Goal: Browse casually: Explore the website without a specific task or goal

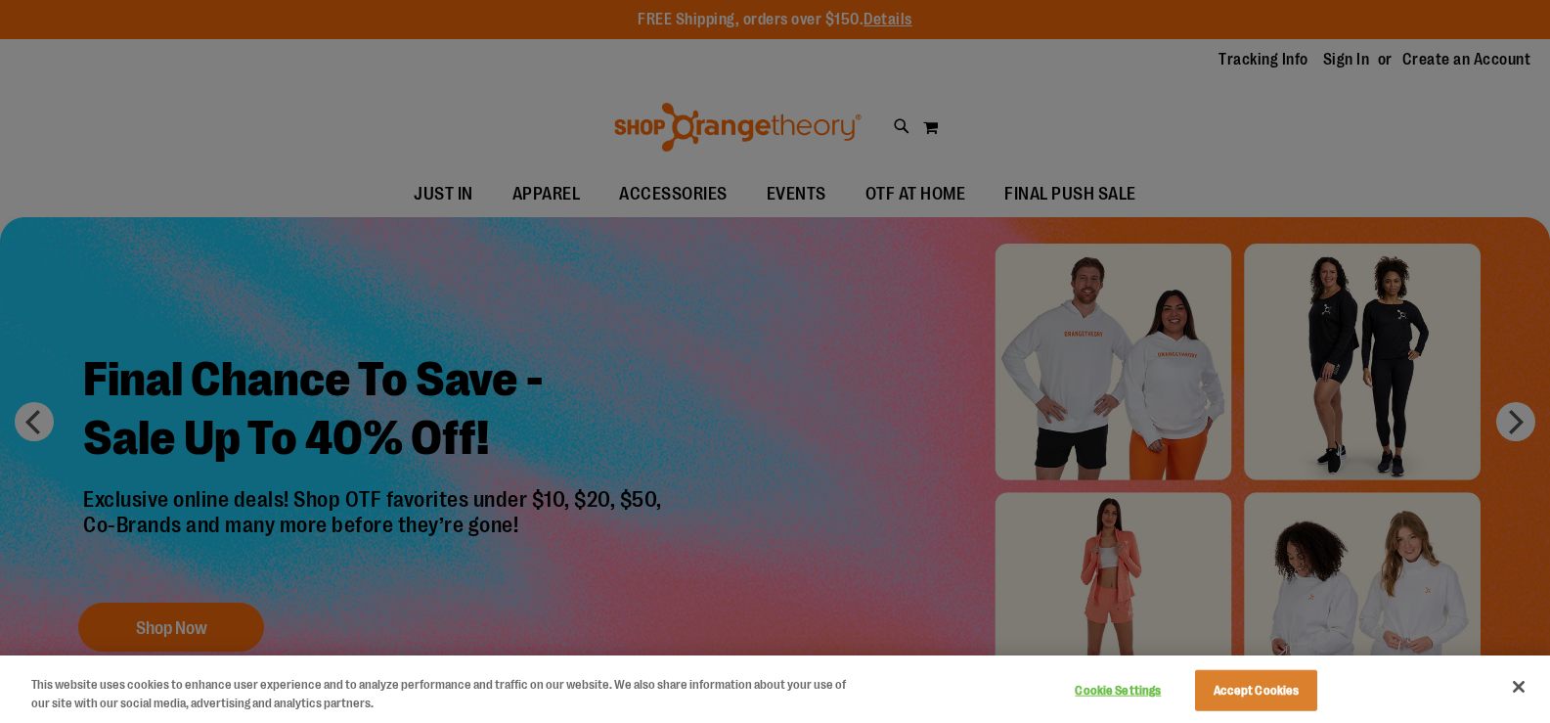
type input "**********"
click at [1224, 694] on button "Accept Cookies" at bounding box center [1256, 690] width 122 height 41
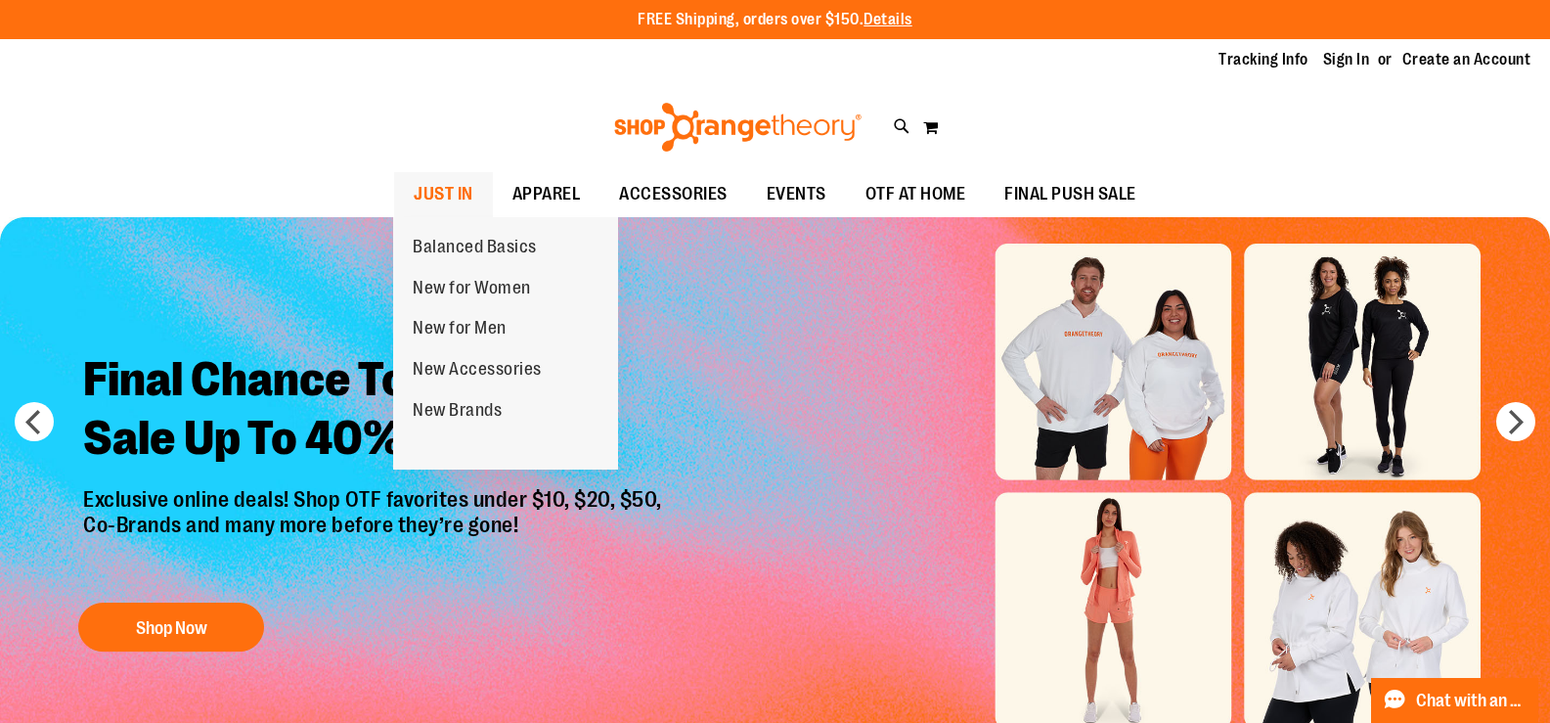
click at [422, 196] on span "JUST IN" at bounding box center [444, 194] width 60 height 44
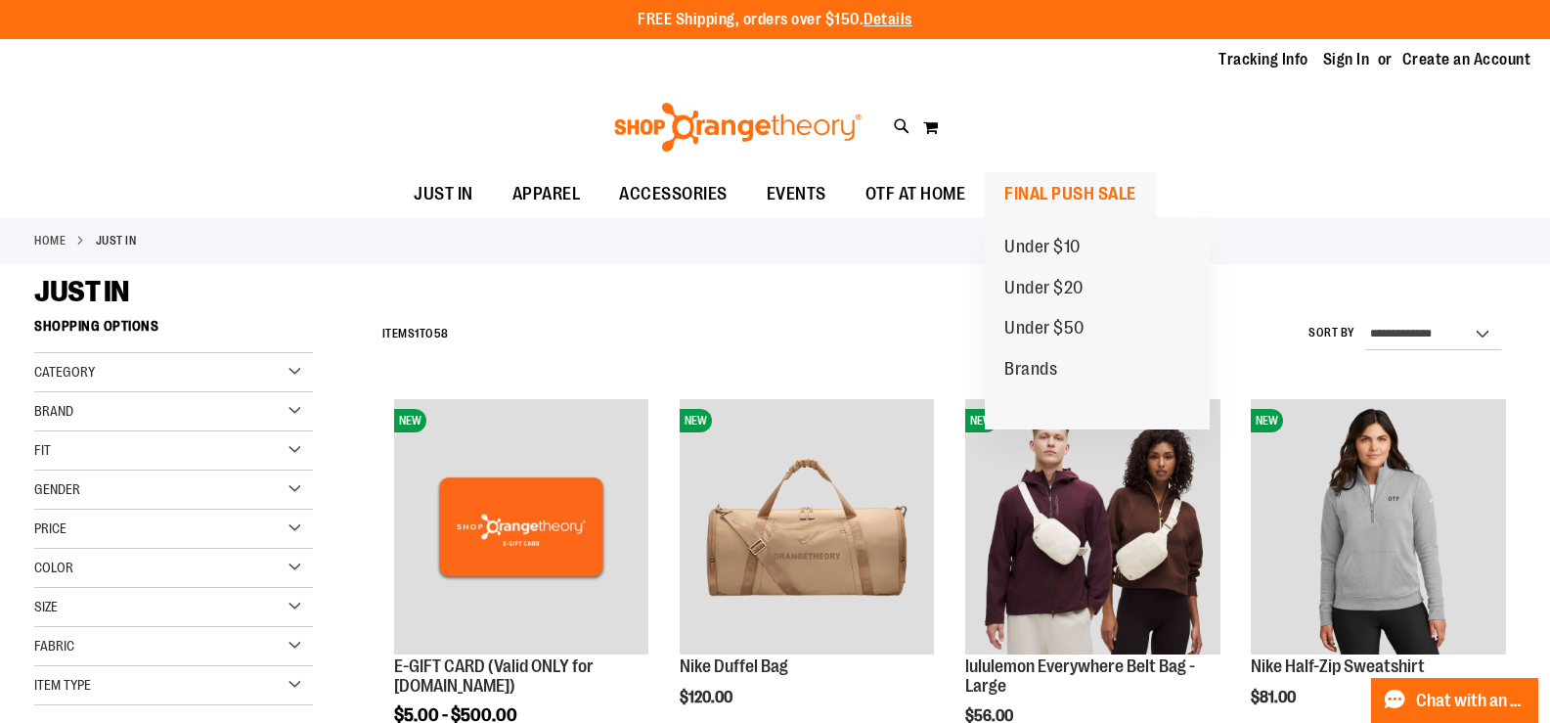
type input "**********"
click at [1047, 184] on span "FINAL PUSH SALE" at bounding box center [1070, 194] width 132 height 44
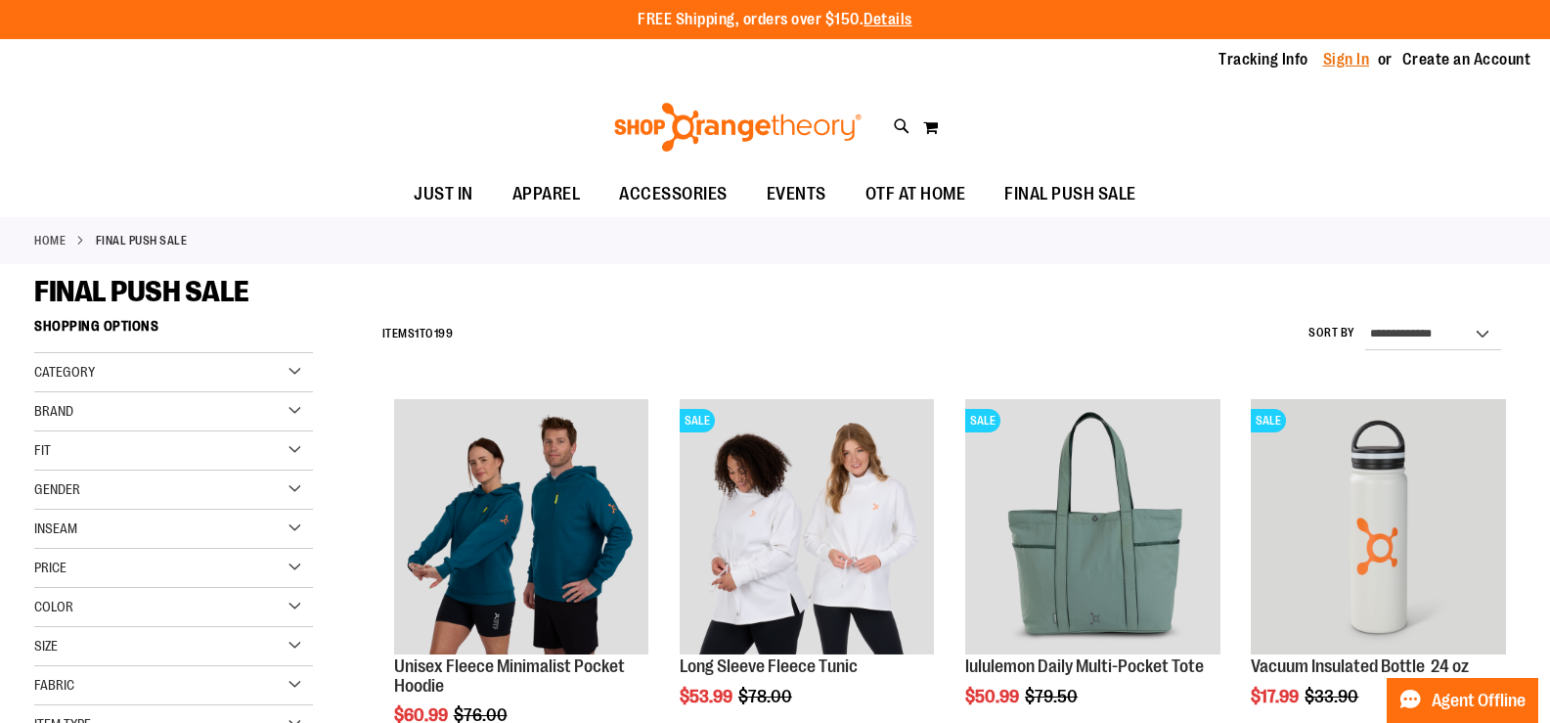
type input "**********"
click at [1363, 63] on link "Sign In" at bounding box center [1346, 60] width 47 height 22
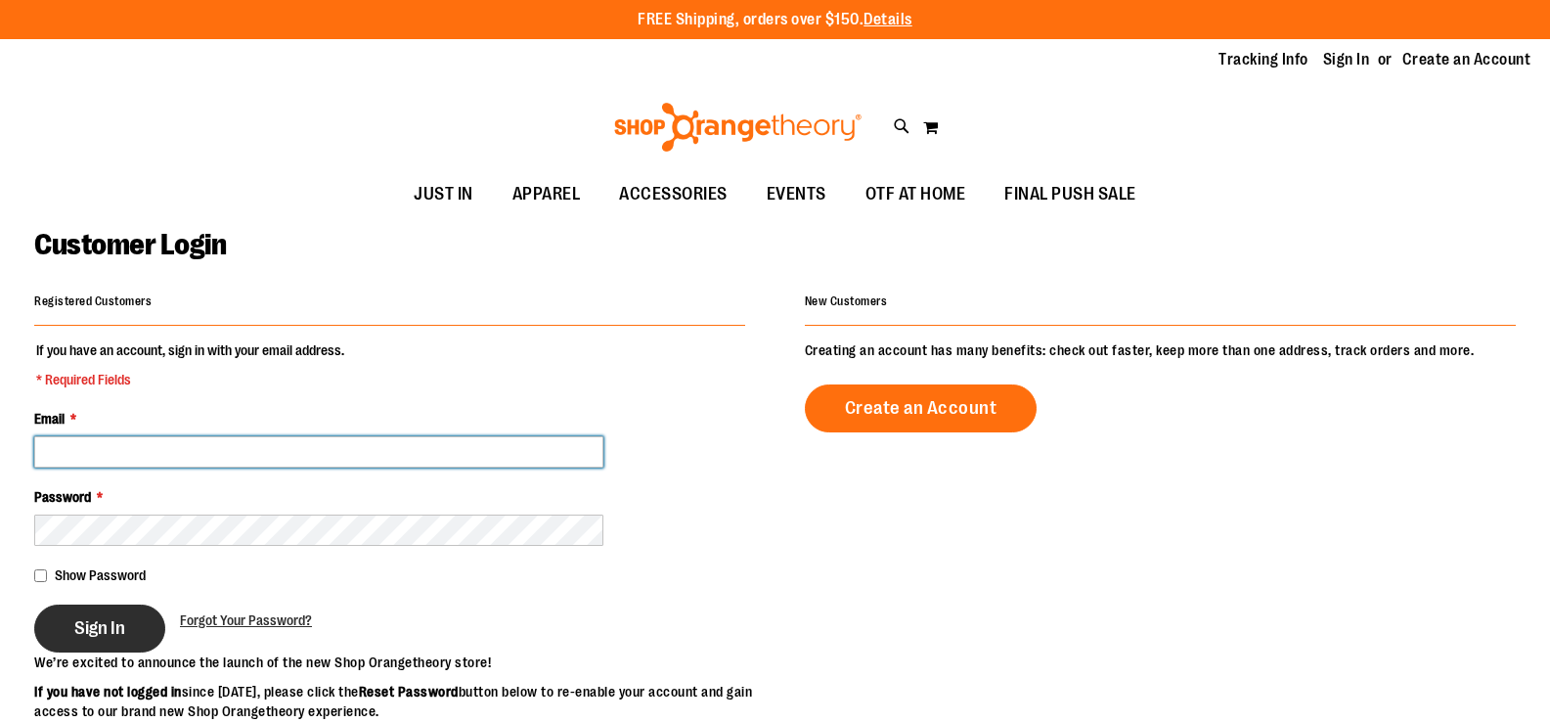
type input "**********"
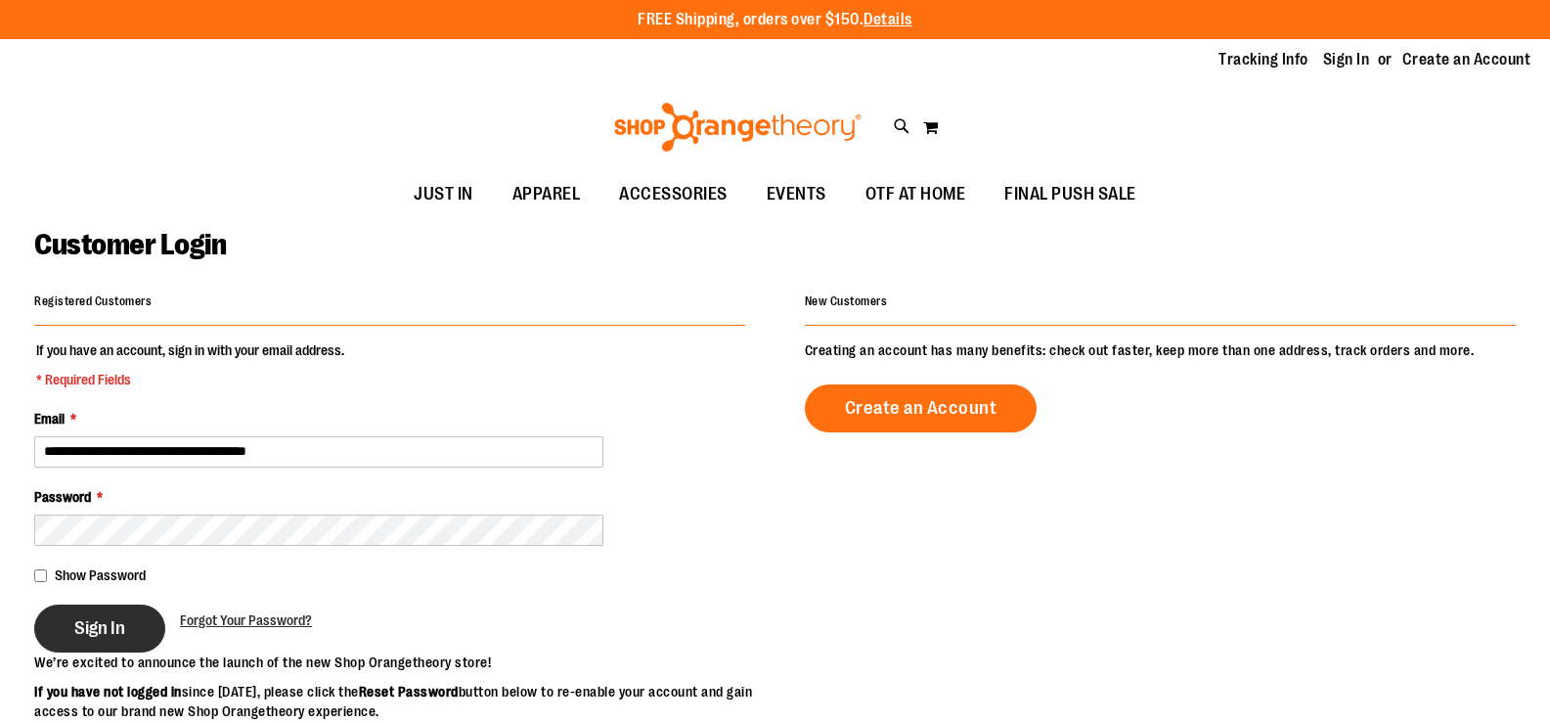
type input "**********"
click at [136, 634] on button "Sign In" at bounding box center [99, 628] width 131 height 48
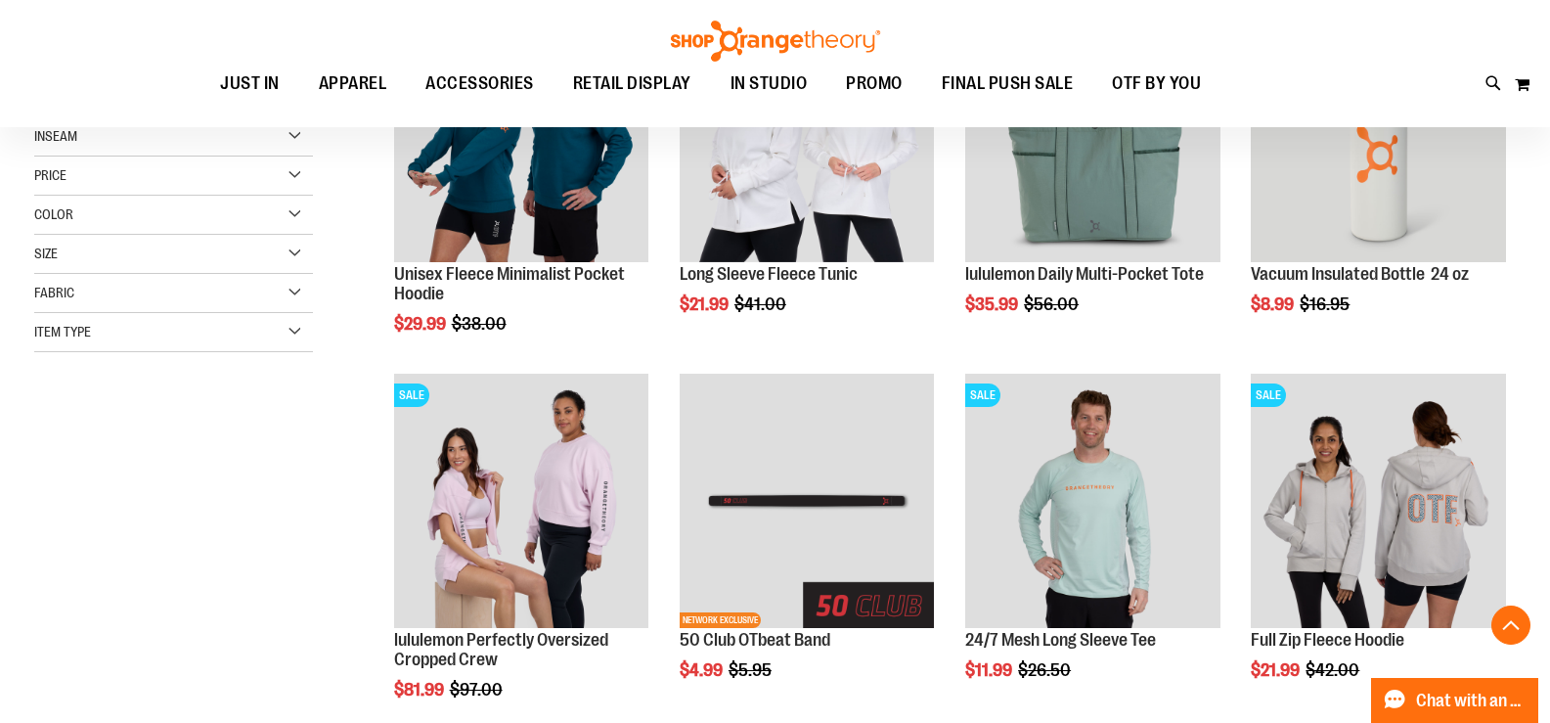
scroll to position [489, 0]
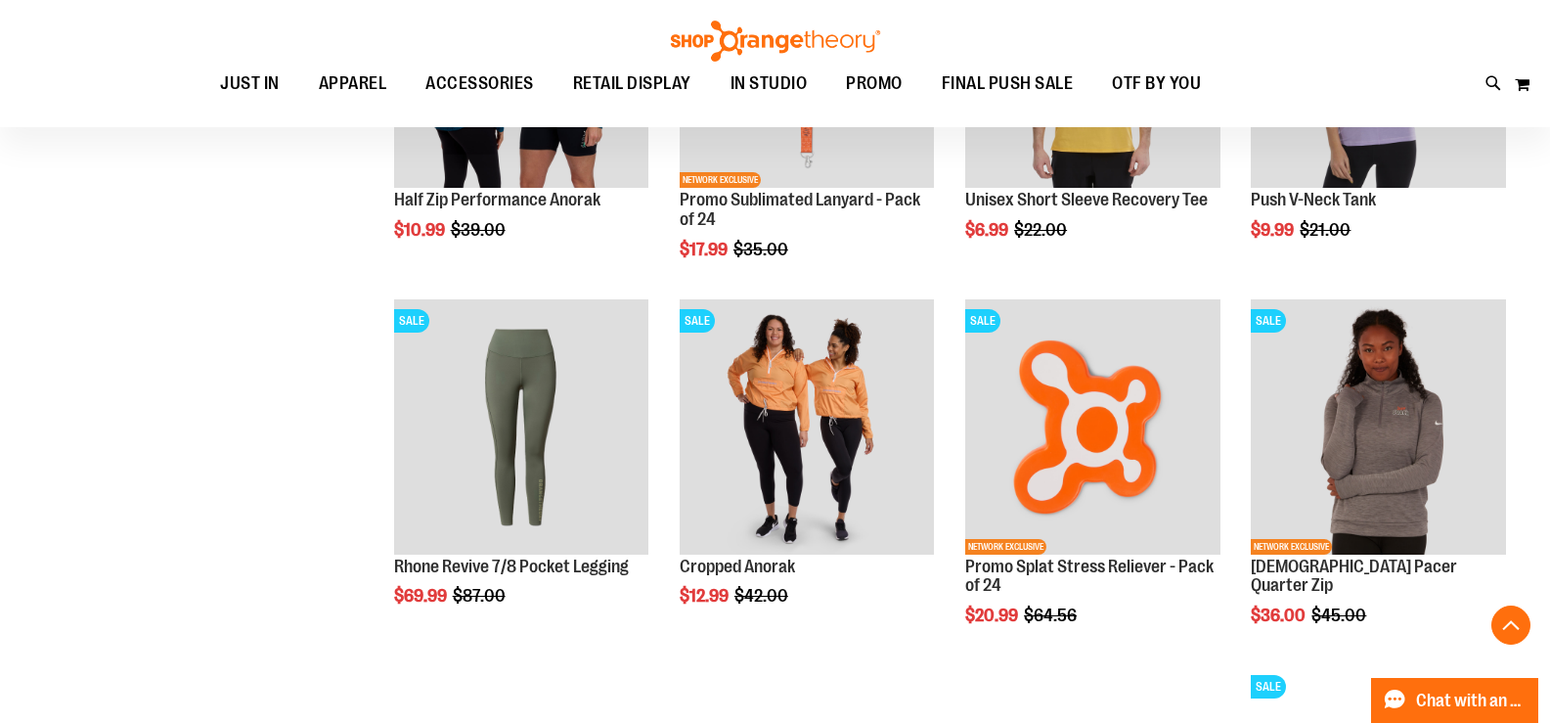
scroll to position [1564, 0]
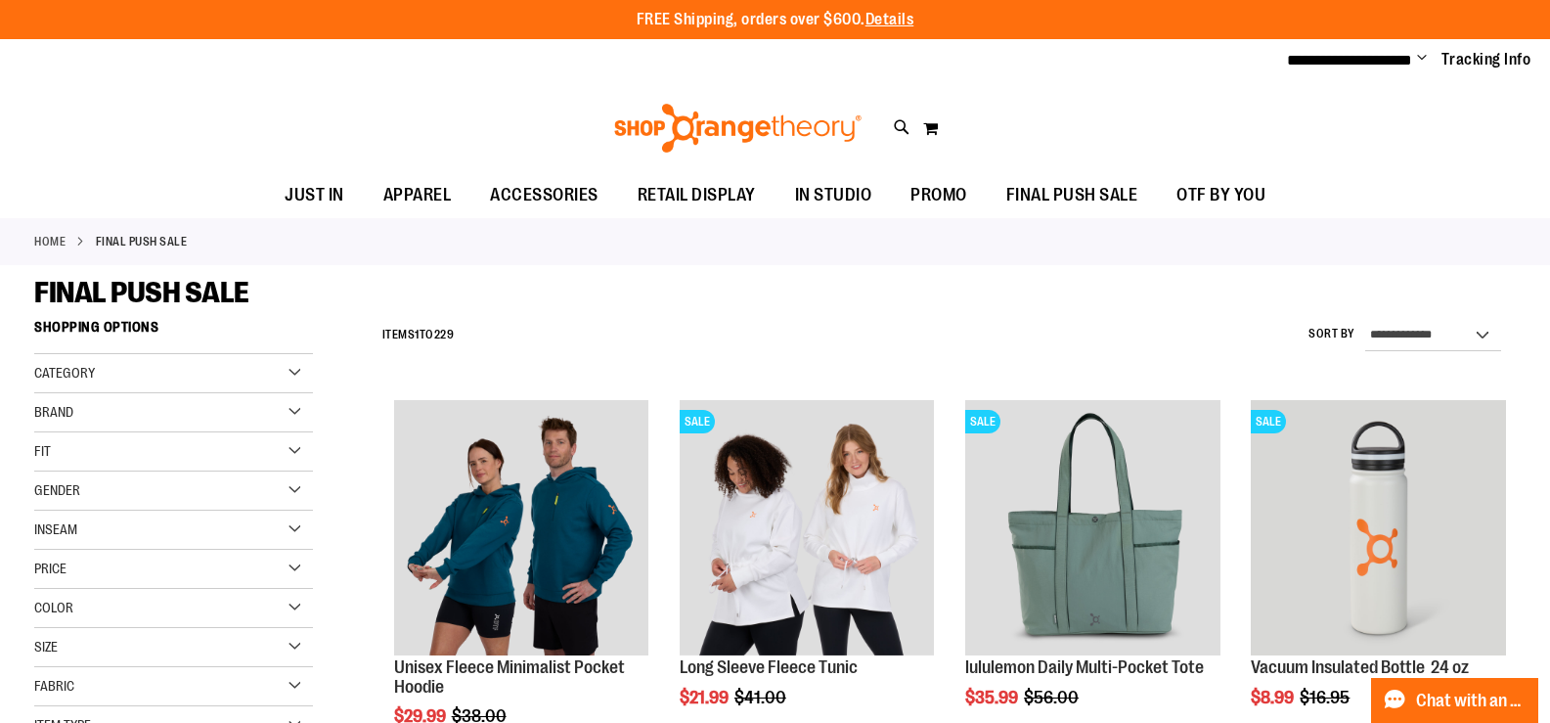
type input "**********"
click at [1426, 341] on select "**********" at bounding box center [1433, 335] width 136 height 31
select select "**********"
click at [1365, 320] on select "**********" at bounding box center [1433, 335] width 136 height 31
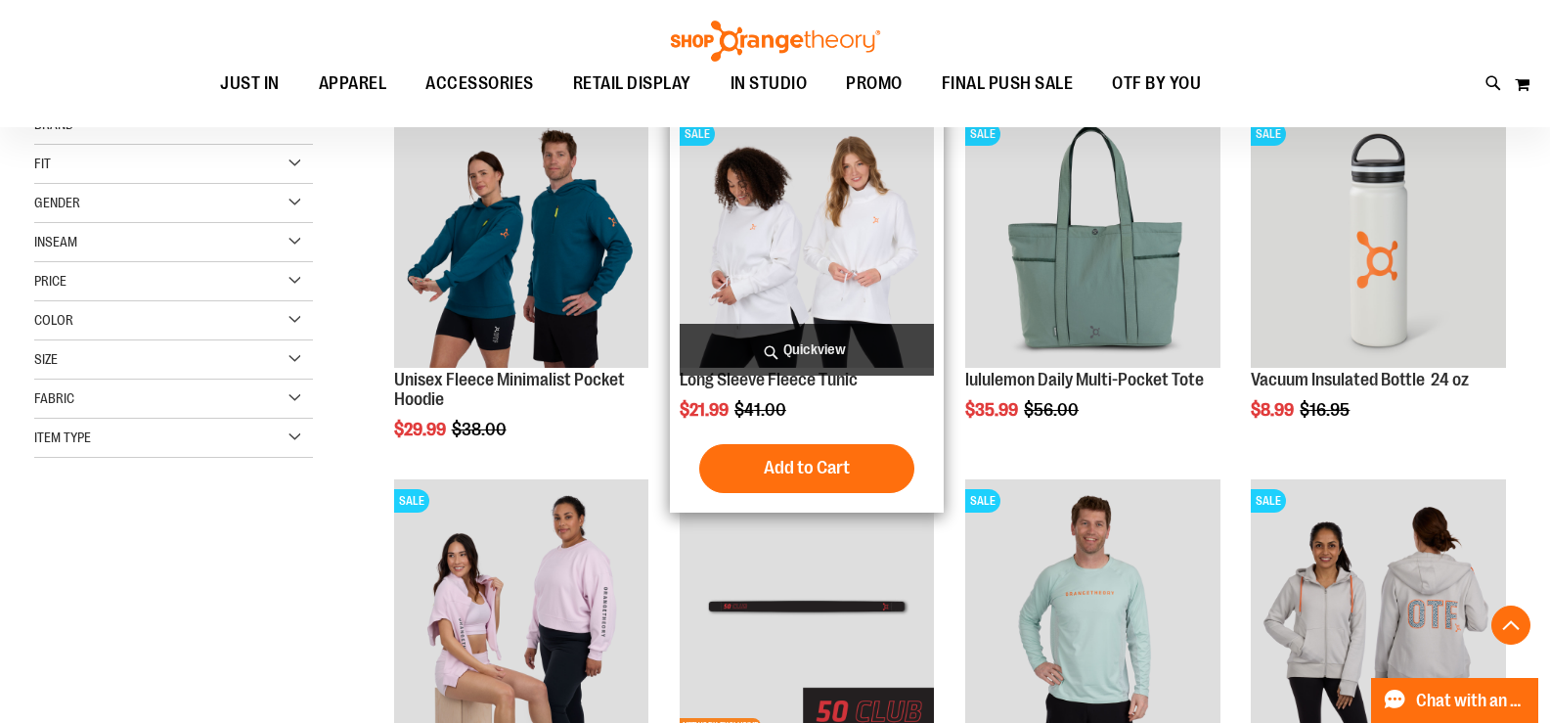
scroll to position [309, 0]
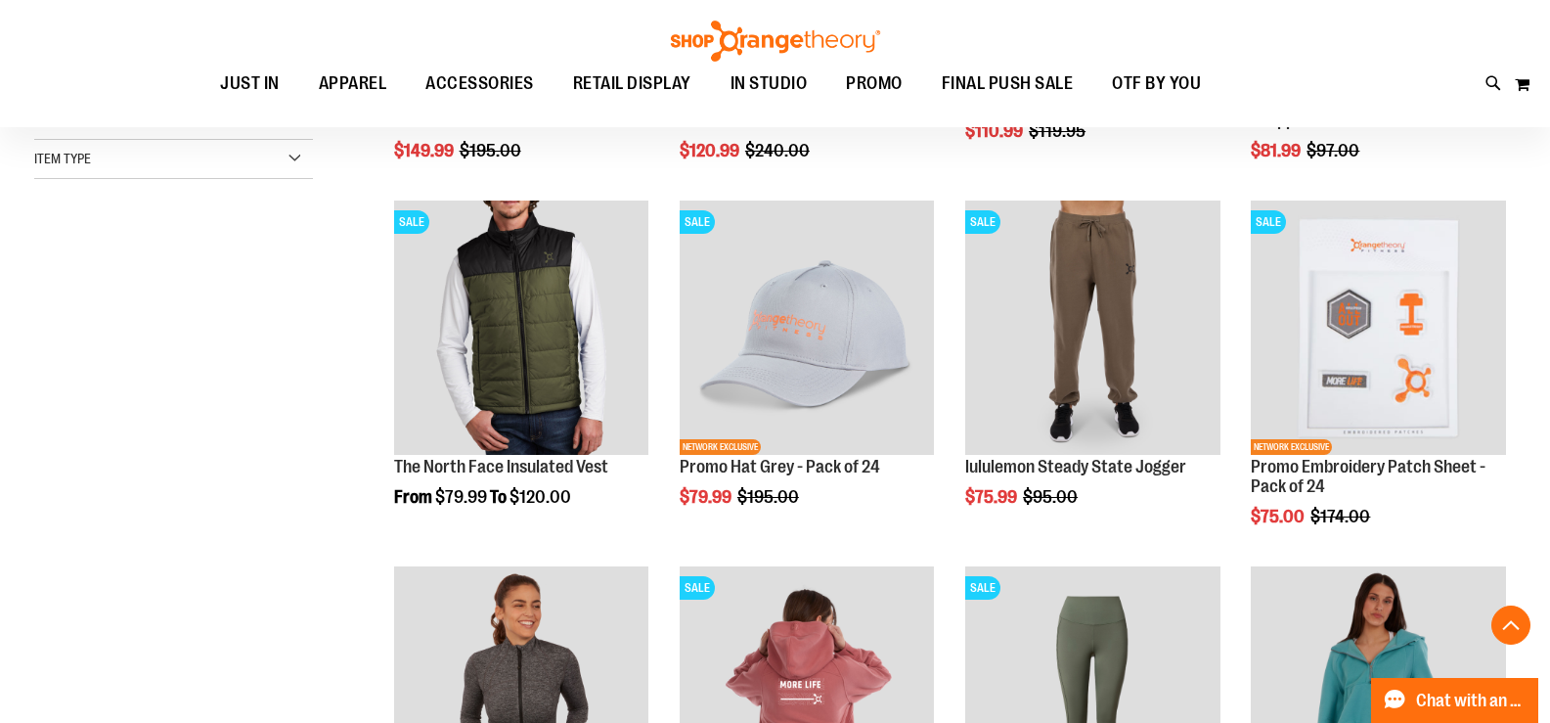
scroll to position [602, 0]
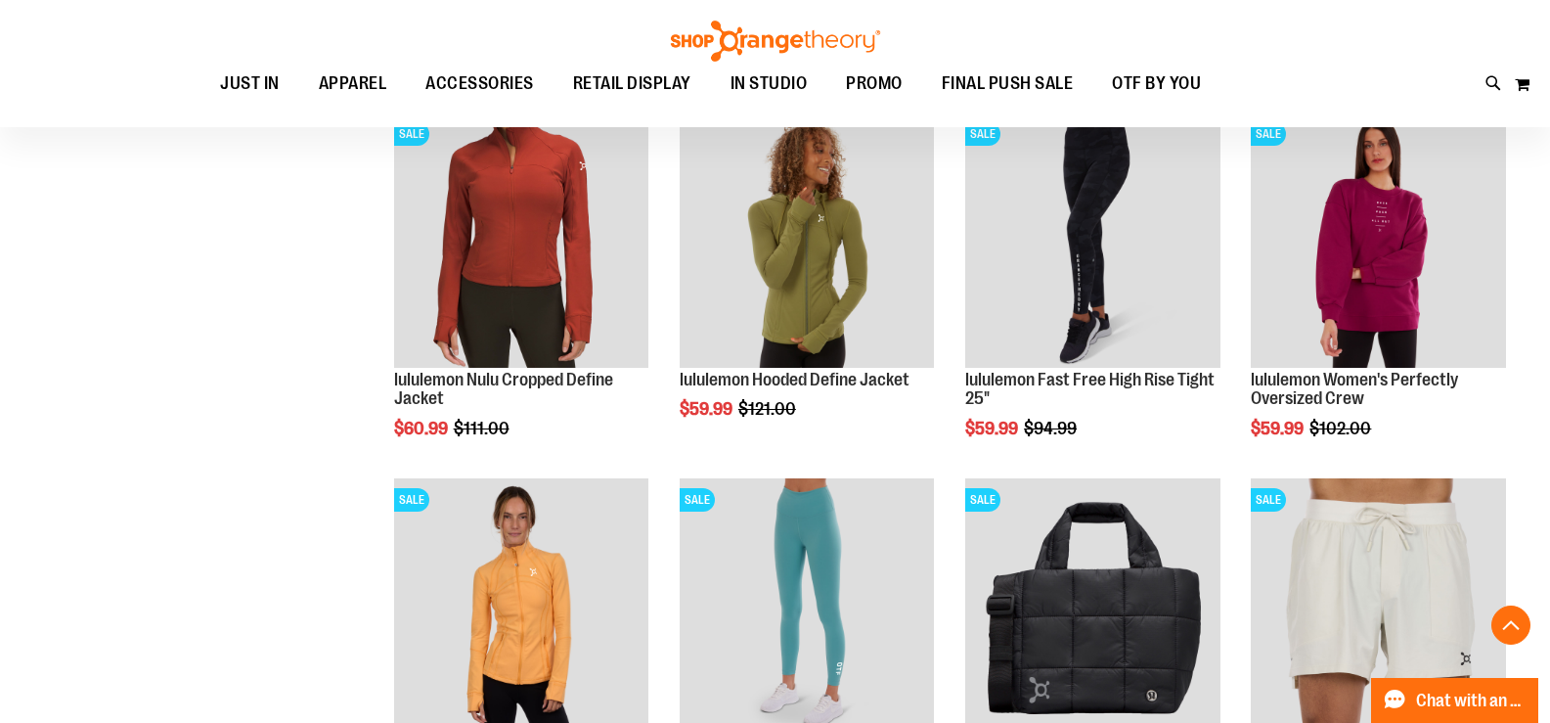
scroll to position [1775, 0]
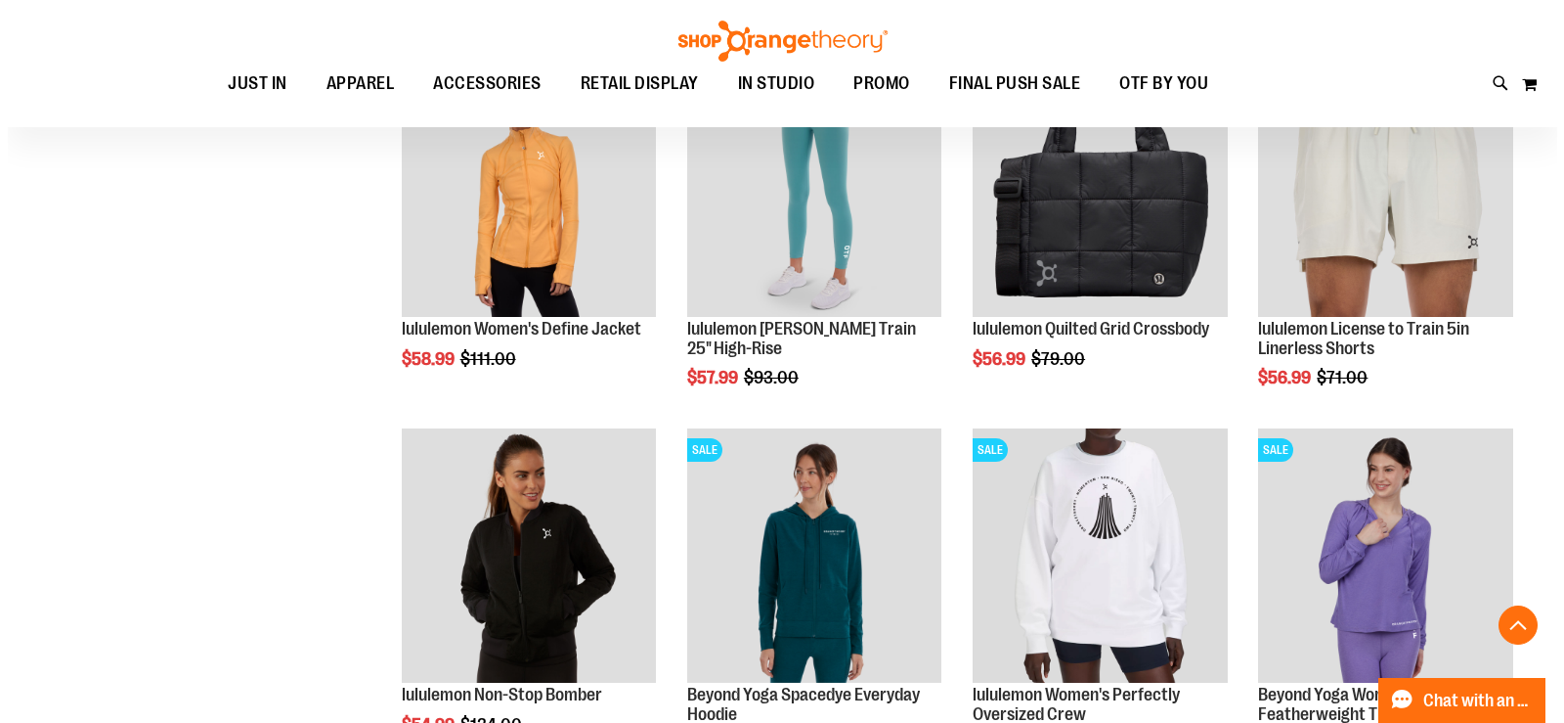
scroll to position [2264, 0]
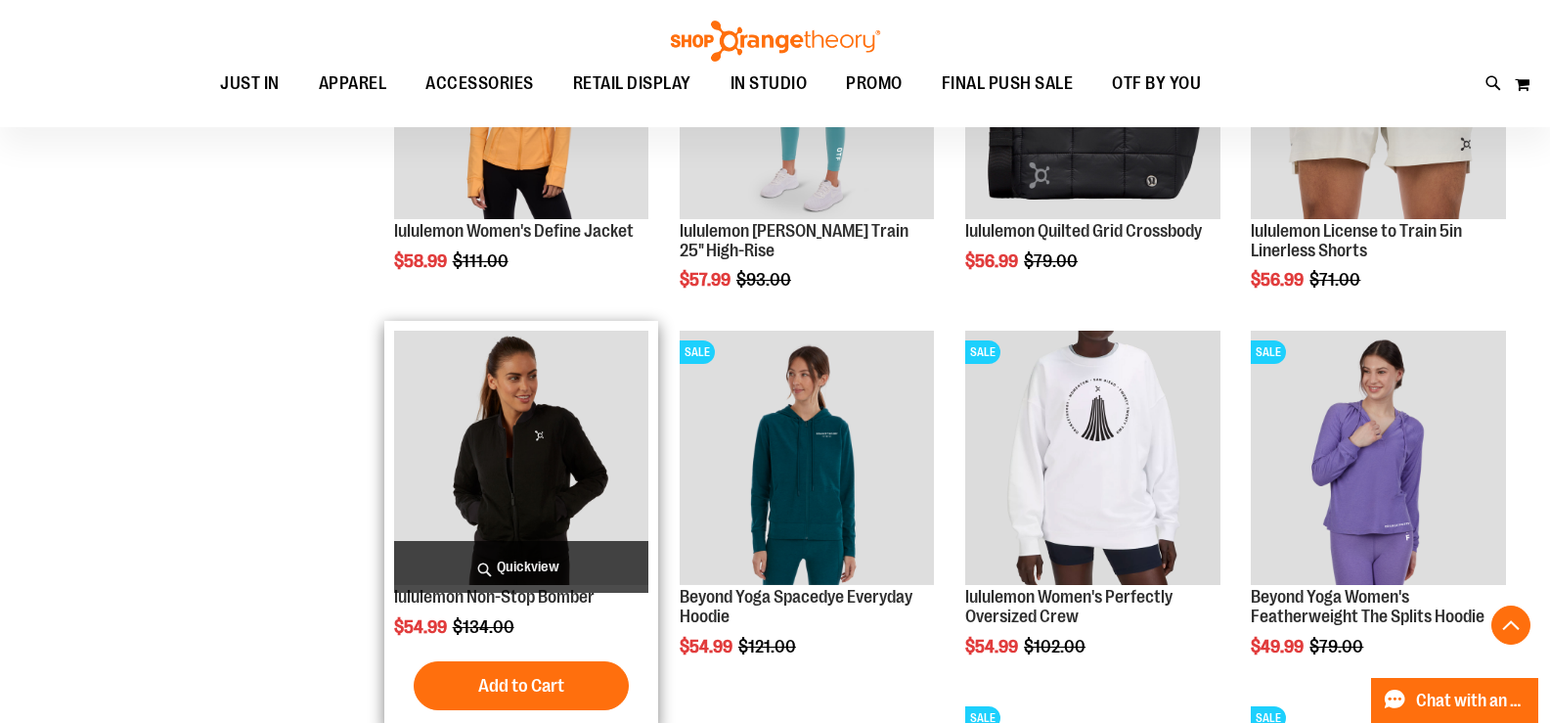
click at [542, 566] on span "Quickview" at bounding box center [521, 567] width 255 height 52
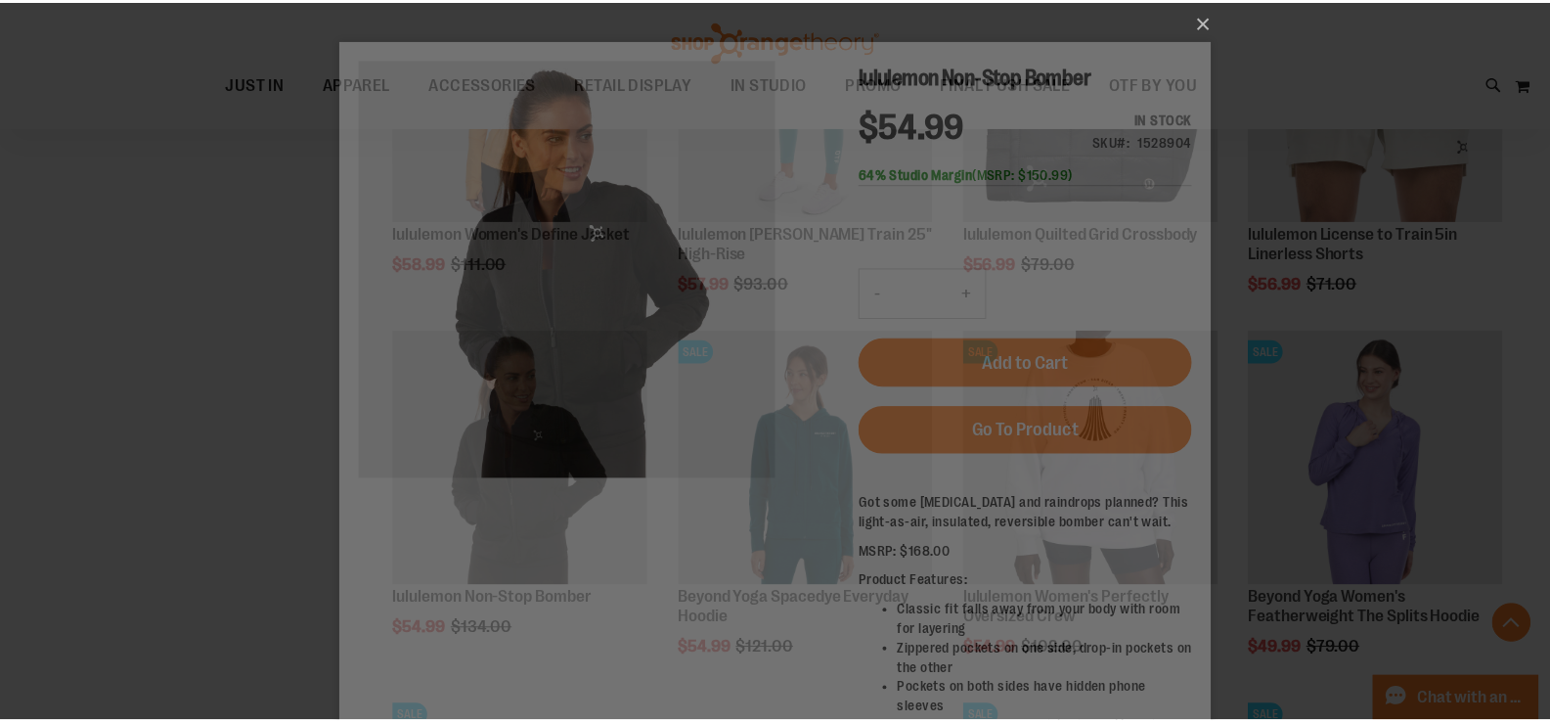
scroll to position [0, 0]
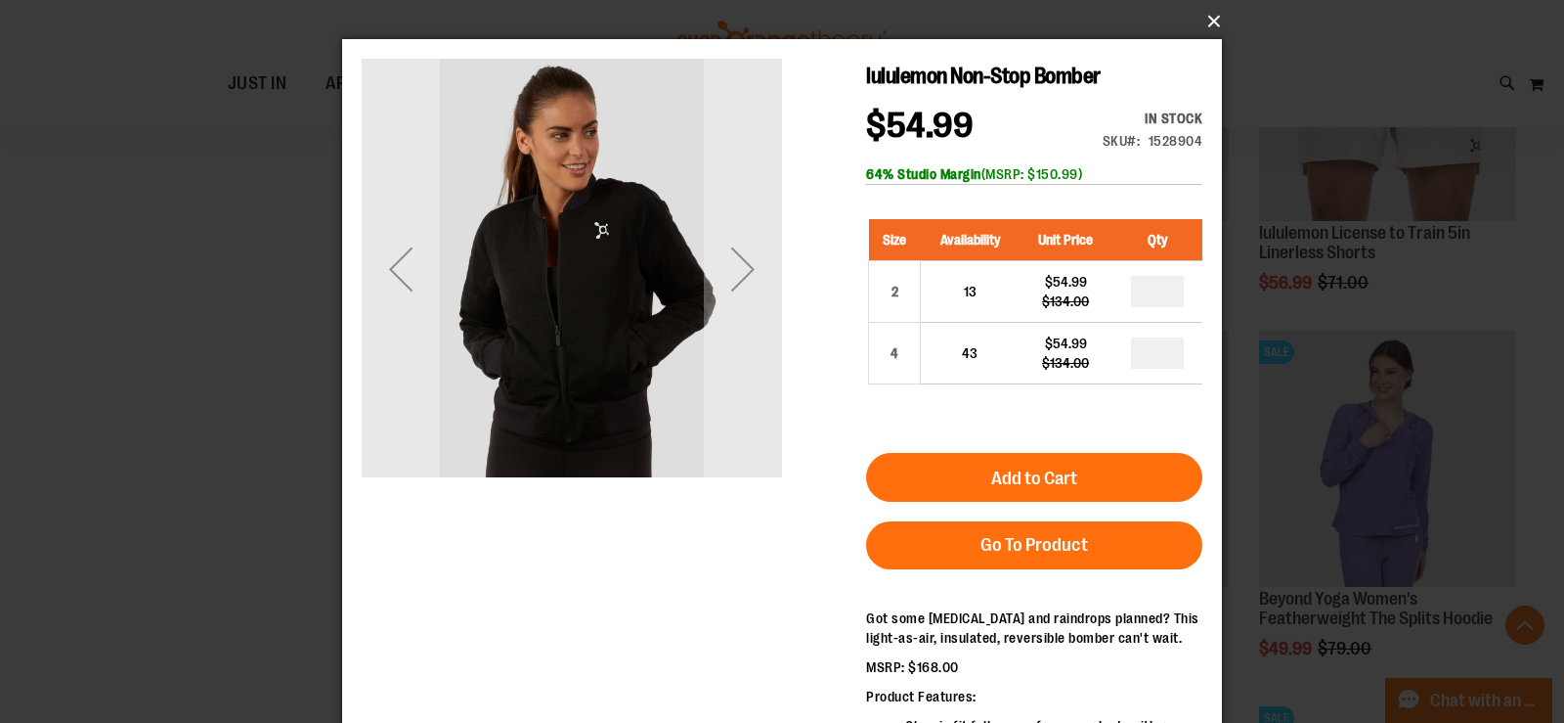
click at [1210, 26] on button "×" at bounding box center [788, 21] width 880 height 43
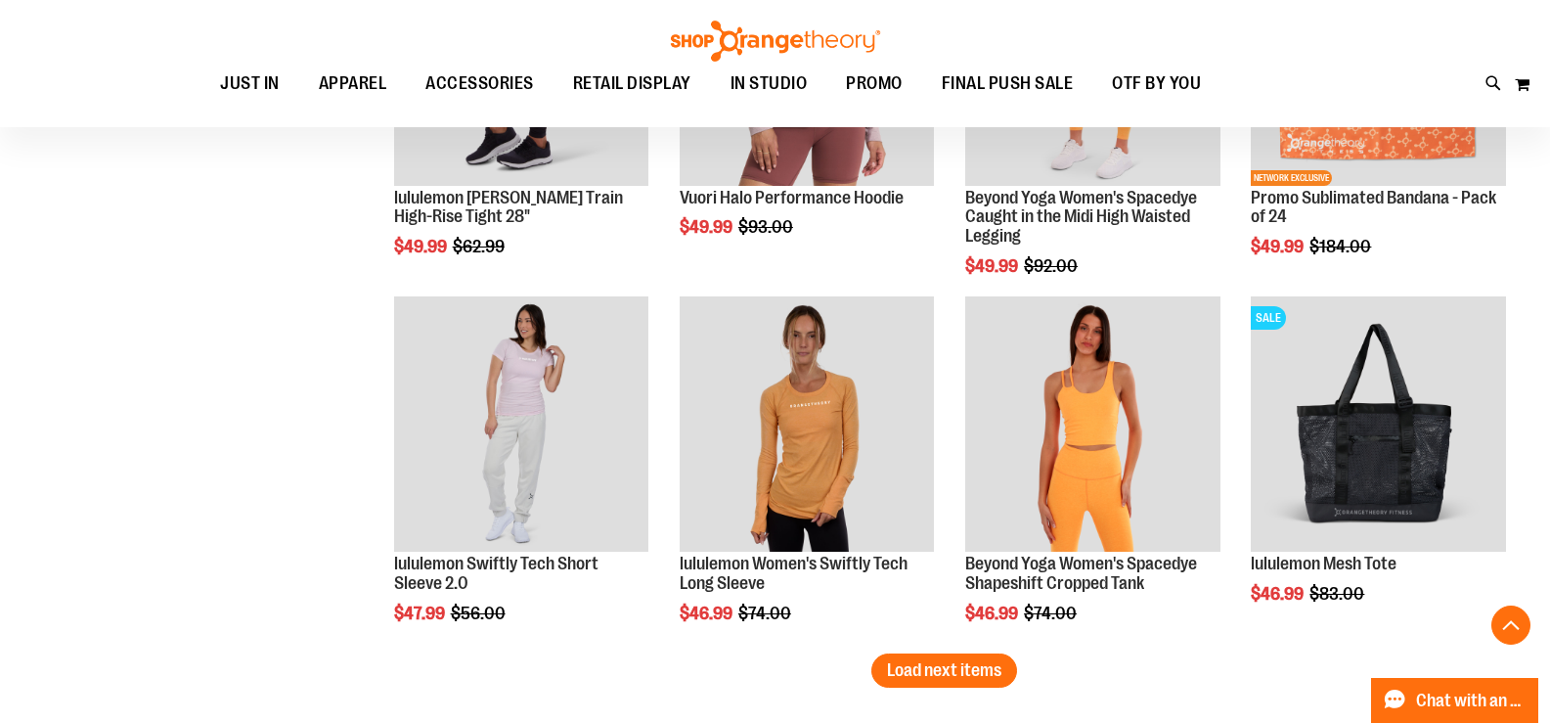
scroll to position [3047, 0]
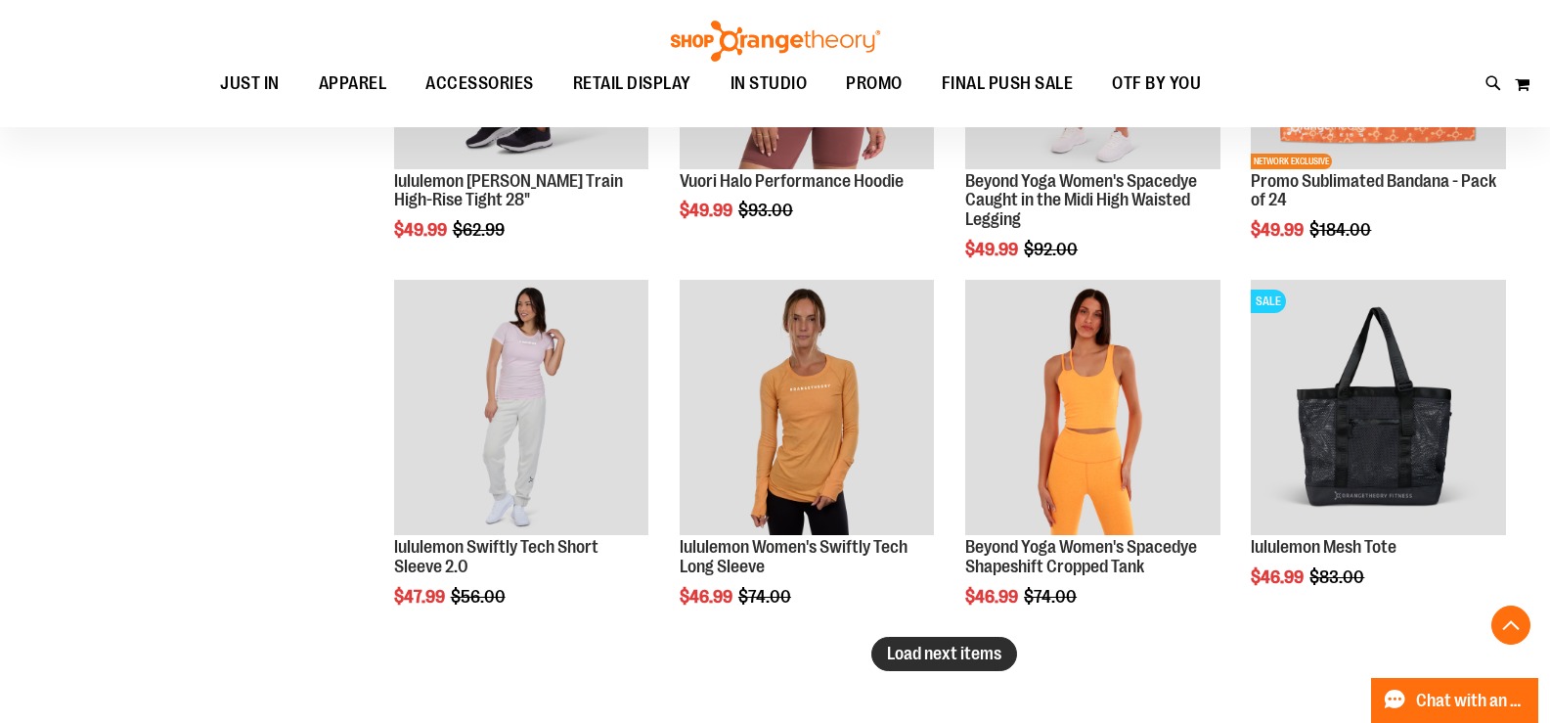
click at [986, 660] on span "Load next items" at bounding box center [944, 653] width 114 height 20
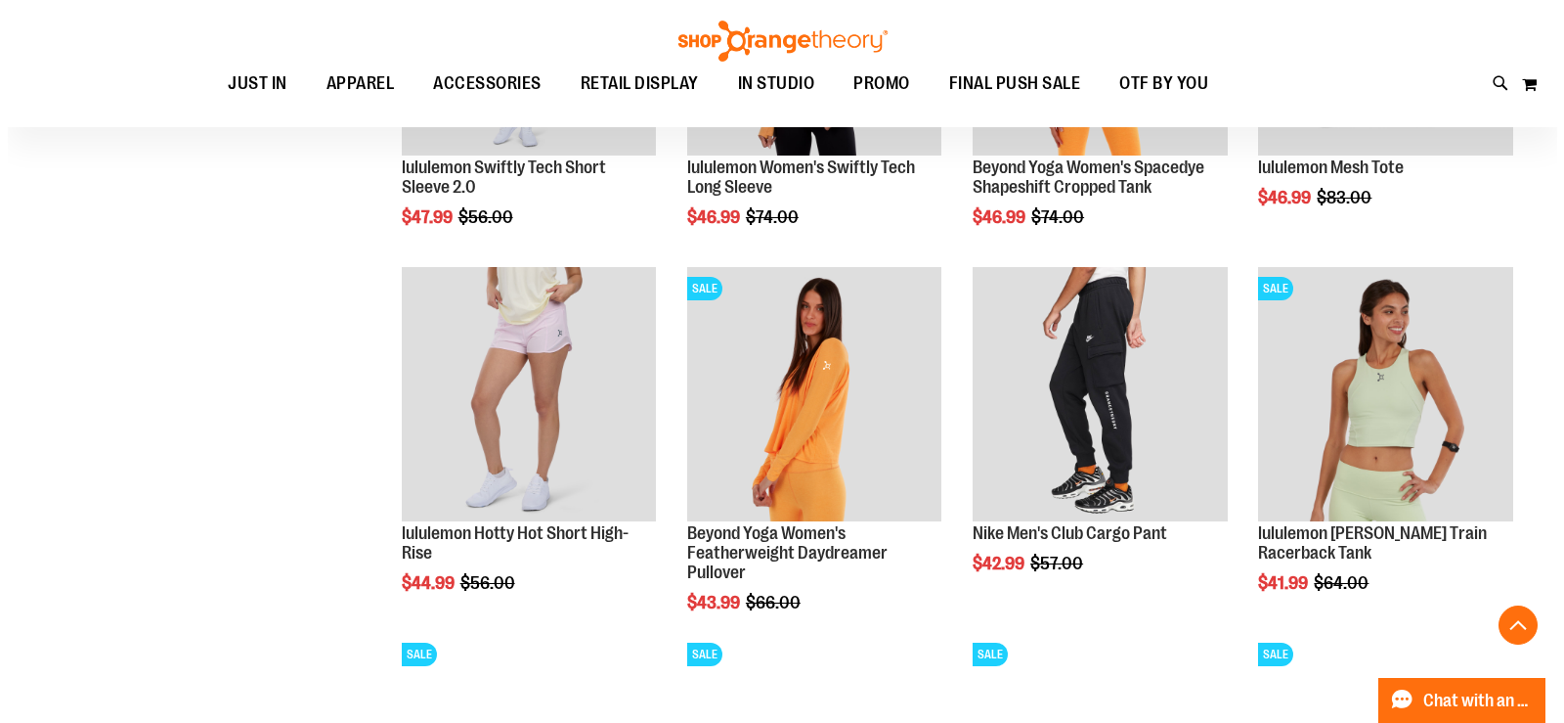
scroll to position [3438, 0]
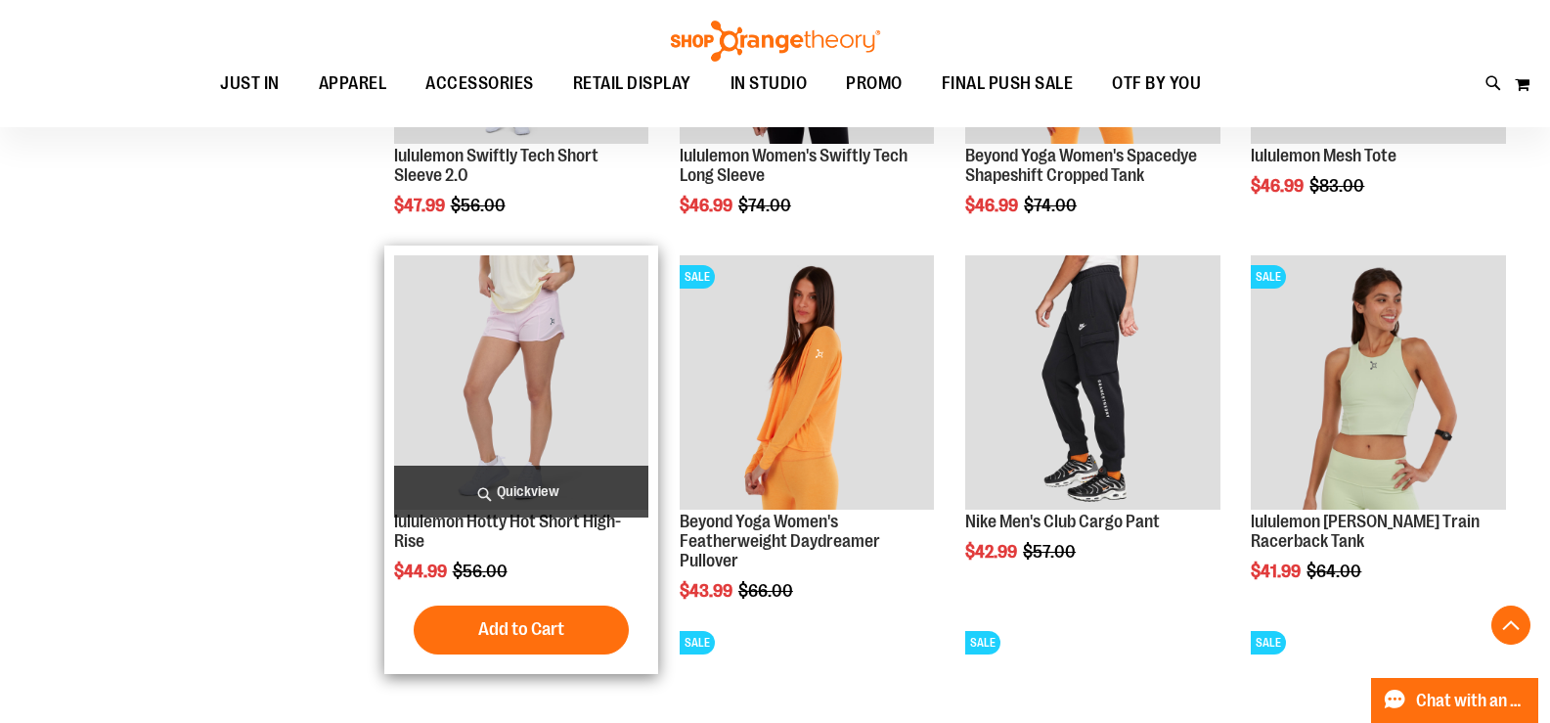
click at [559, 490] on span "Quickview" at bounding box center [521, 491] width 255 height 52
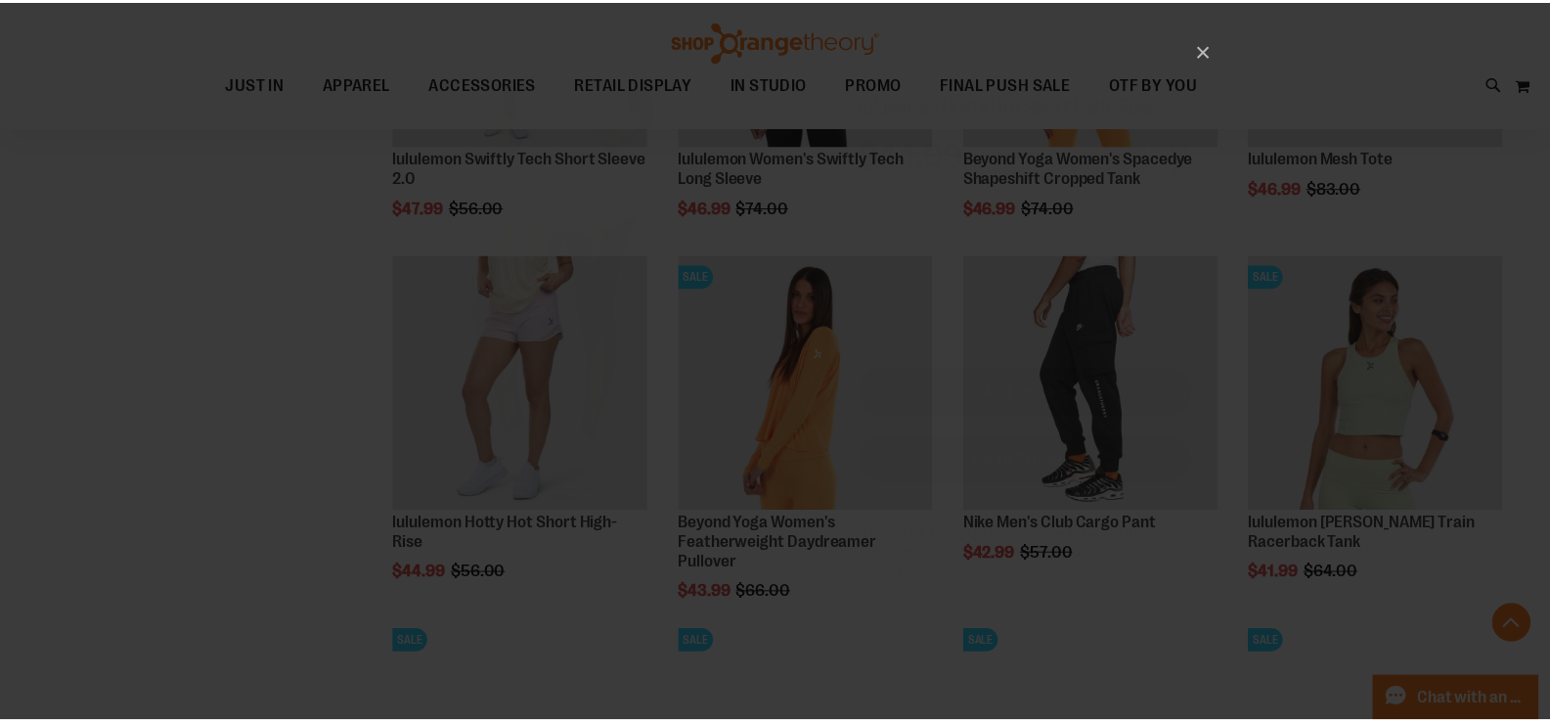
scroll to position [0, 0]
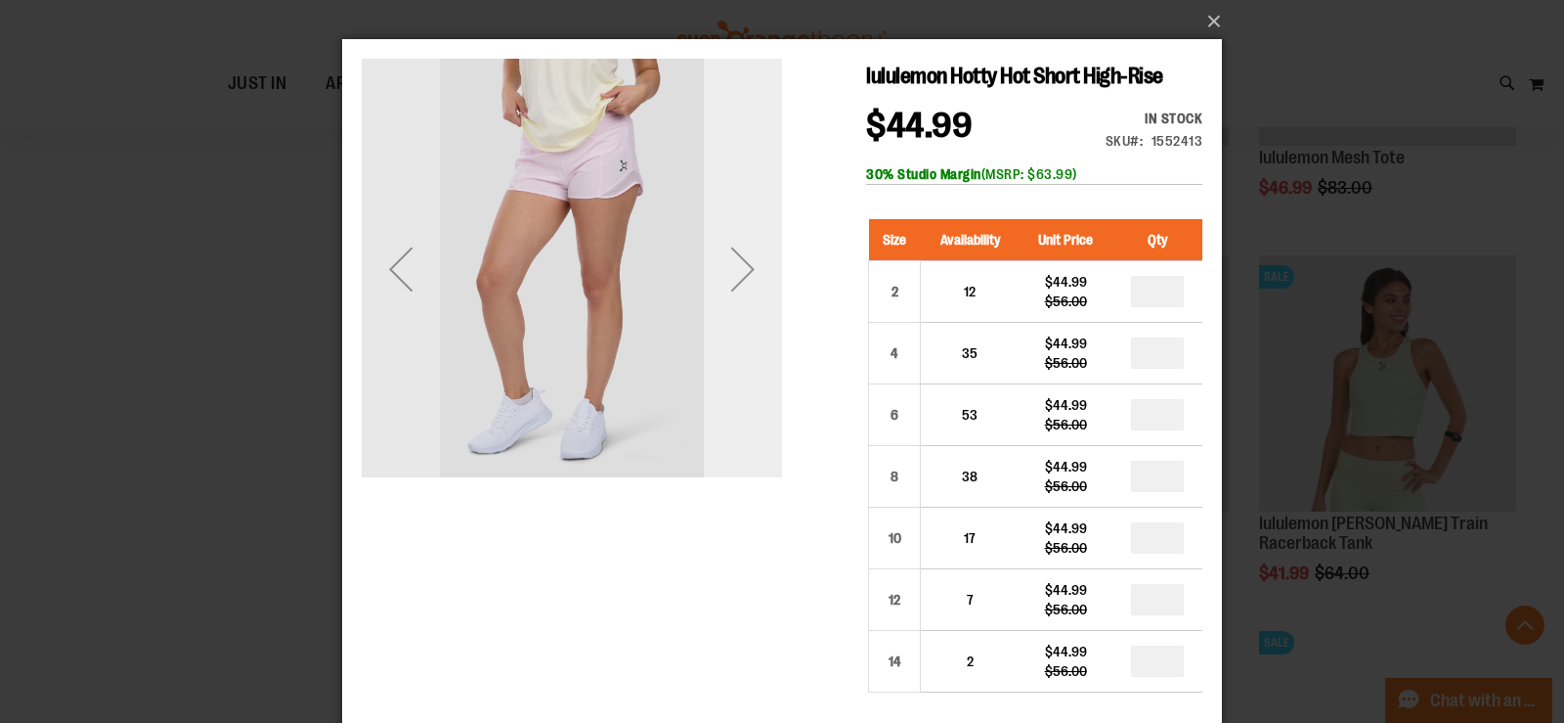
click at [737, 305] on div "Next" at bounding box center [743, 269] width 78 height 78
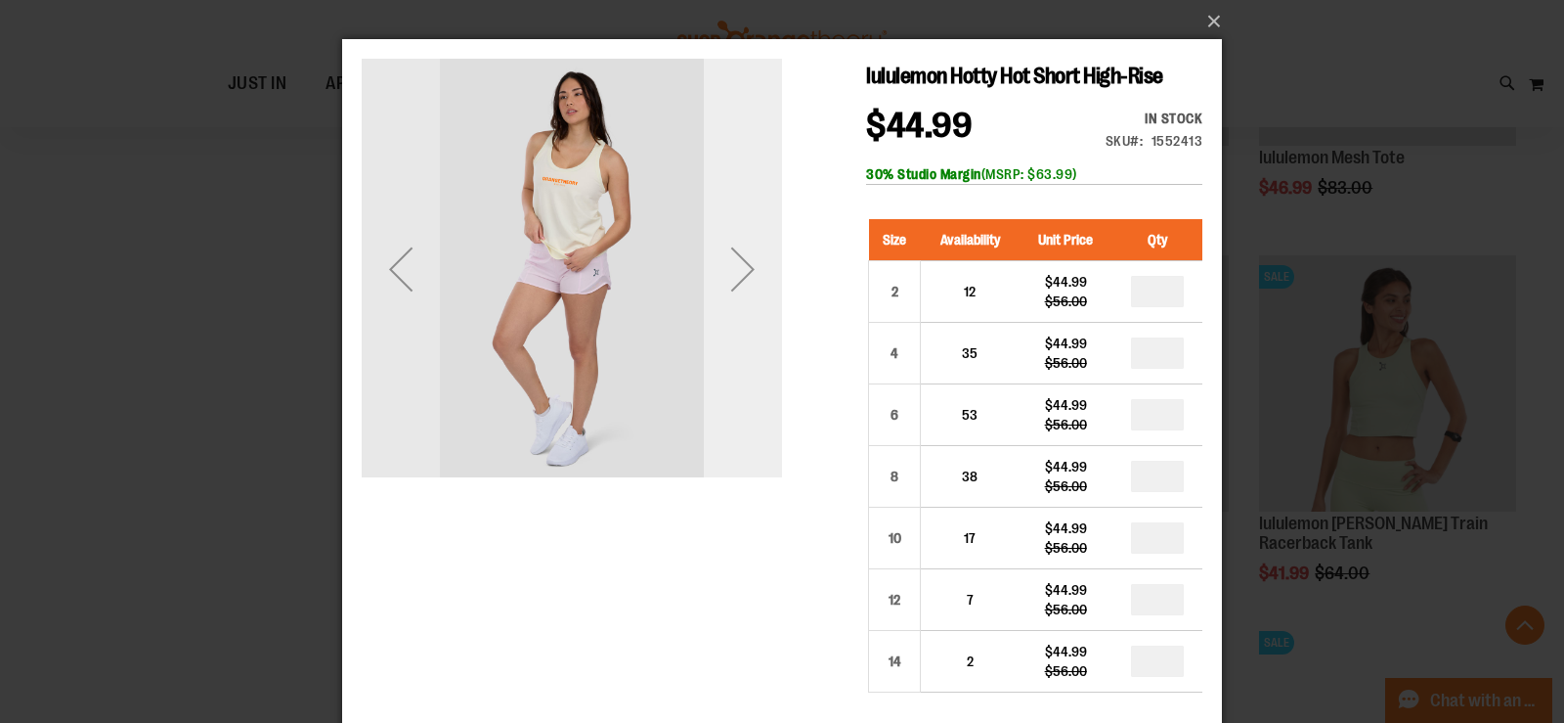
click at [740, 303] on div "Next" at bounding box center [743, 269] width 78 height 78
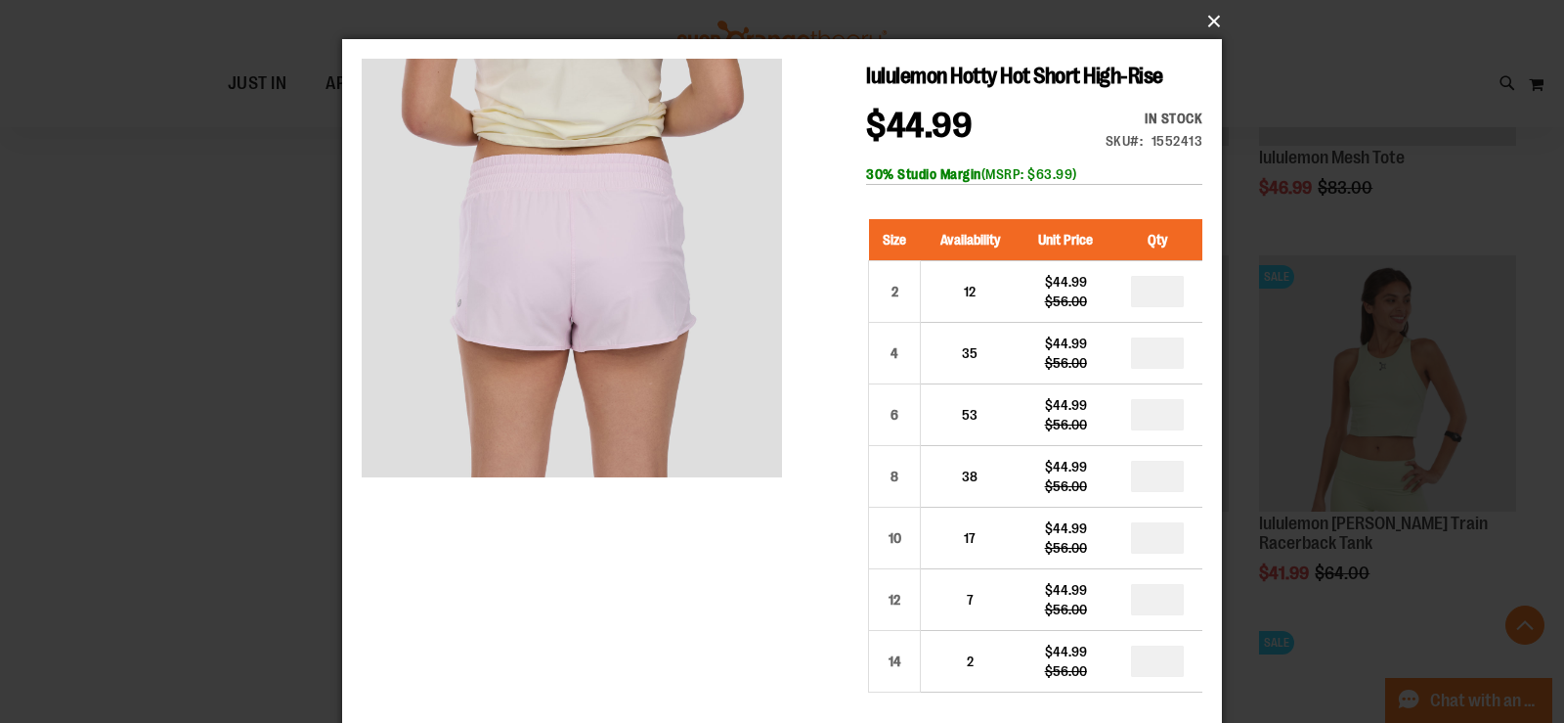
click at [1210, 8] on button "×" at bounding box center [788, 21] width 880 height 43
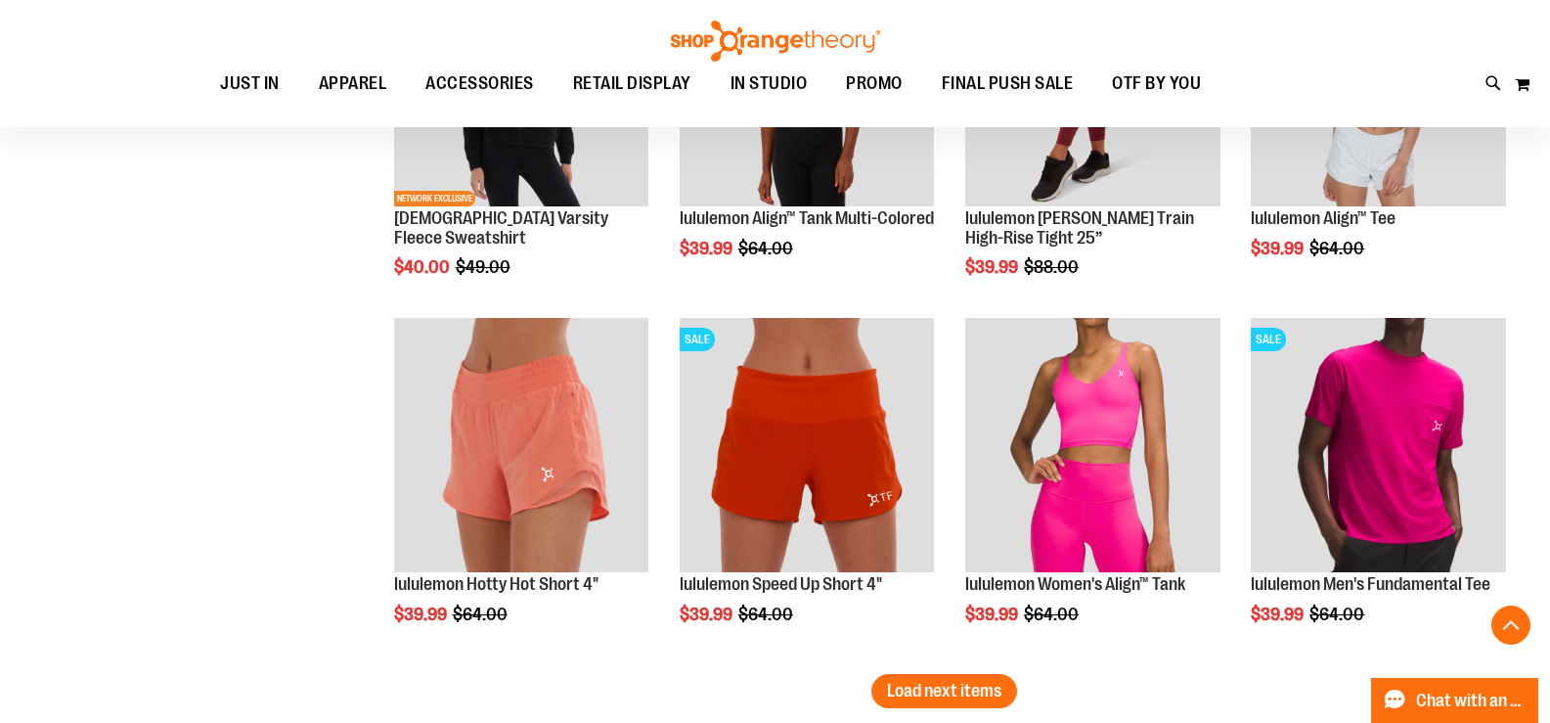
scroll to position [4122, 0]
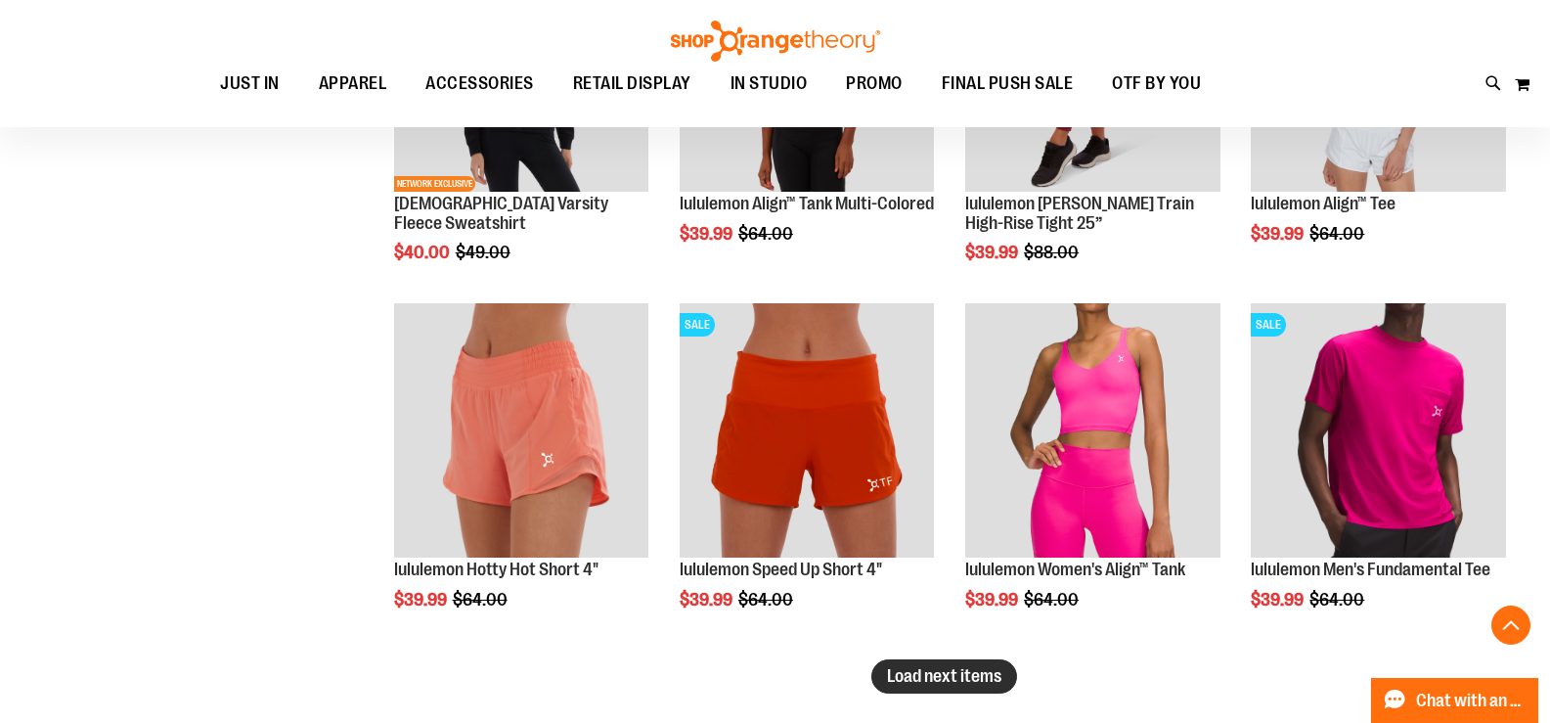
click at [919, 673] on span "Load next items" at bounding box center [944, 676] width 114 height 20
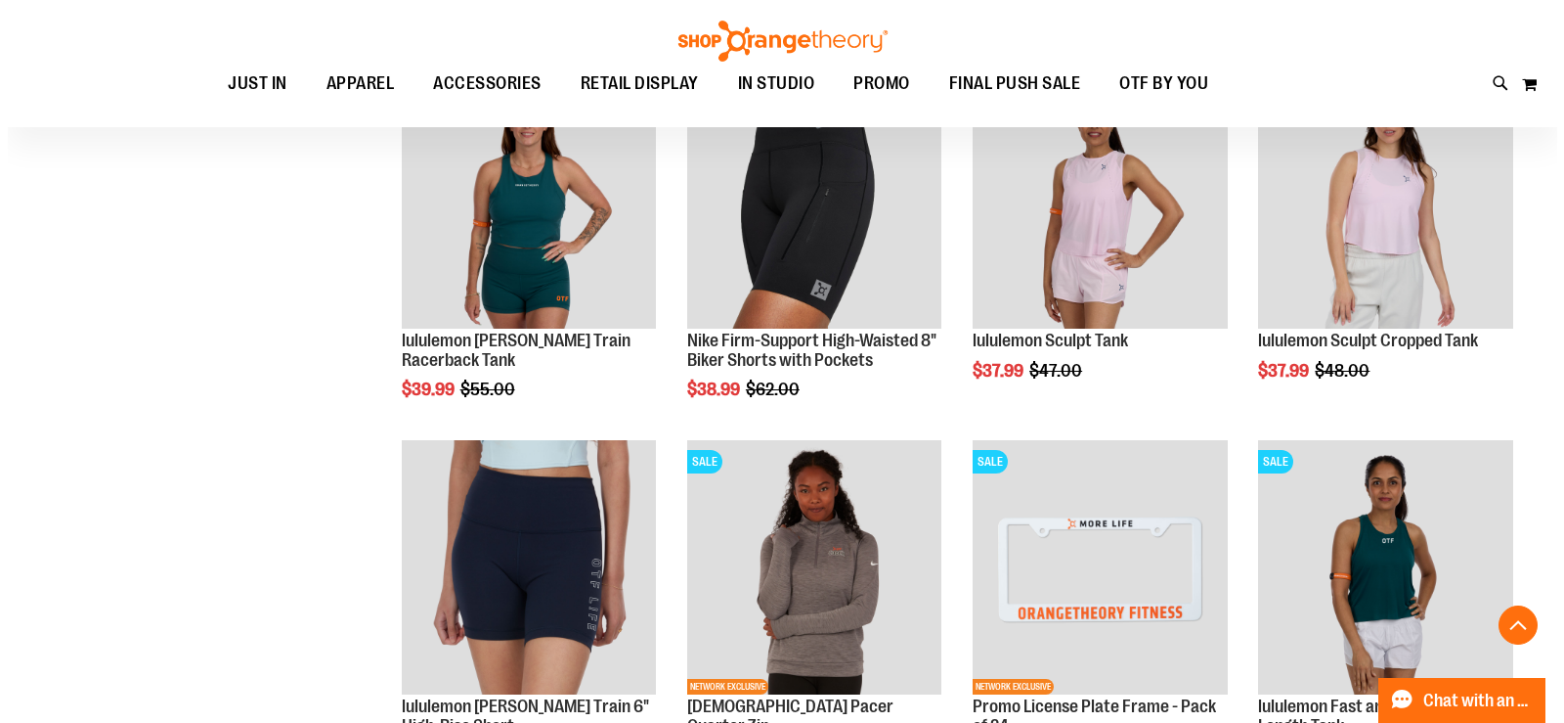
scroll to position [5197, 0]
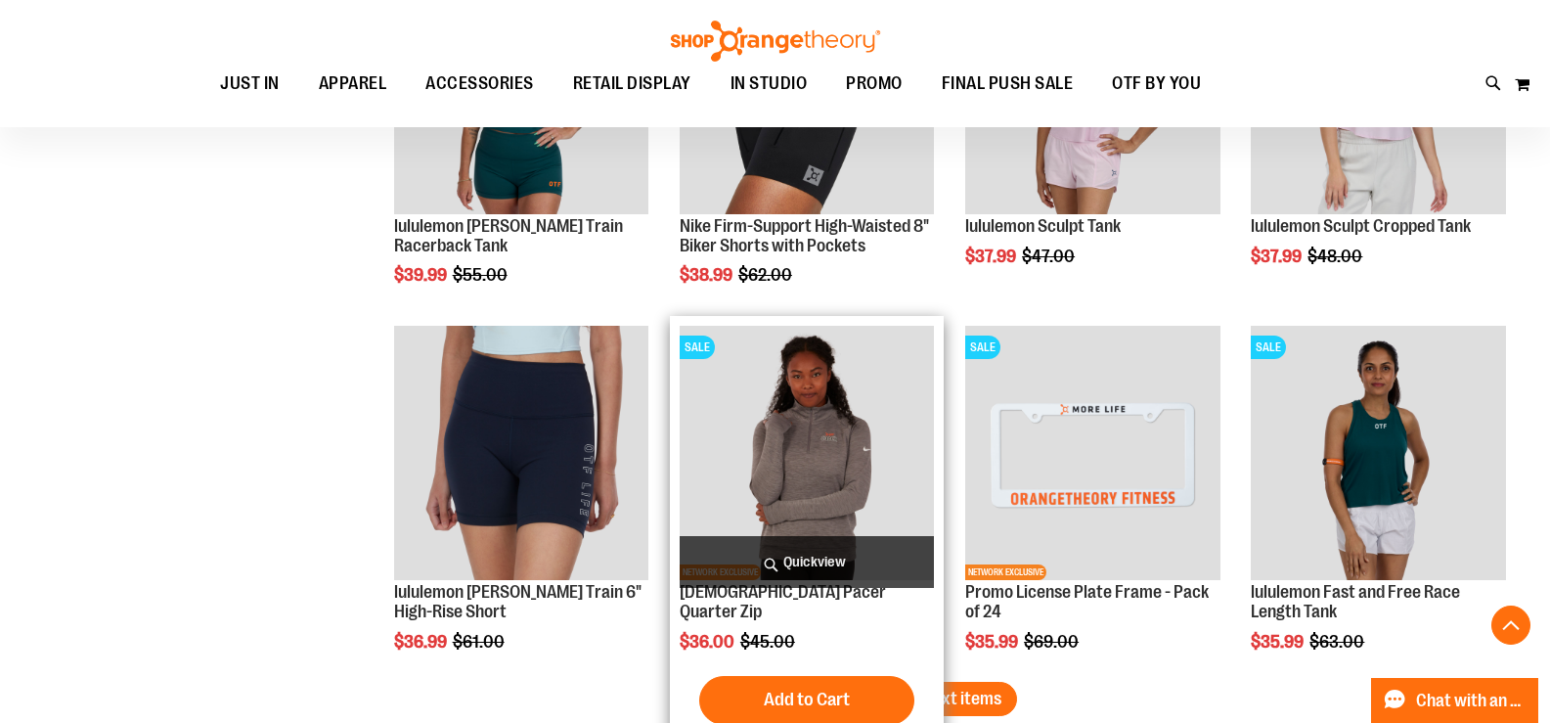
click at [805, 557] on span "Quickview" at bounding box center [806, 562] width 255 height 52
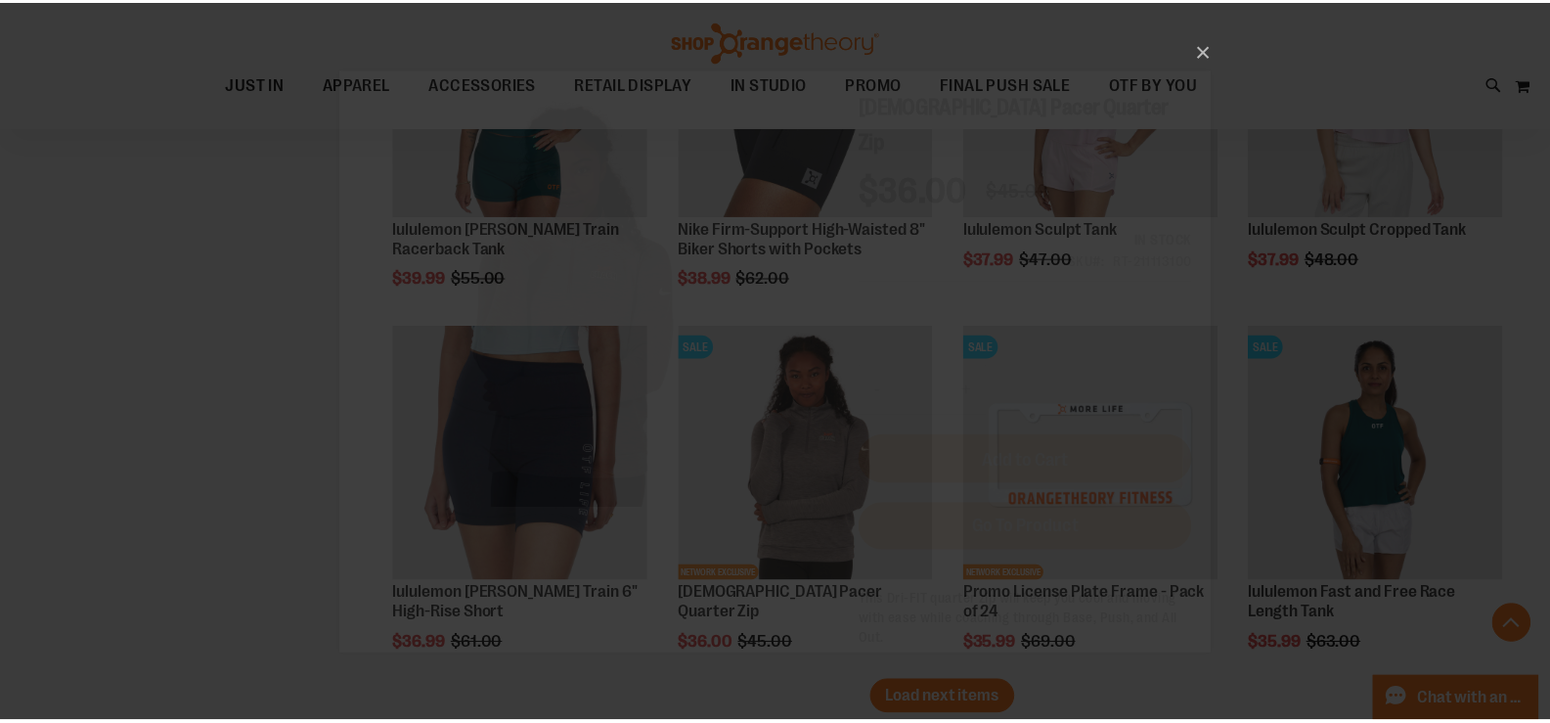
scroll to position [0, 0]
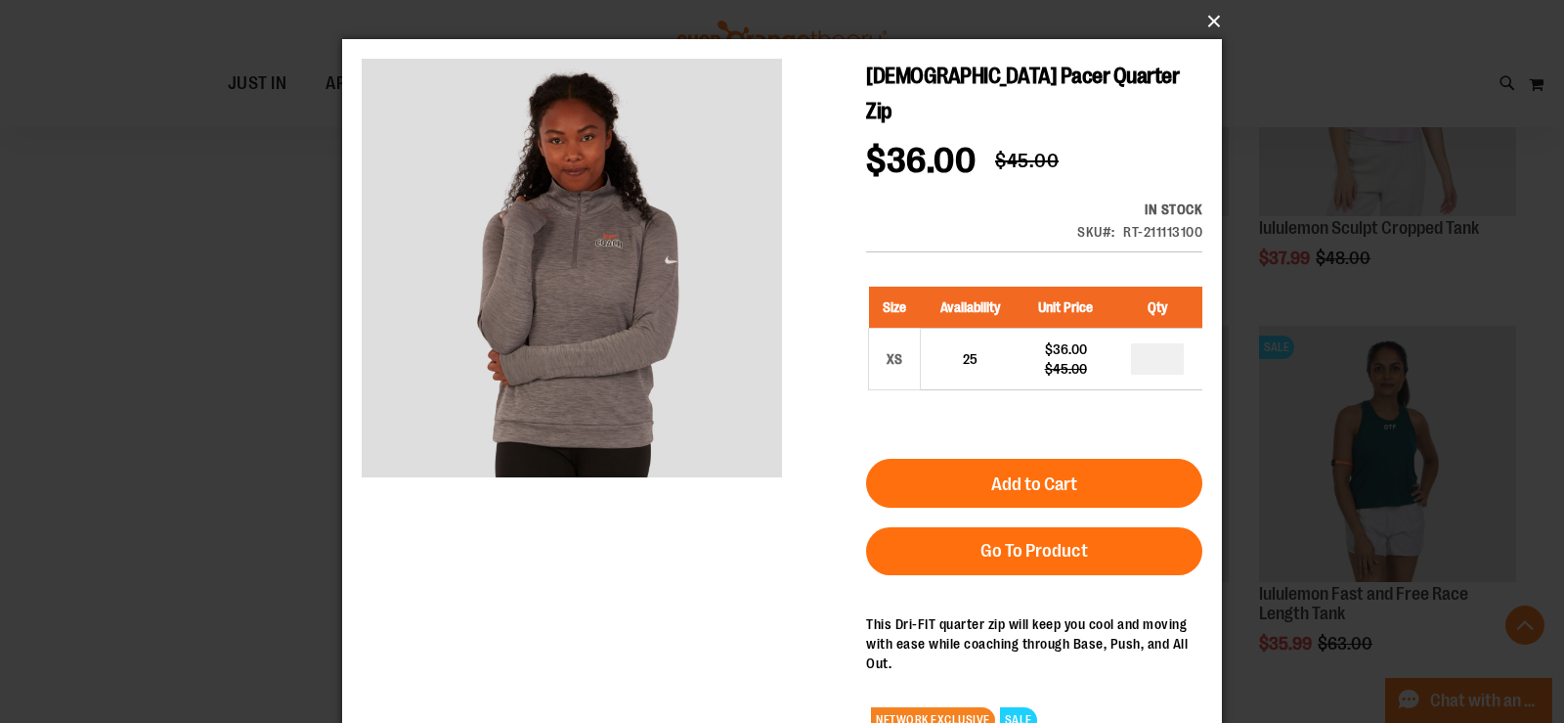
click at [1216, 19] on button "×" at bounding box center [788, 21] width 880 height 43
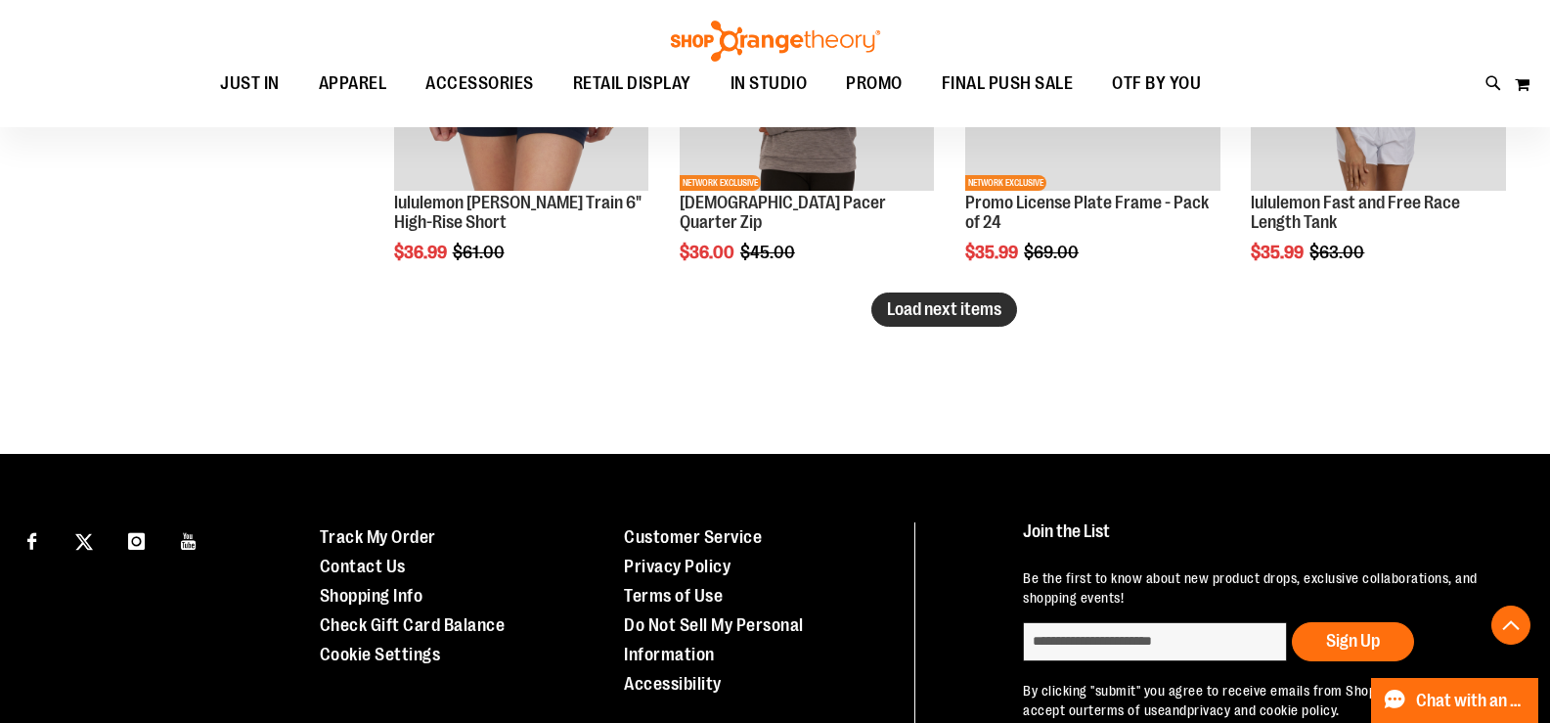
scroll to position [5686, 0]
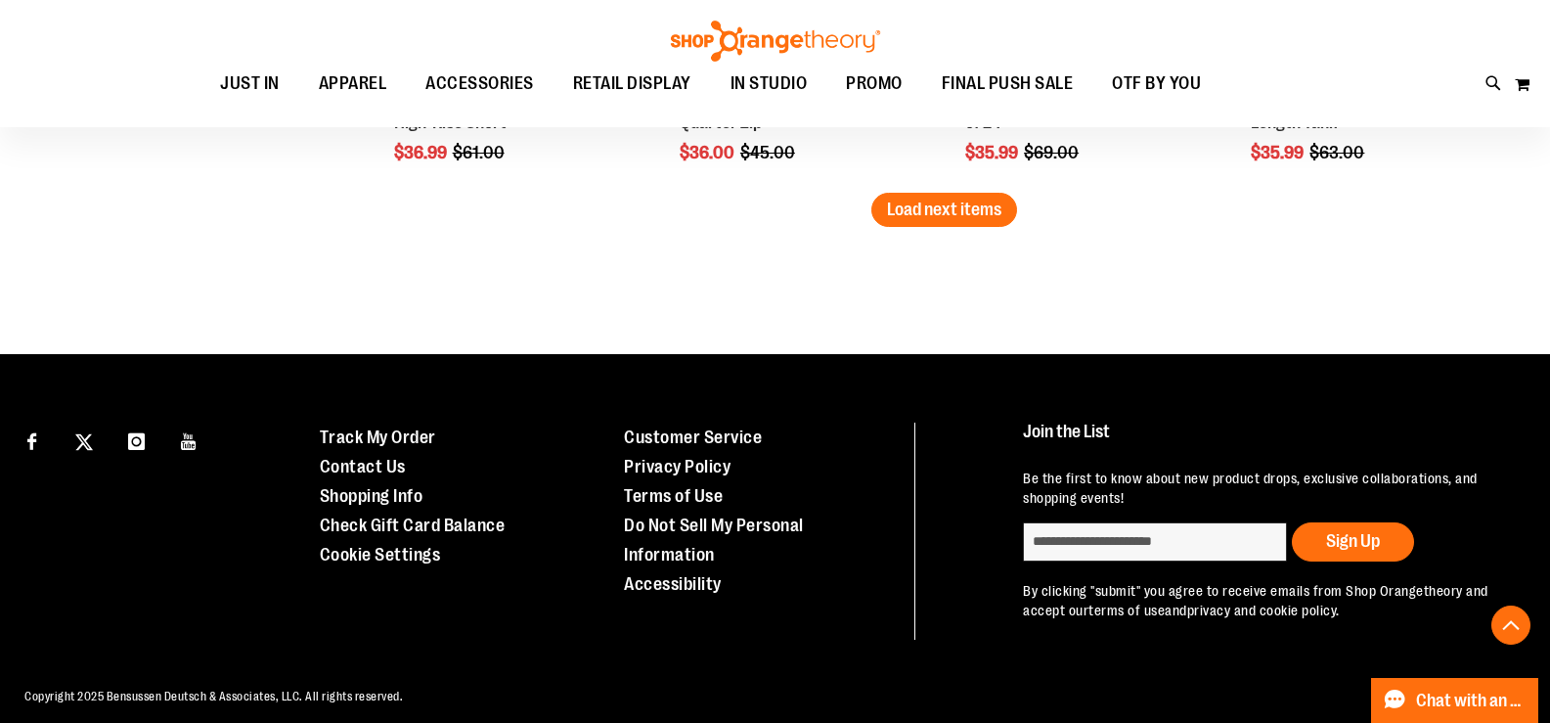
click at [925, 215] on span "Load next items" at bounding box center [944, 209] width 114 height 20
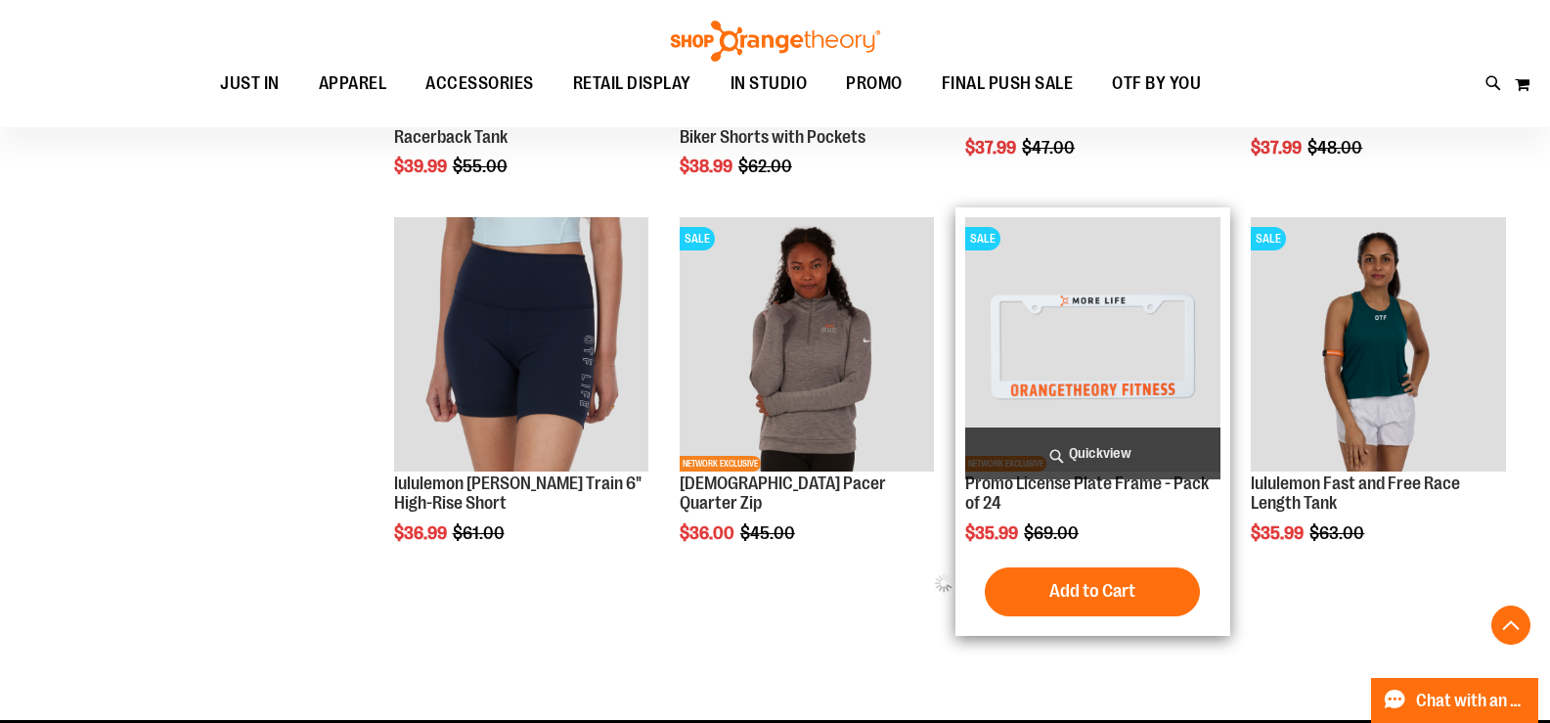
scroll to position [5295, 0]
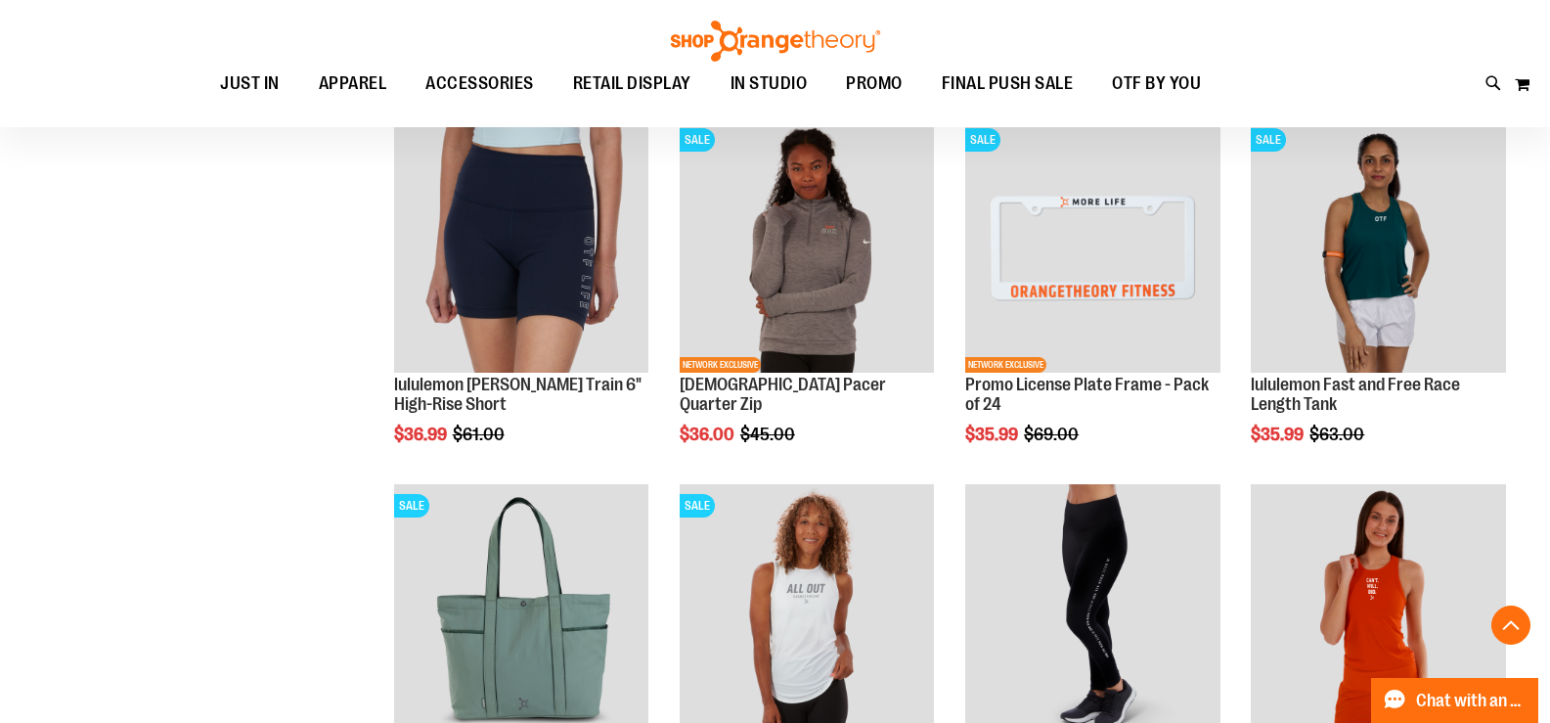
scroll to position [5589, 0]
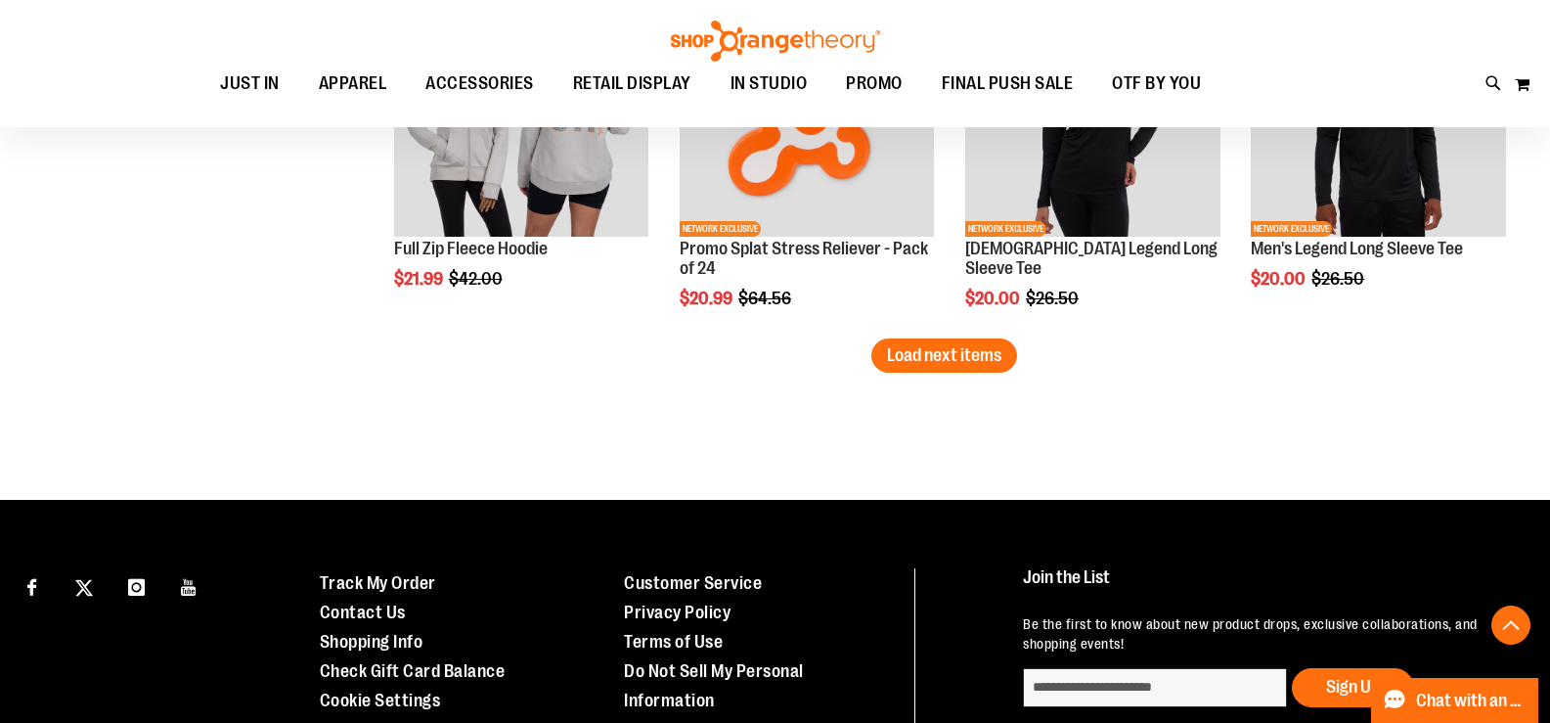
scroll to position [6664, 0]
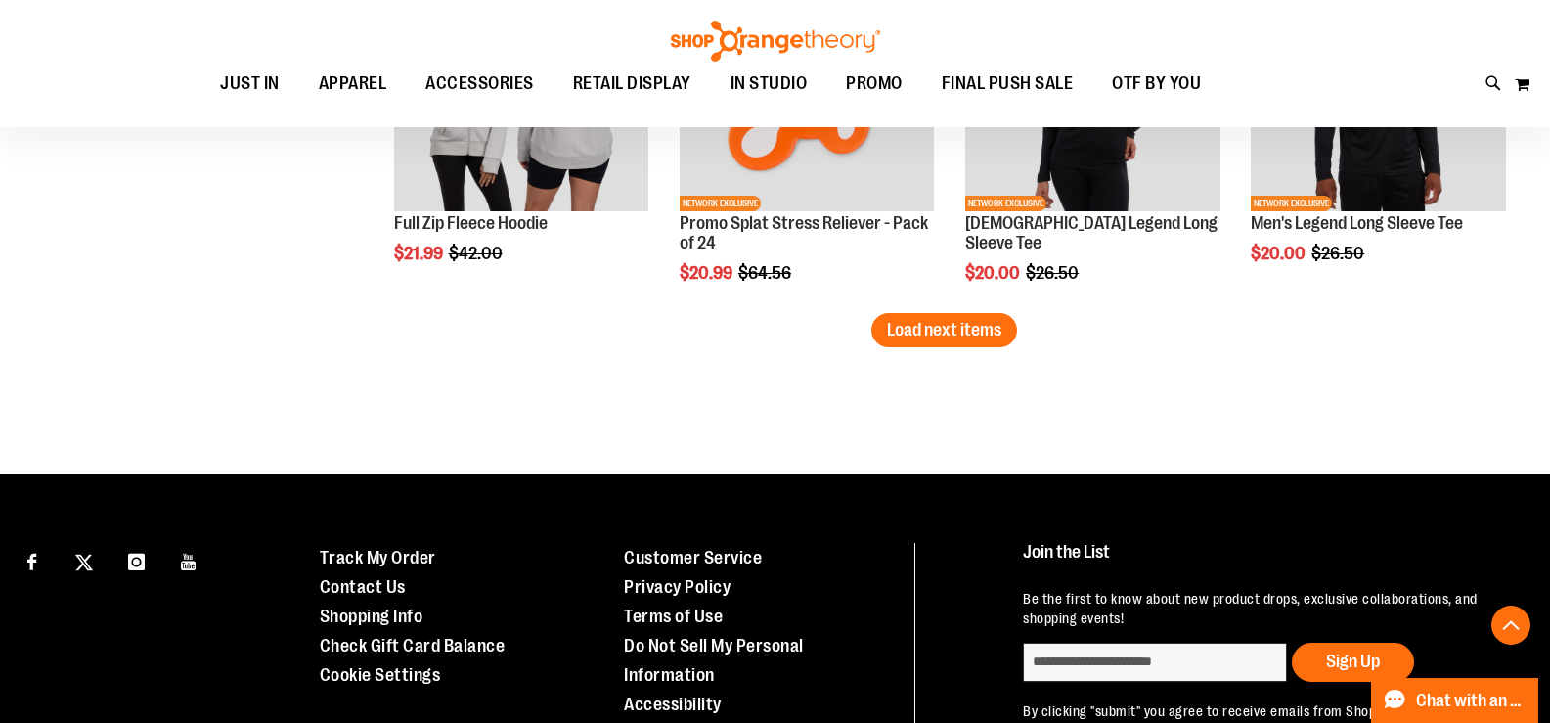
click at [1012, 323] on button "Load next items" at bounding box center [944, 330] width 146 height 34
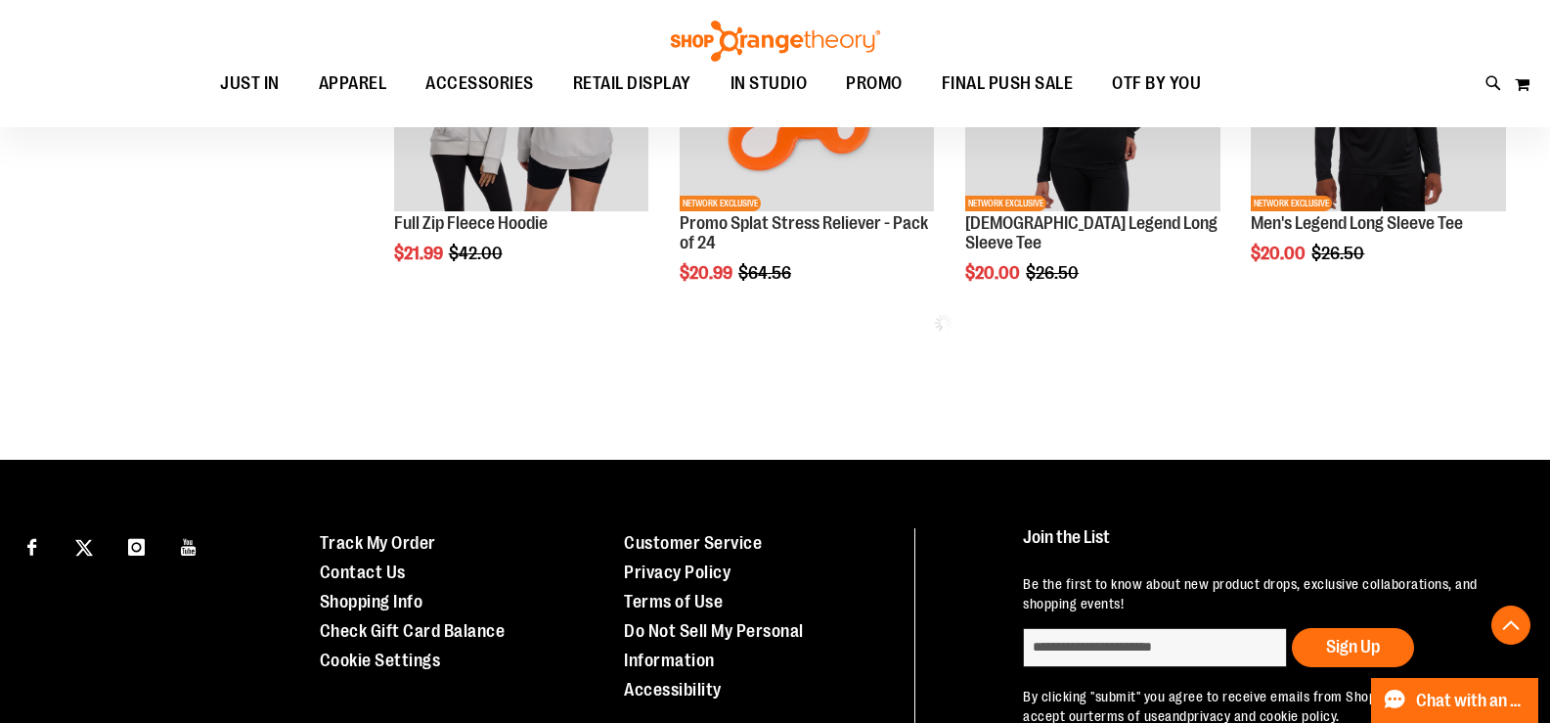
click at [987, 329] on div "Loading more products, please wait..." at bounding box center [944, 323] width 1143 height 20
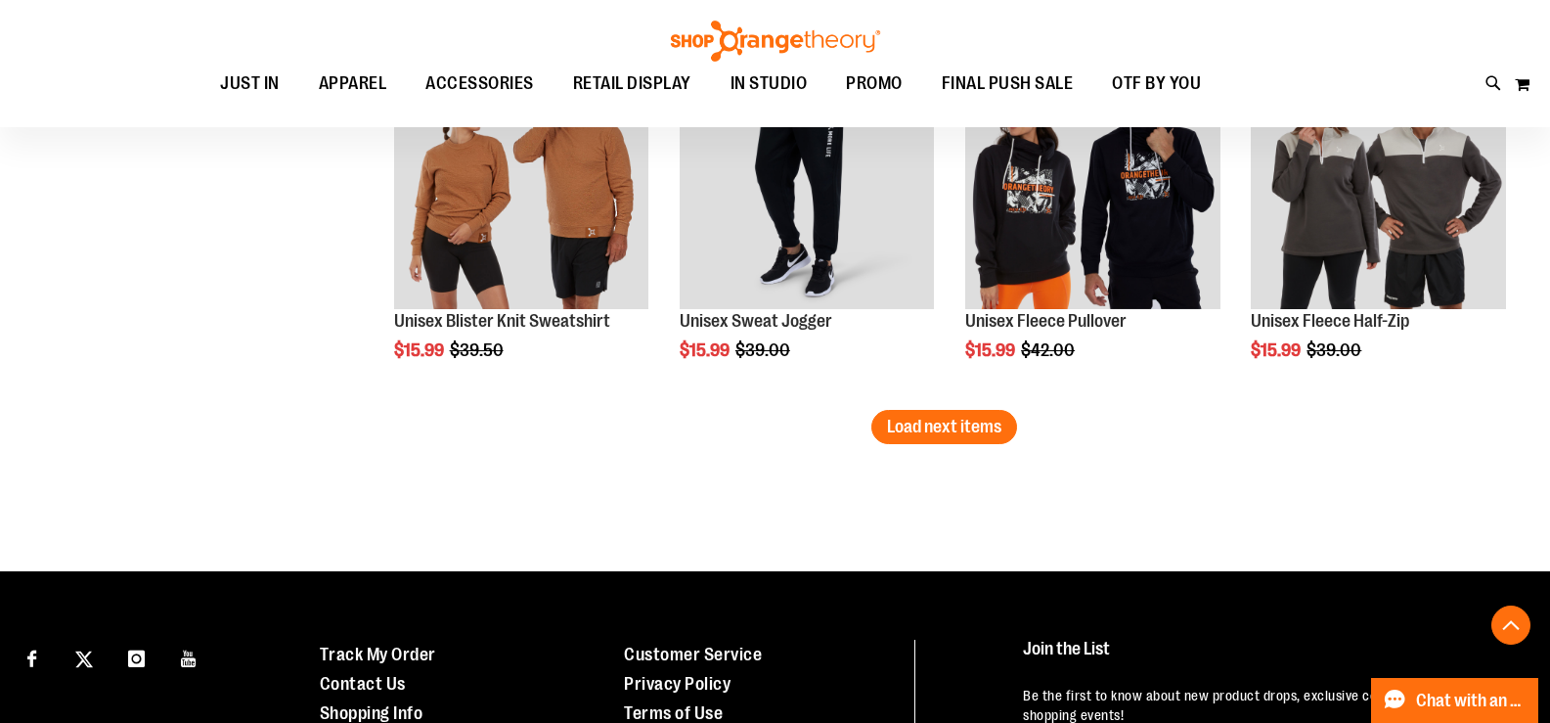
scroll to position [7605, 0]
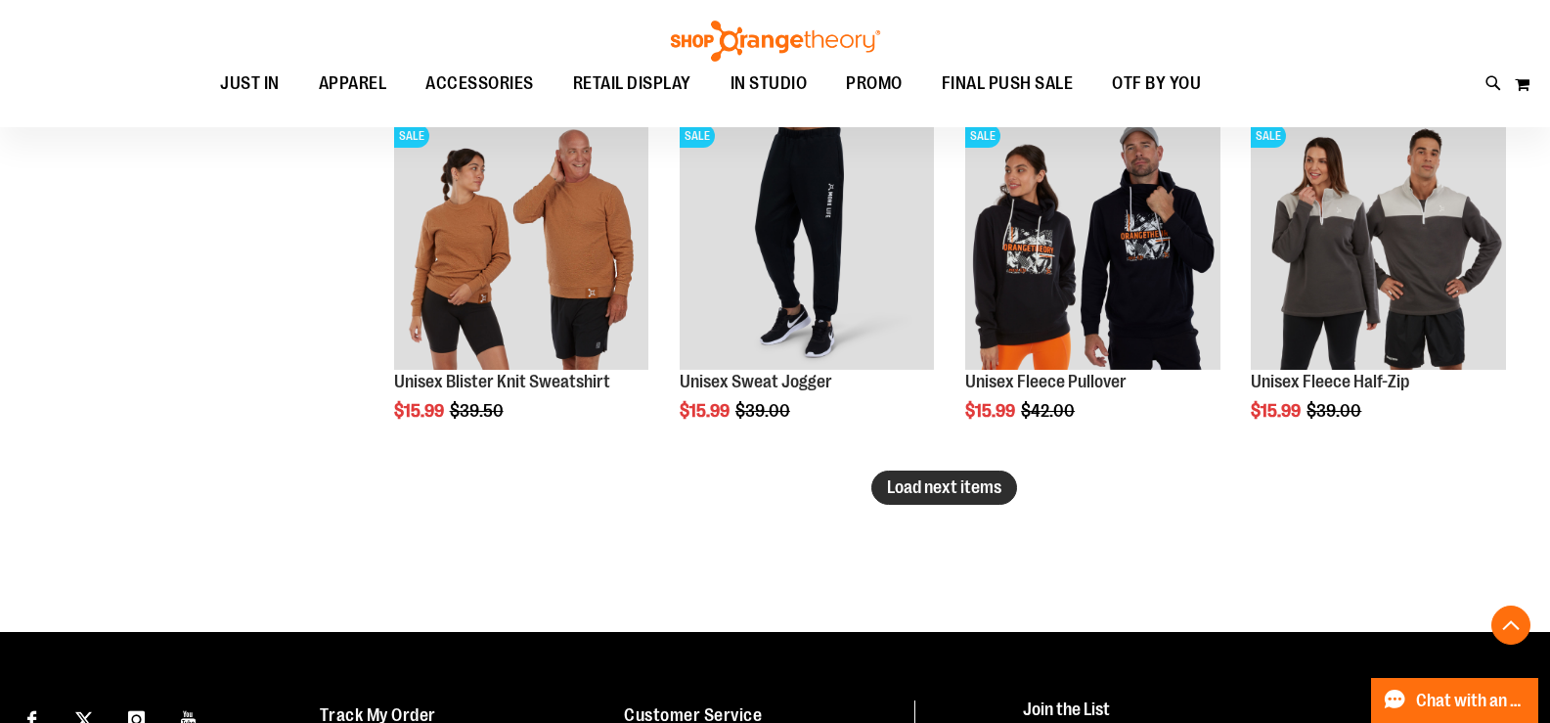
click at [936, 485] on span "Load next items" at bounding box center [944, 487] width 114 height 20
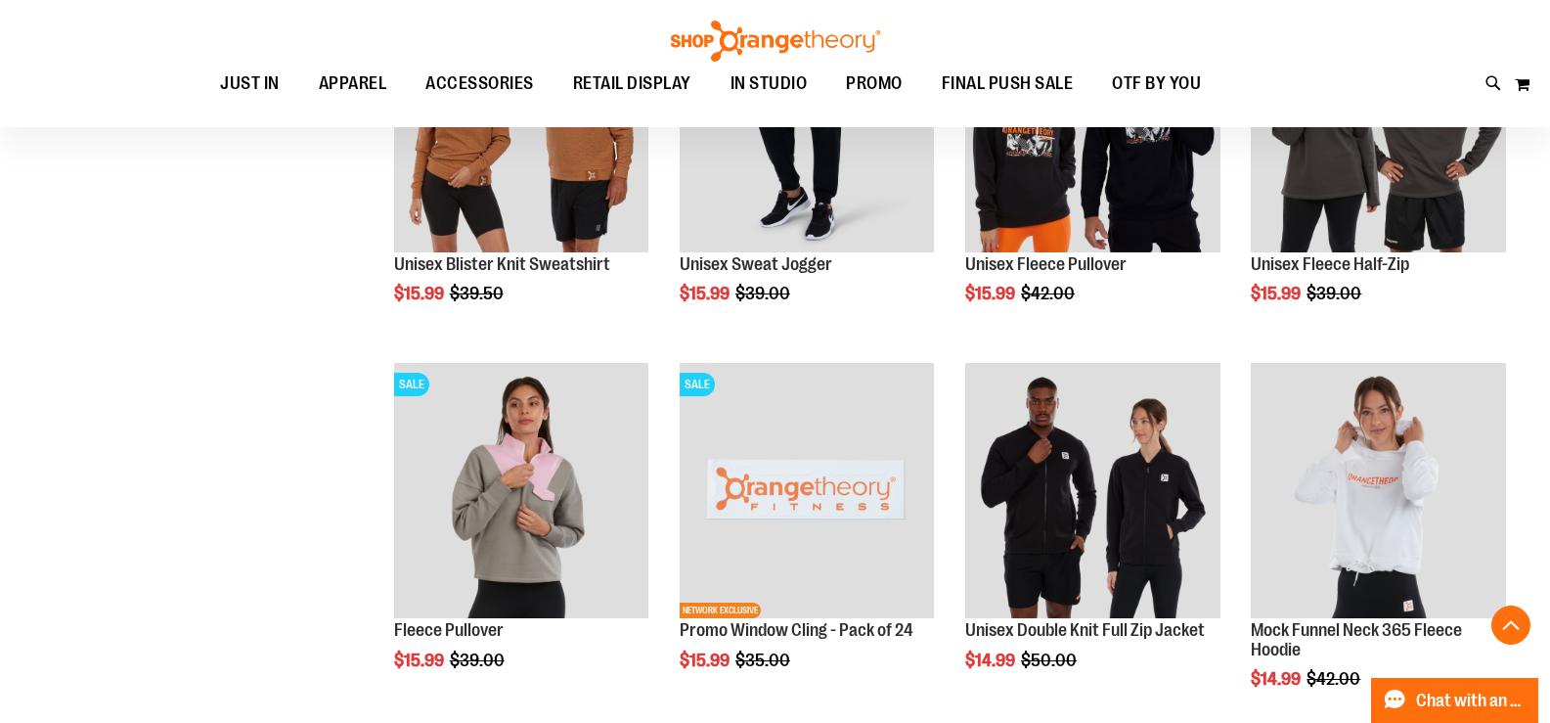
scroll to position [7996, 0]
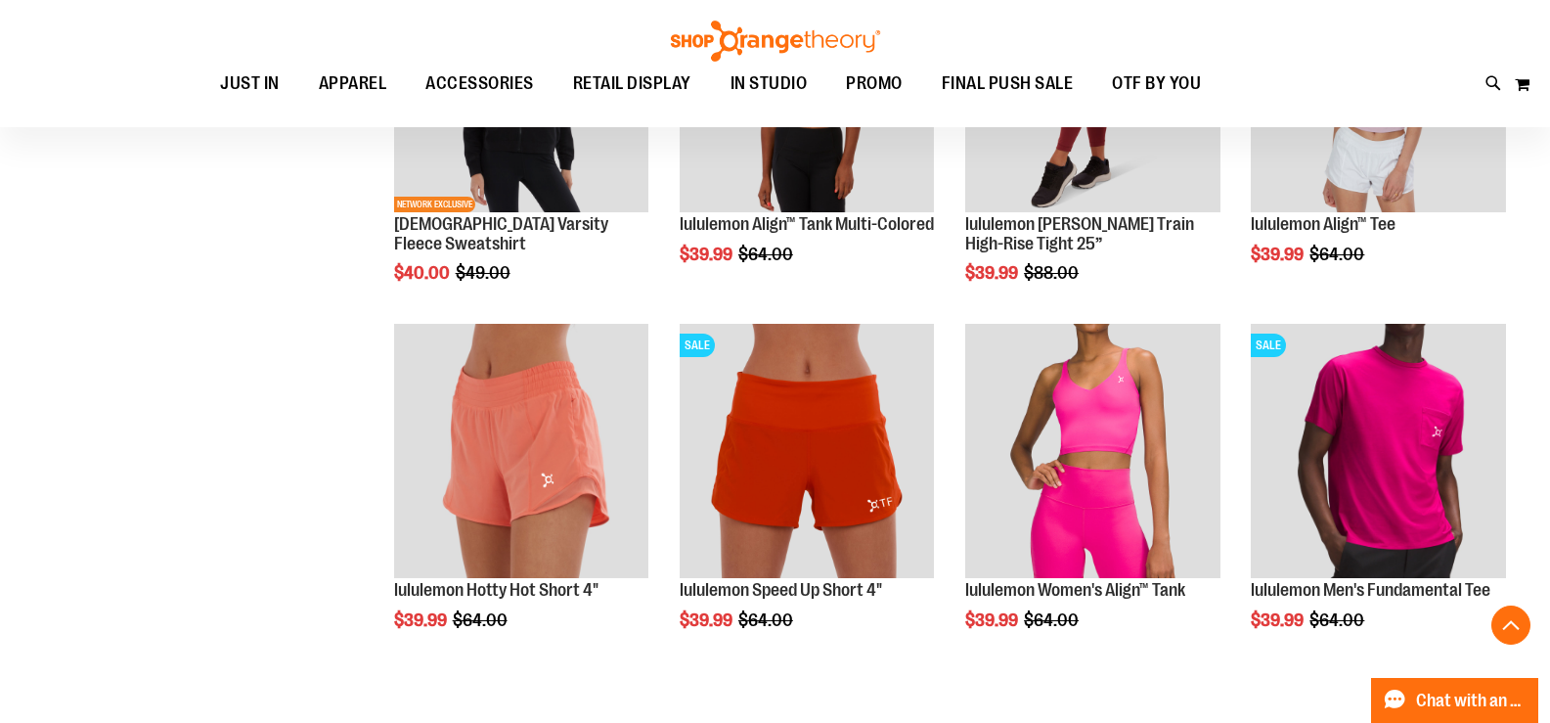
scroll to position [4085, 0]
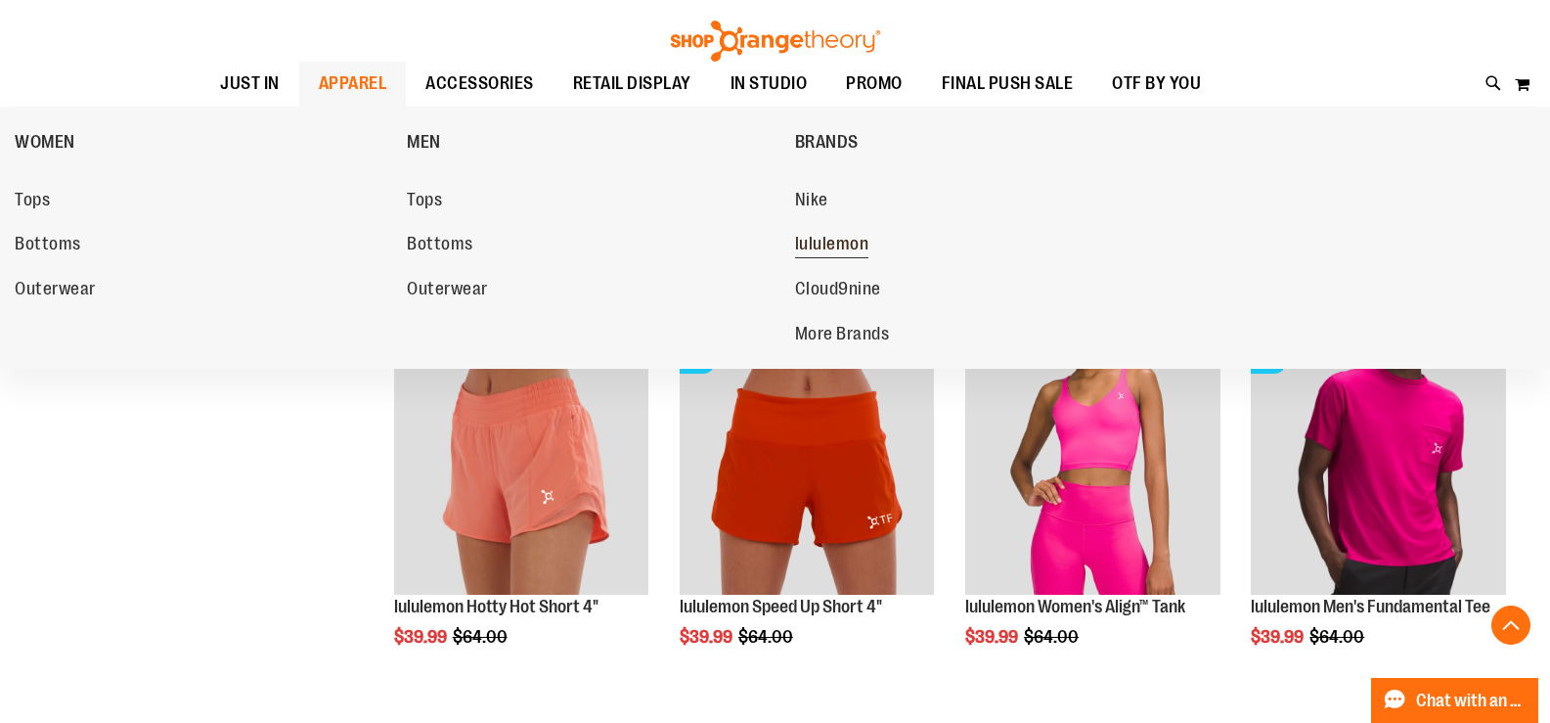
click at [867, 244] on link "lululemon" at bounding box center [981, 244] width 373 height 35
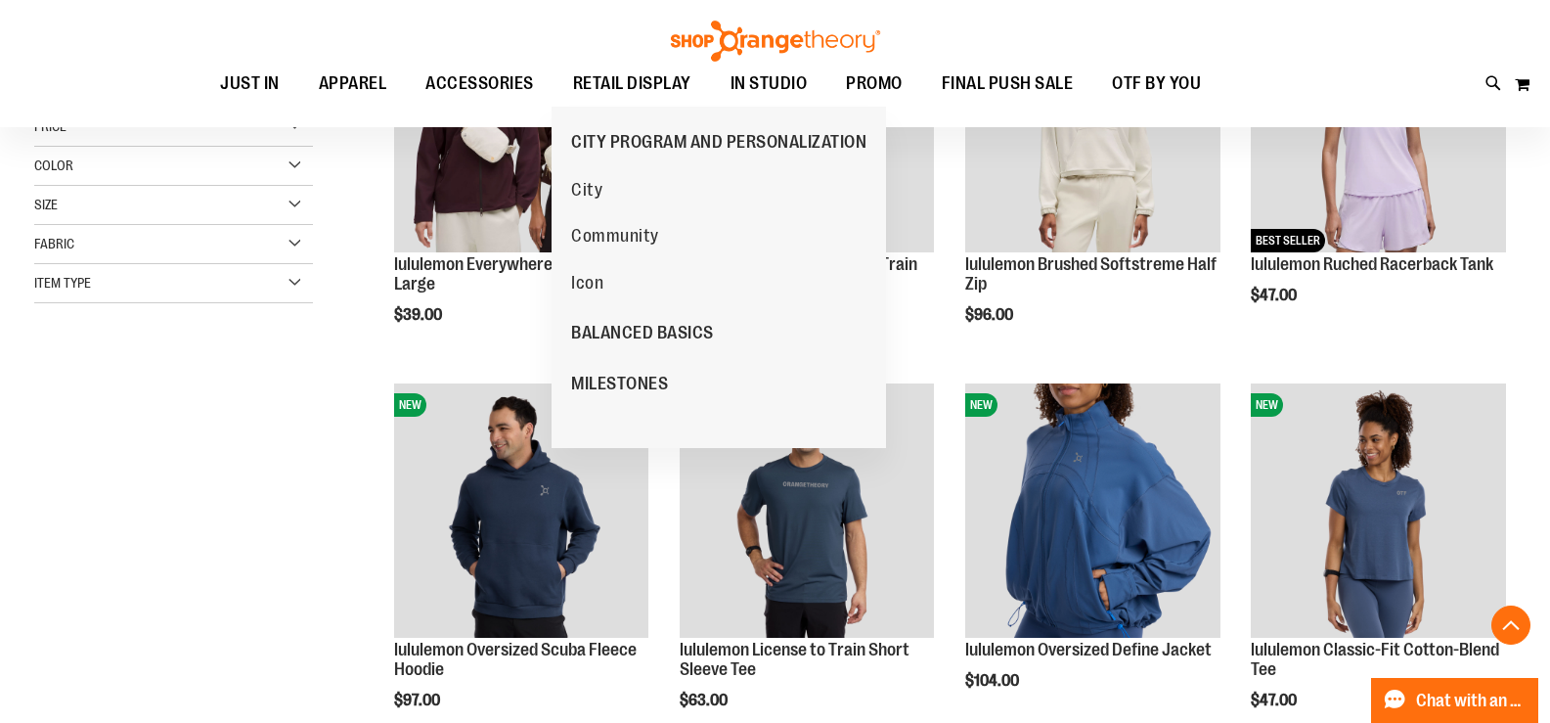
scroll to position [488, 0]
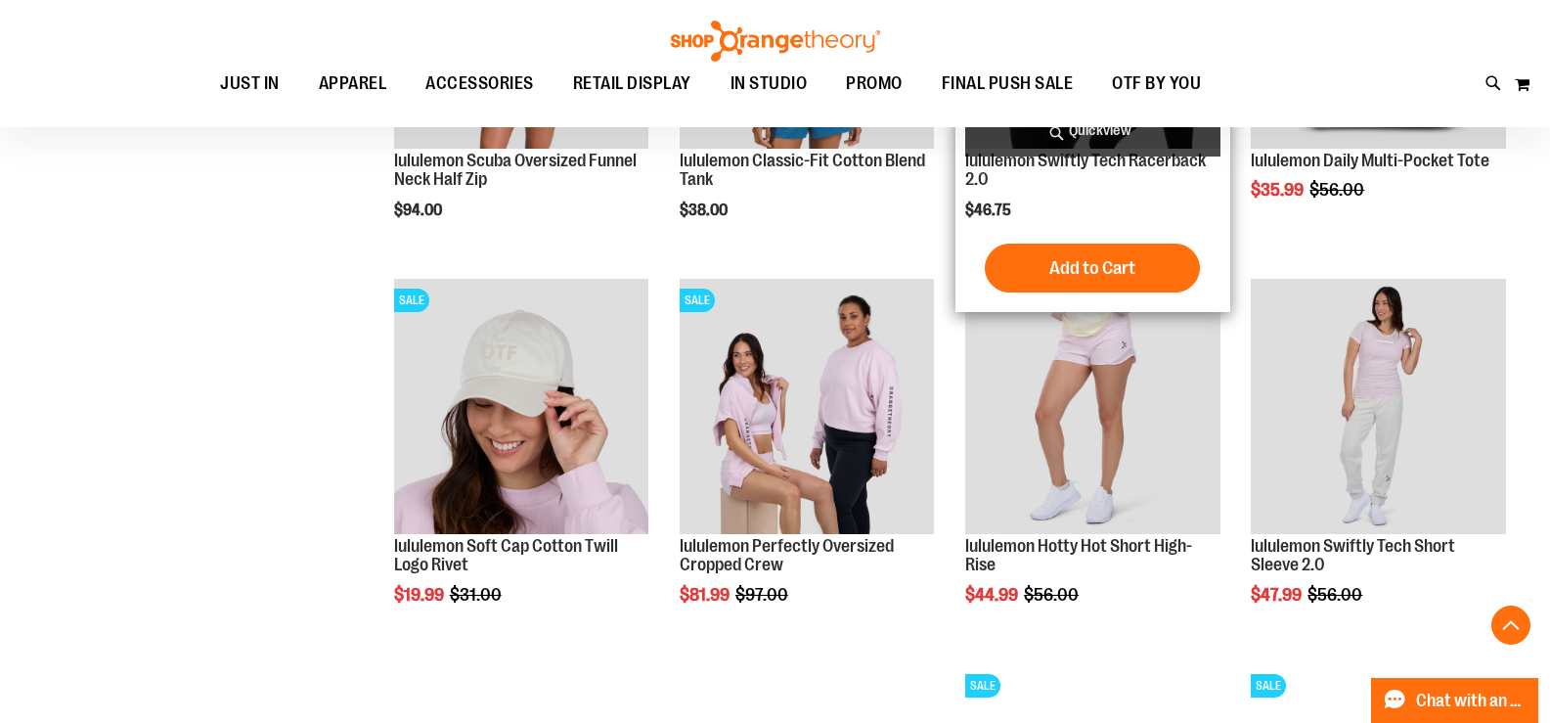
scroll to position [1954, 0]
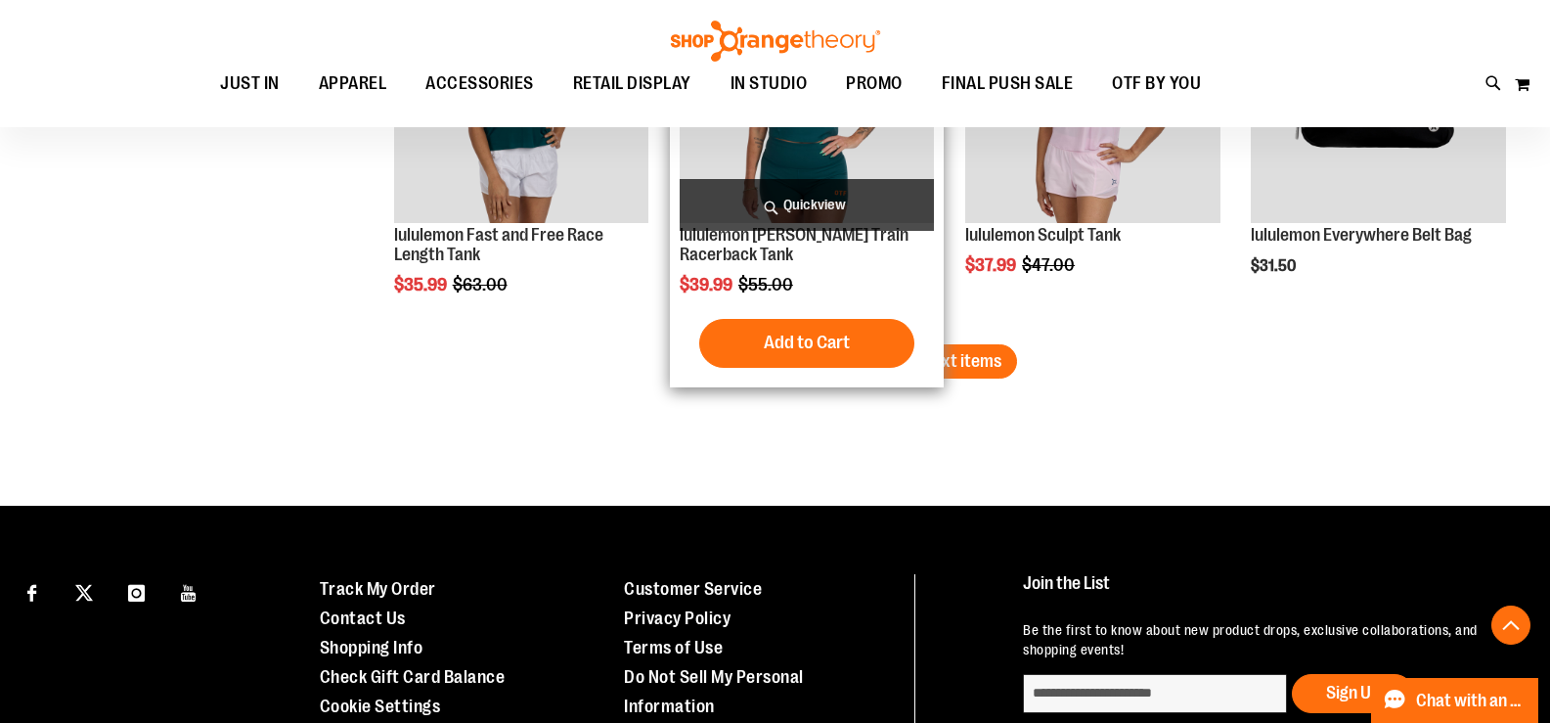
scroll to position [3519, 0]
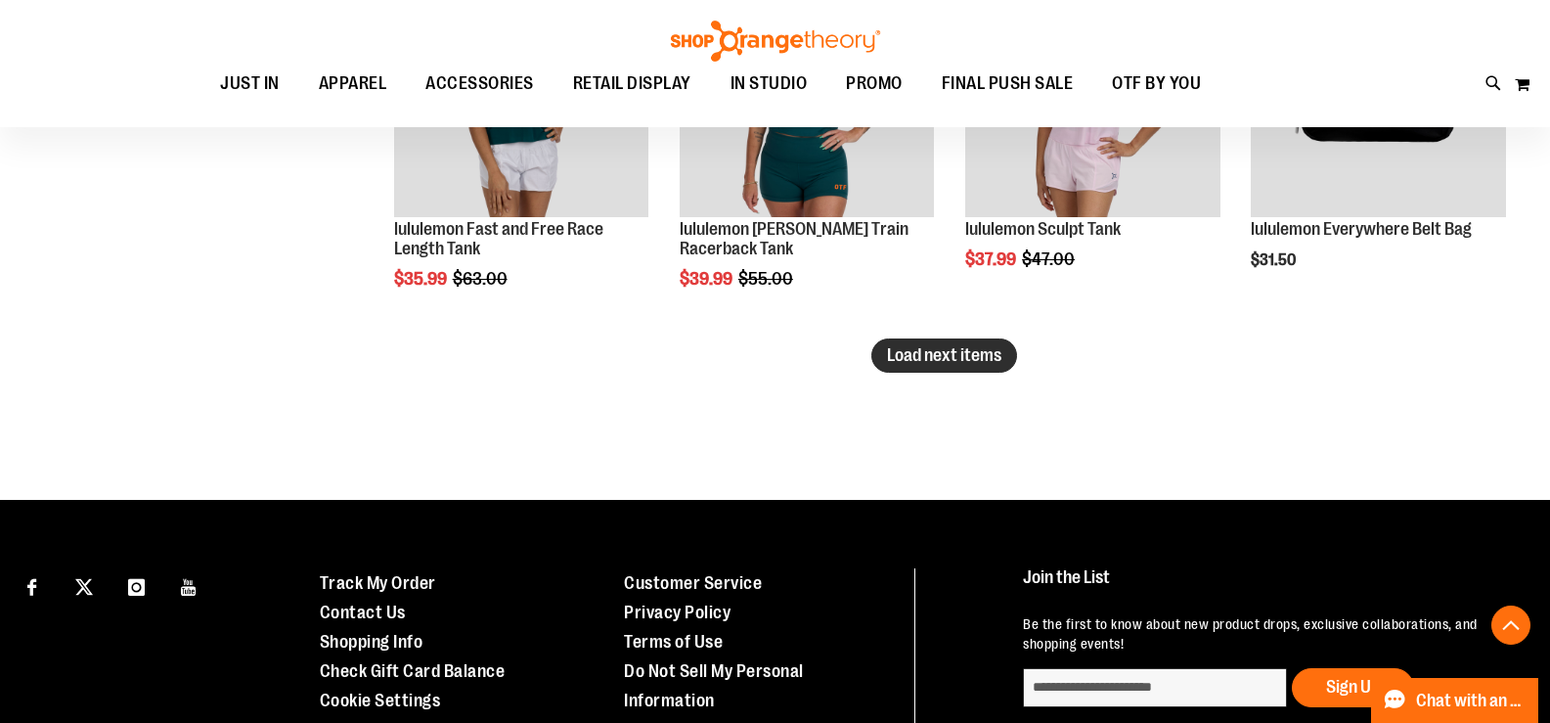
type input "**********"
click at [993, 353] on span "Load next items" at bounding box center [944, 355] width 114 height 20
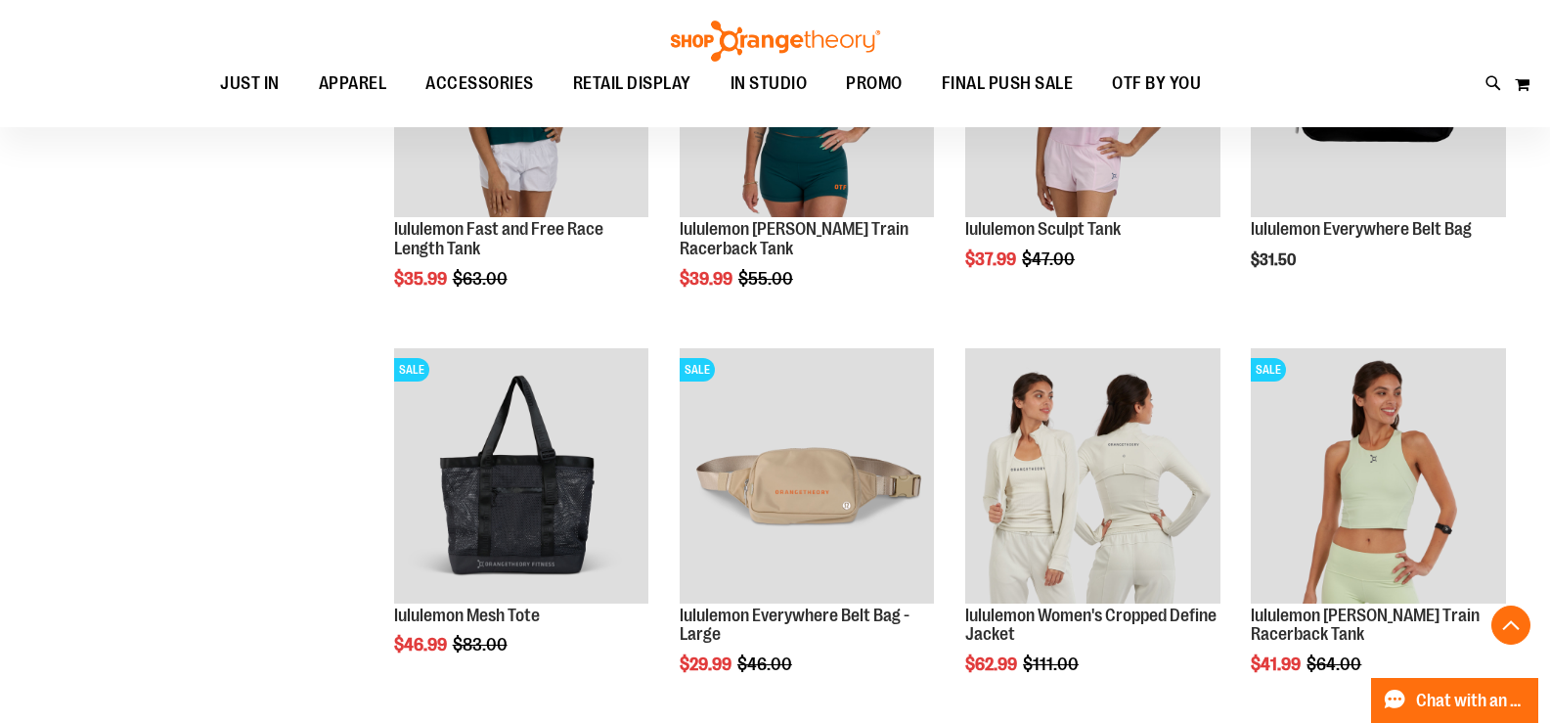
drag, startPoint x: 223, startPoint y: 368, endPoint x: 235, endPoint y: 368, distance: 11.7
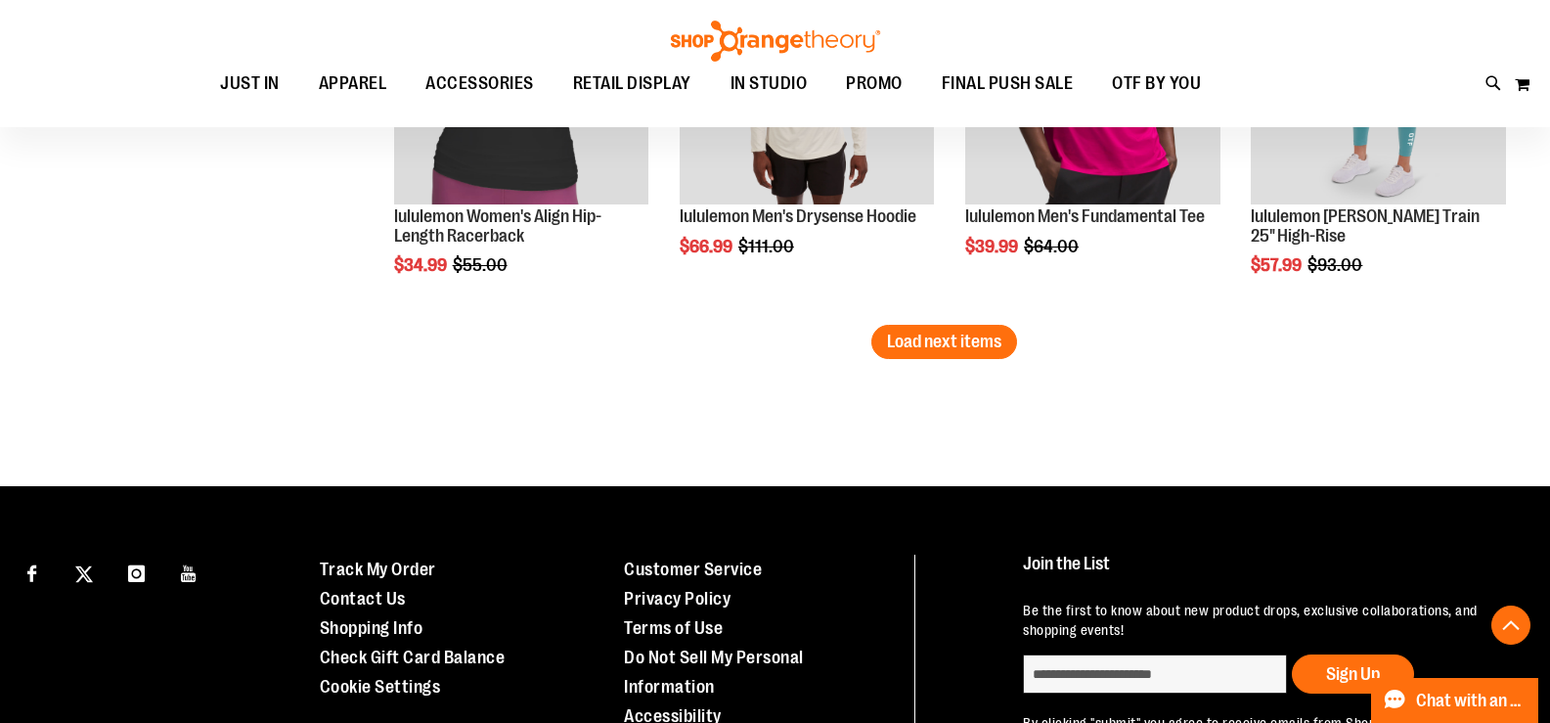
scroll to position [4790, 0]
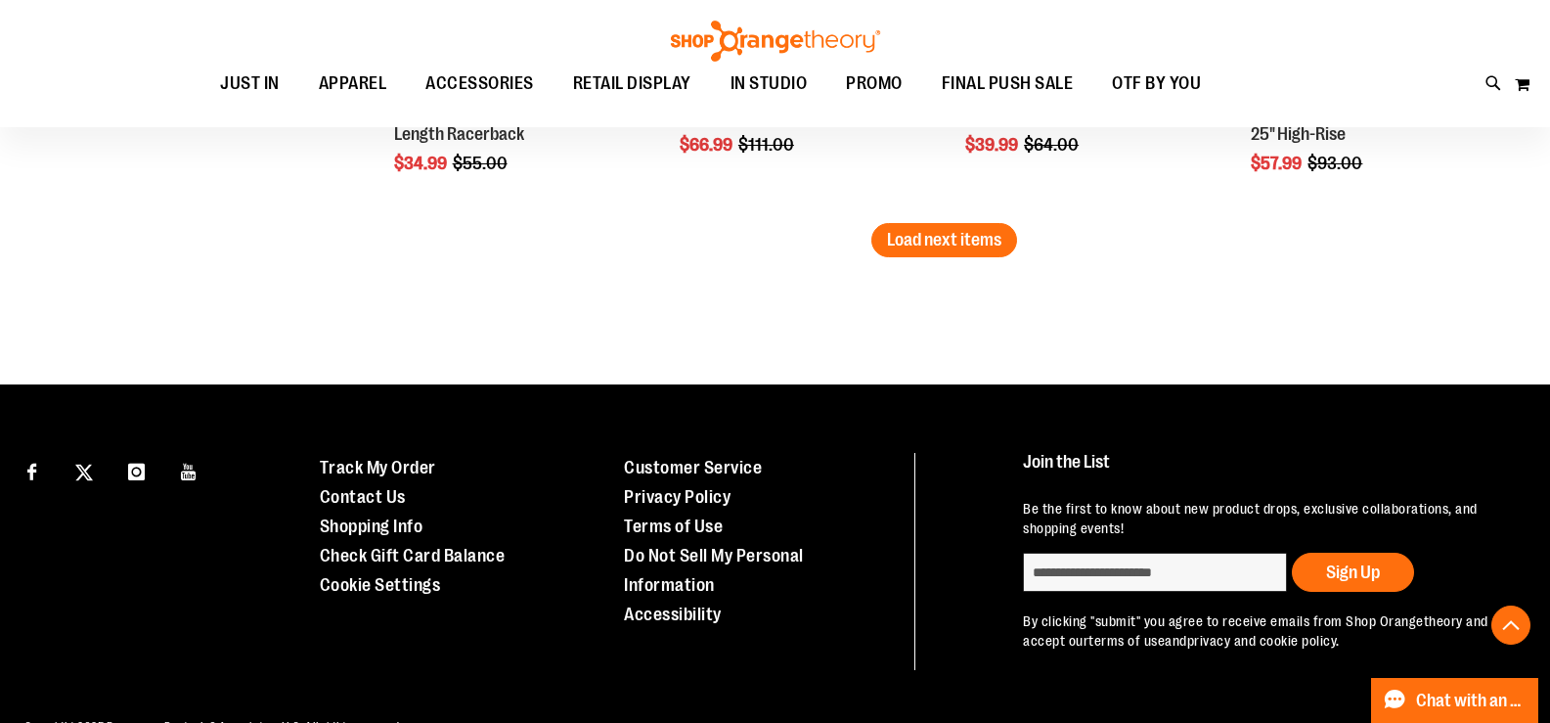
click at [970, 248] on span "Load next items" at bounding box center [944, 240] width 114 height 20
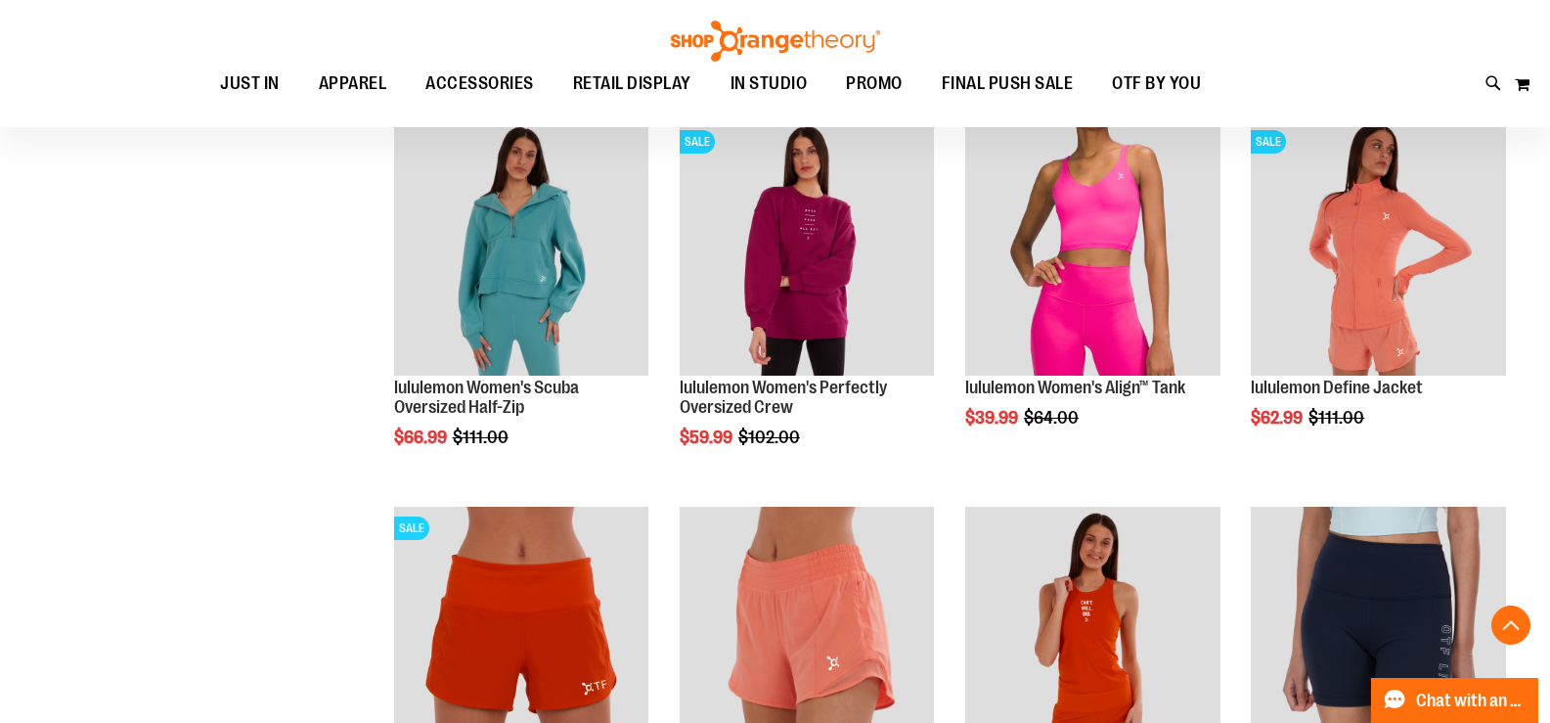
scroll to position [5279, 0]
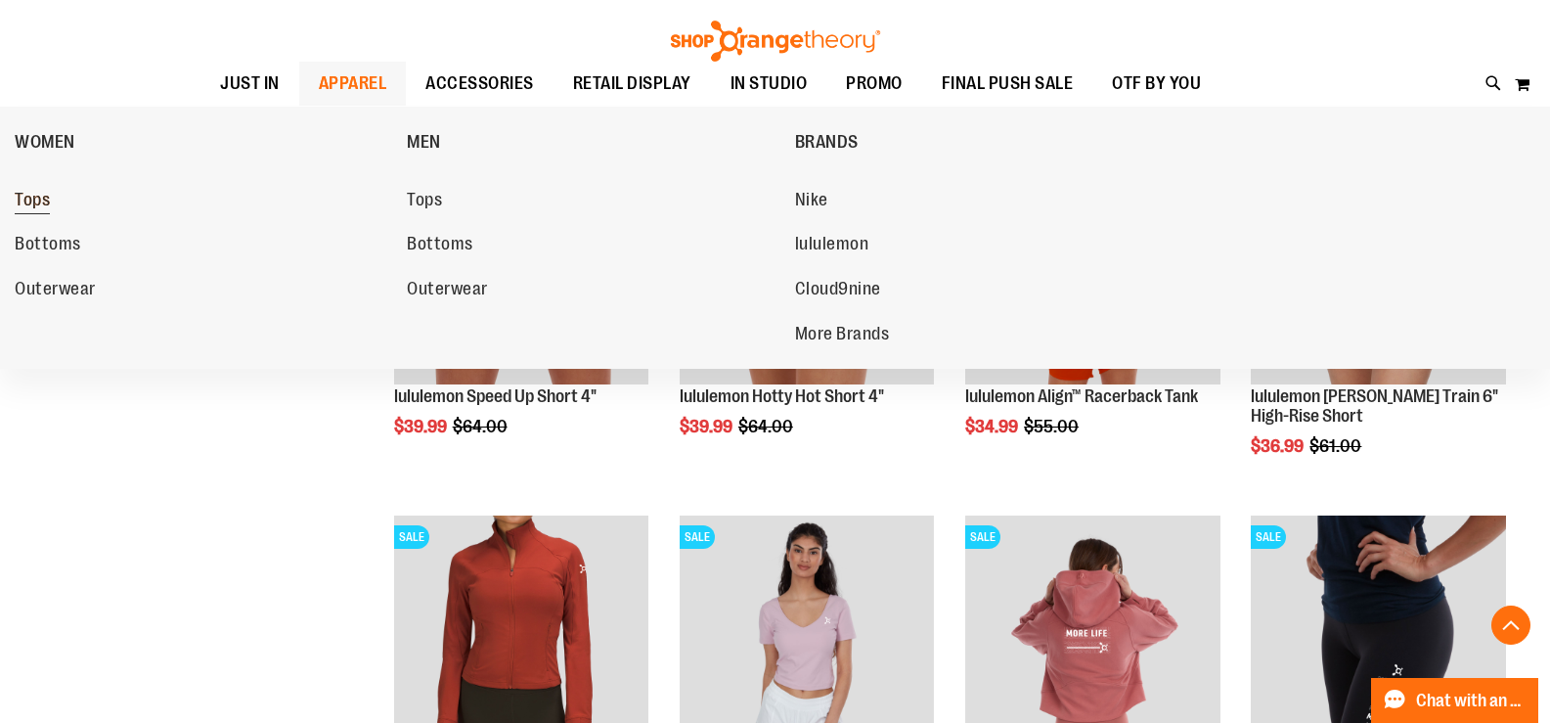
click at [46, 195] on span "Tops" at bounding box center [32, 202] width 35 height 24
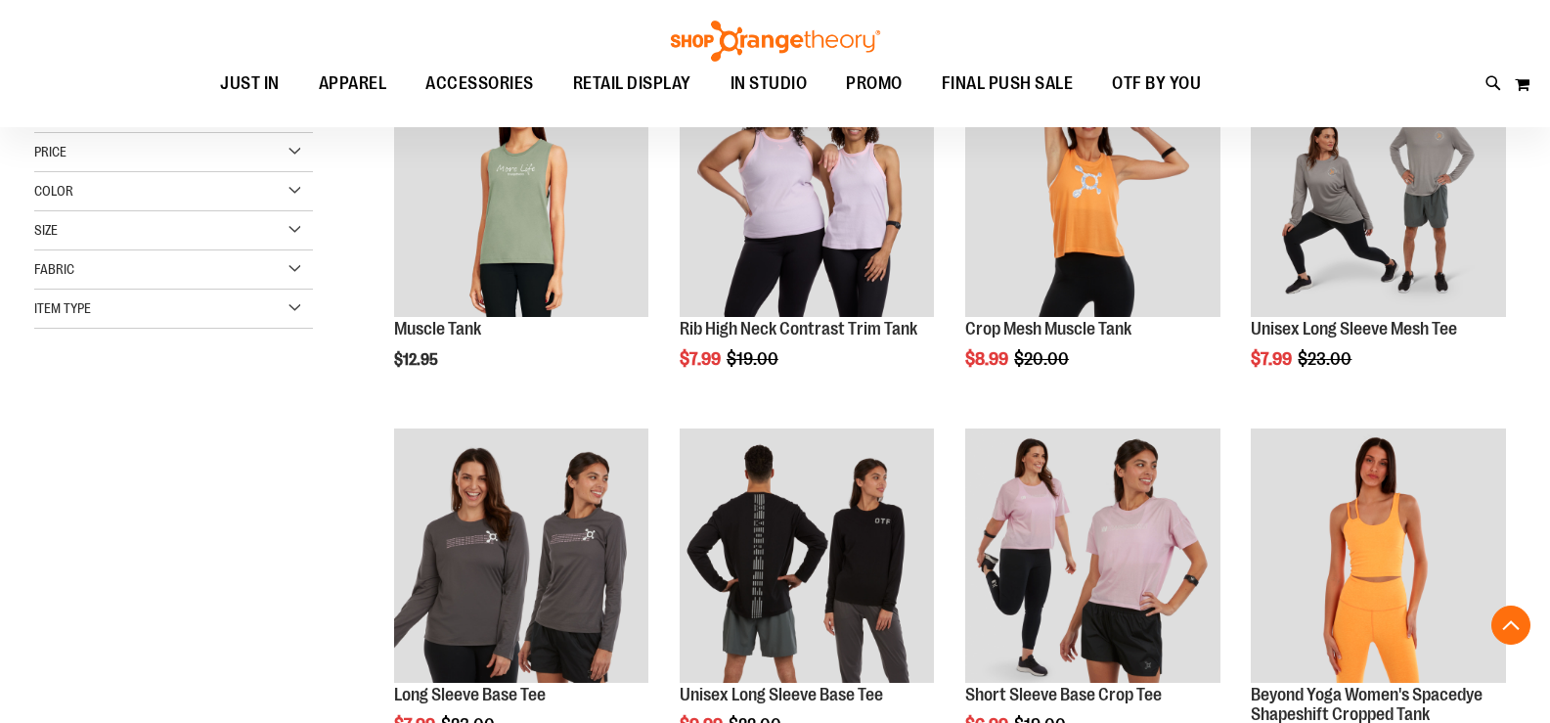
scroll to position [390, 0]
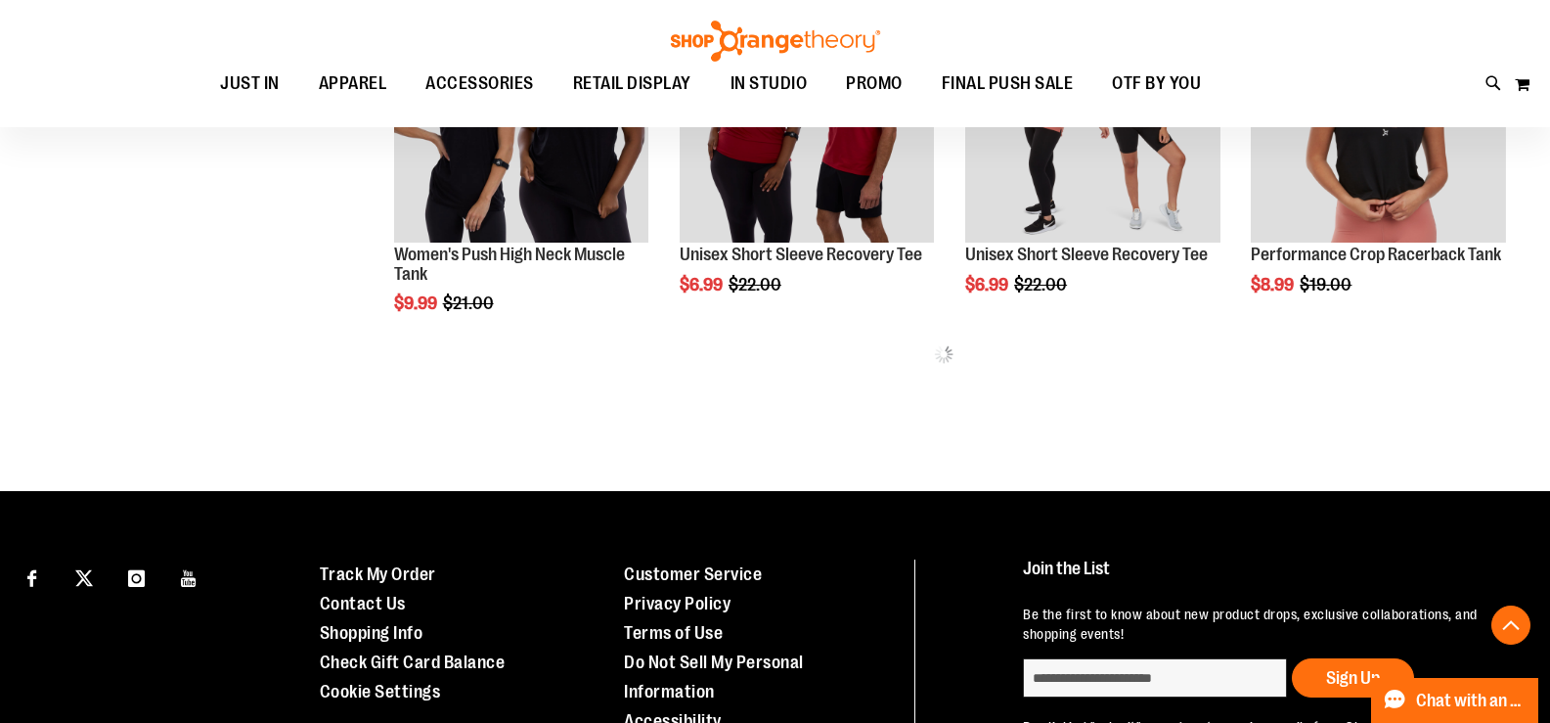
scroll to position [1172, 0]
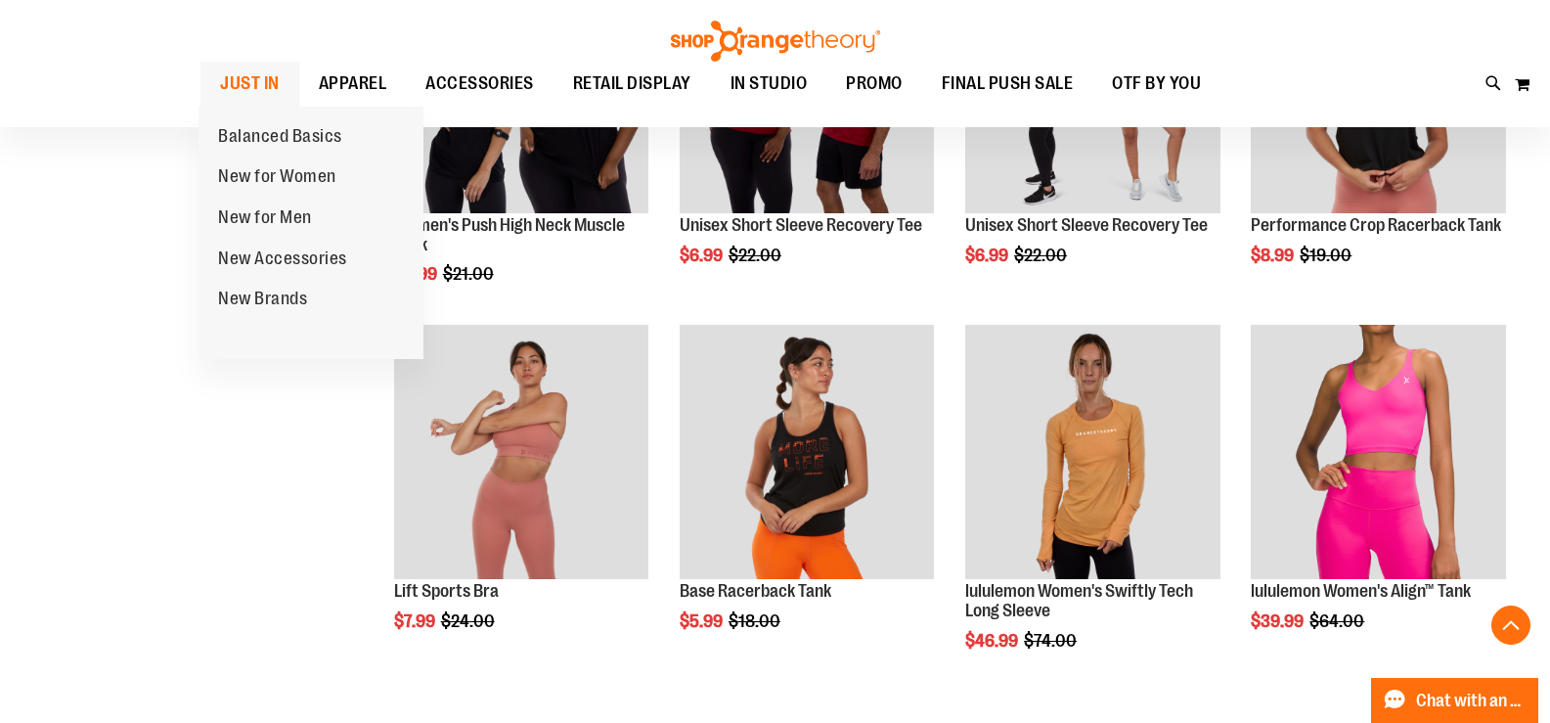
type input "**********"
click at [256, 88] on span "JUST IN" at bounding box center [250, 84] width 60 height 44
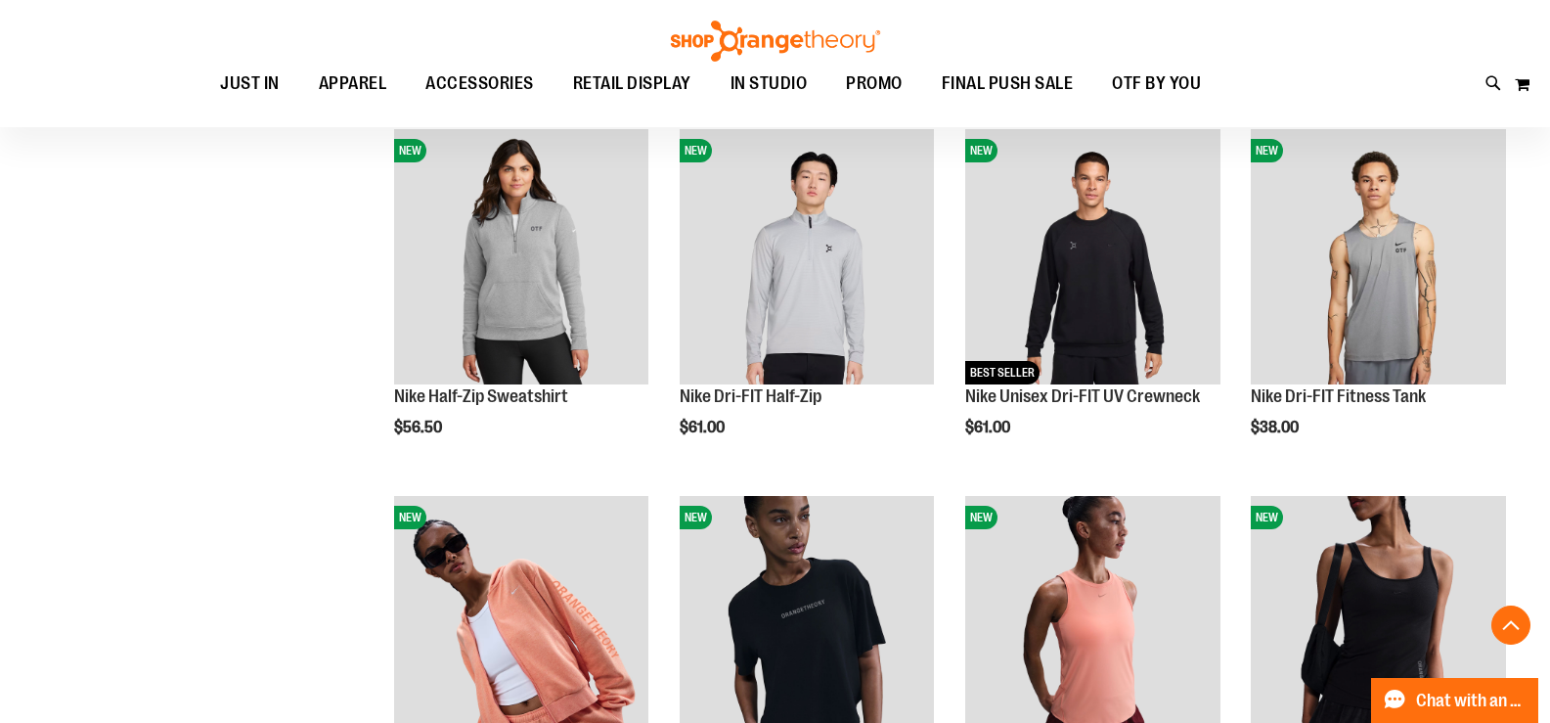
scroll to position [981, 0]
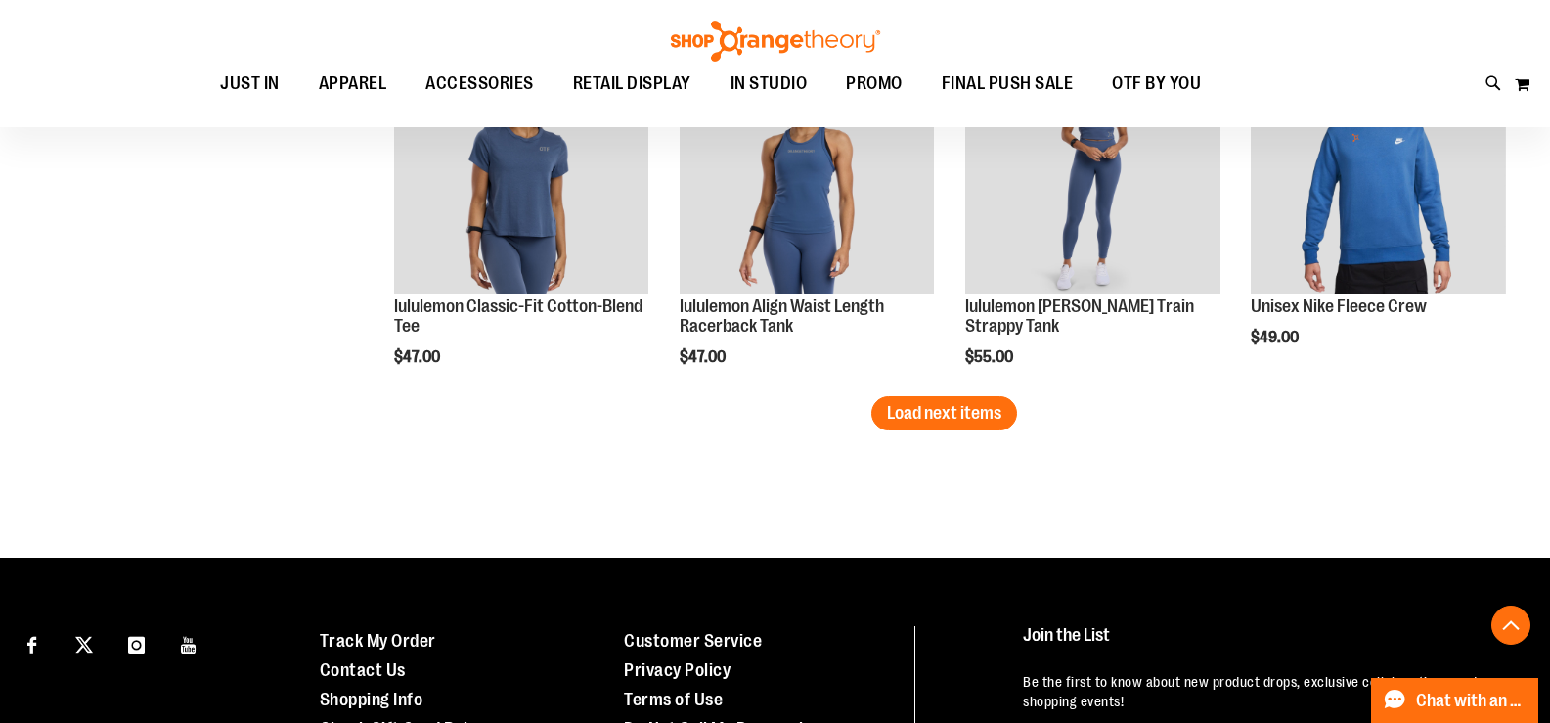
scroll to position [2936, 0]
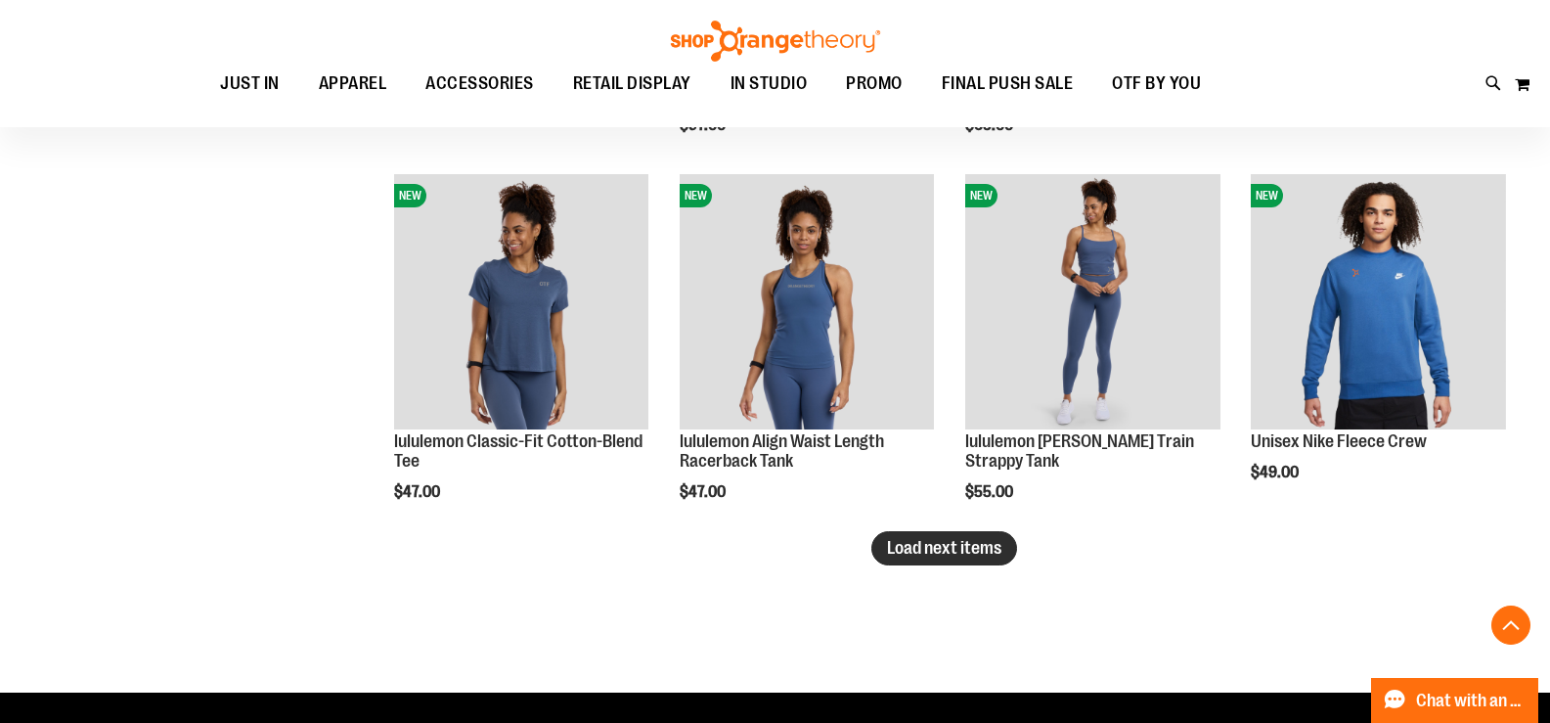
type input "**********"
click at [933, 538] on span "Load next items" at bounding box center [944, 548] width 114 height 20
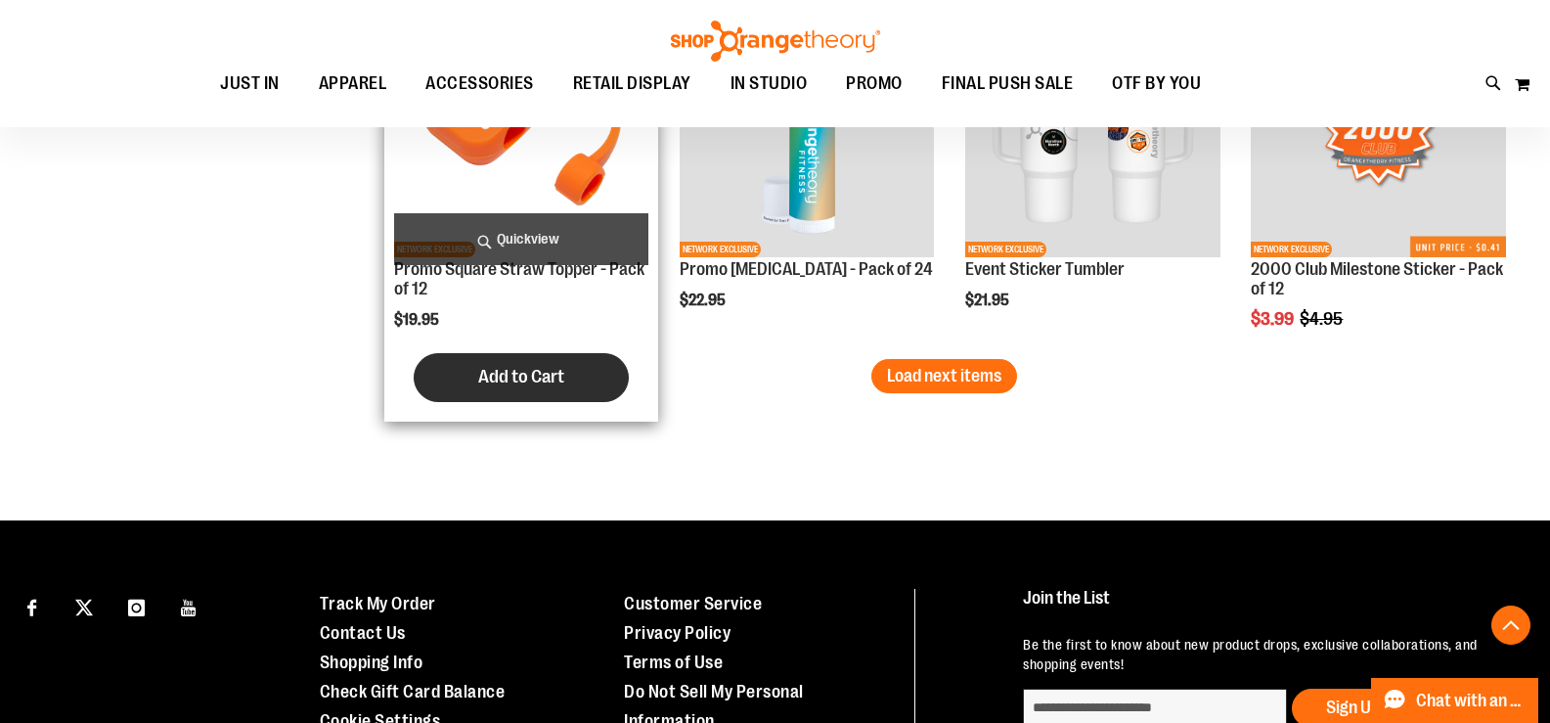
scroll to position [4207, 0]
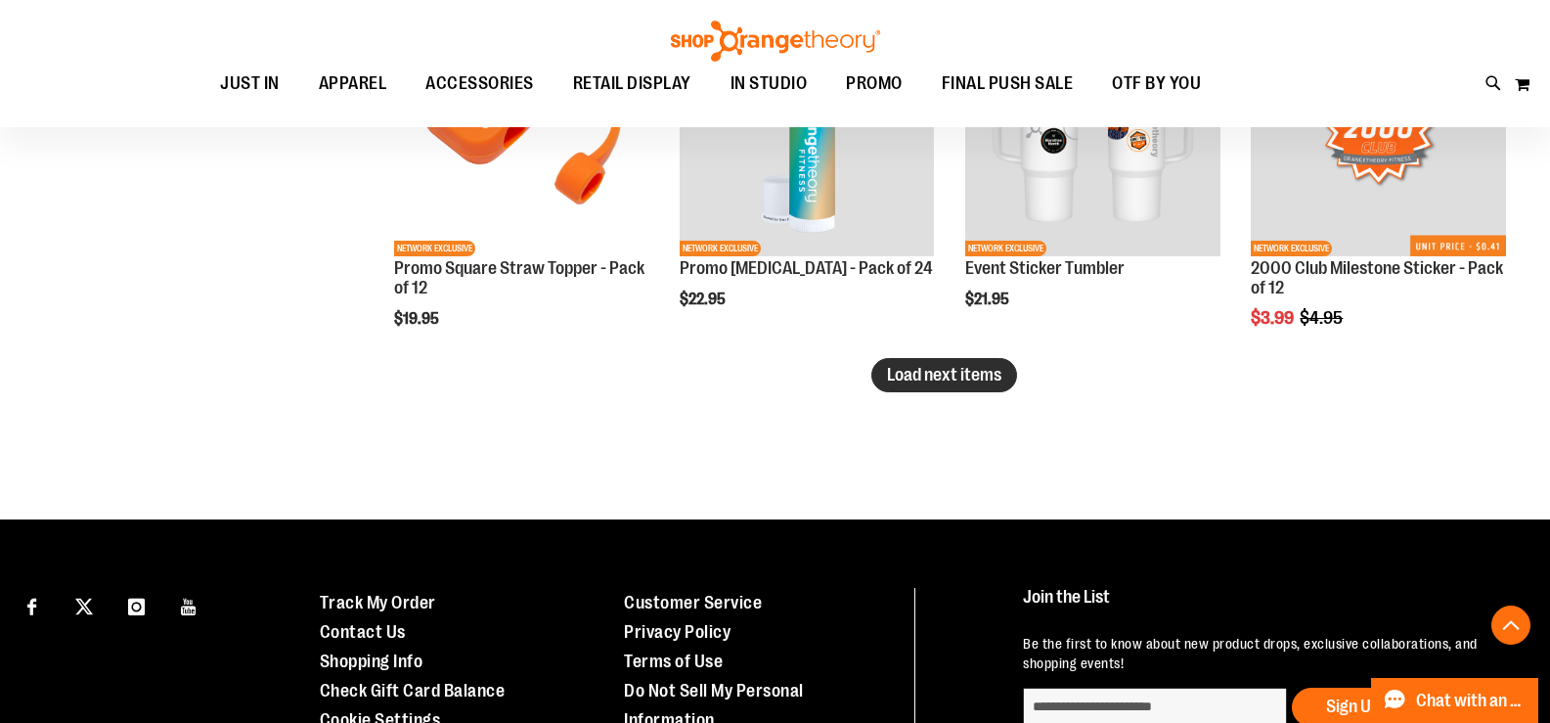
click at [953, 373] on span "Load next items" at bounding box center [944, 375] width 114 height 20
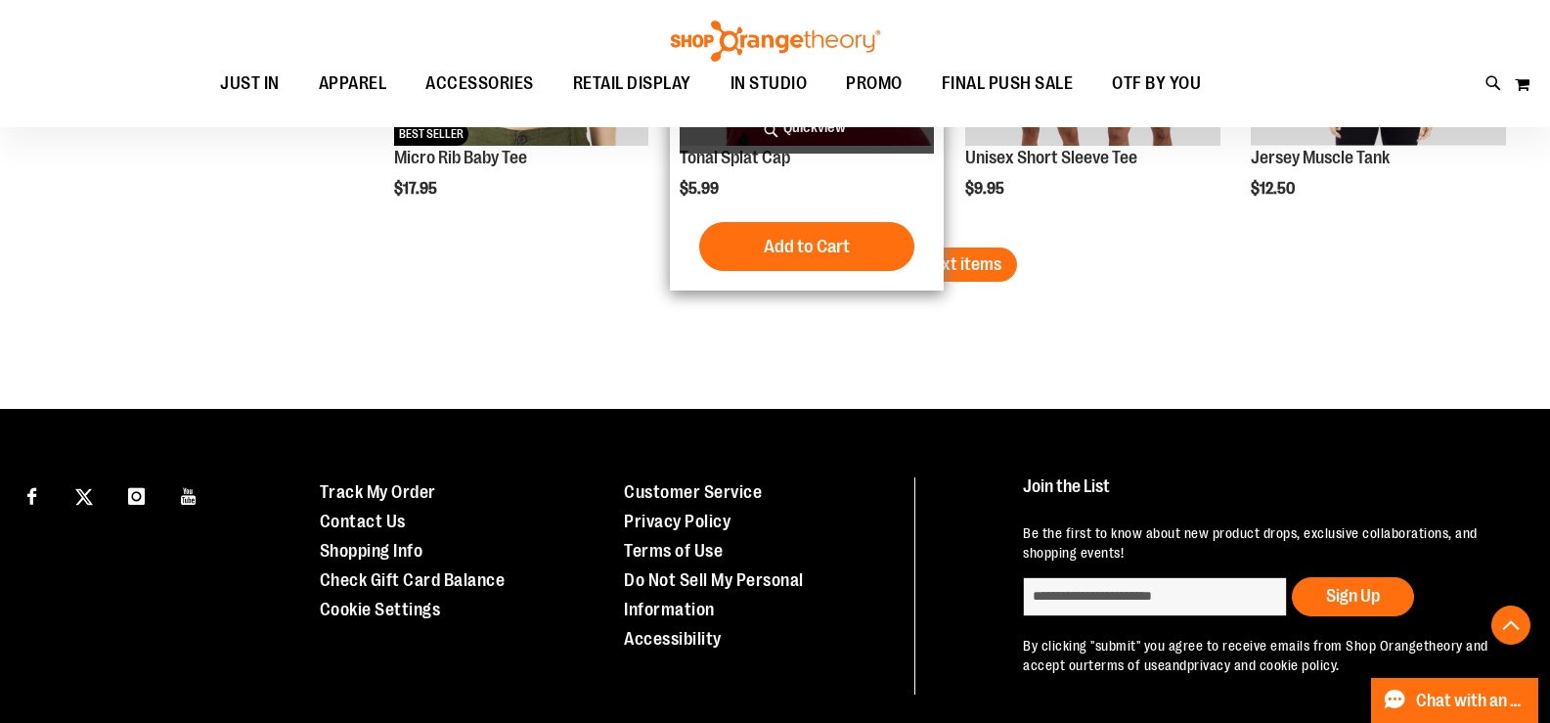
scroll to position [5185, 0]
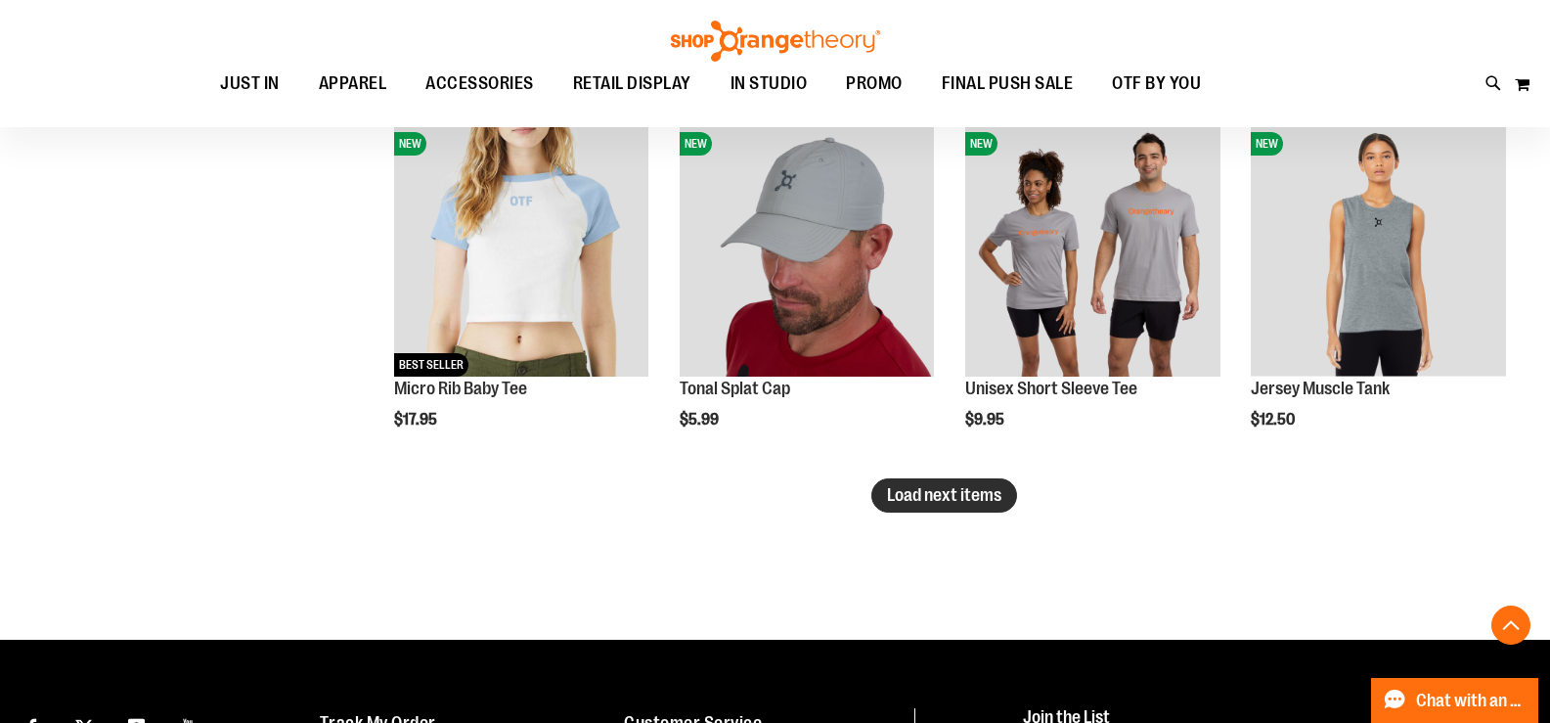
click at [935, 490] on span "Load next items" at bounding box center [944, 495] width 114 height 20
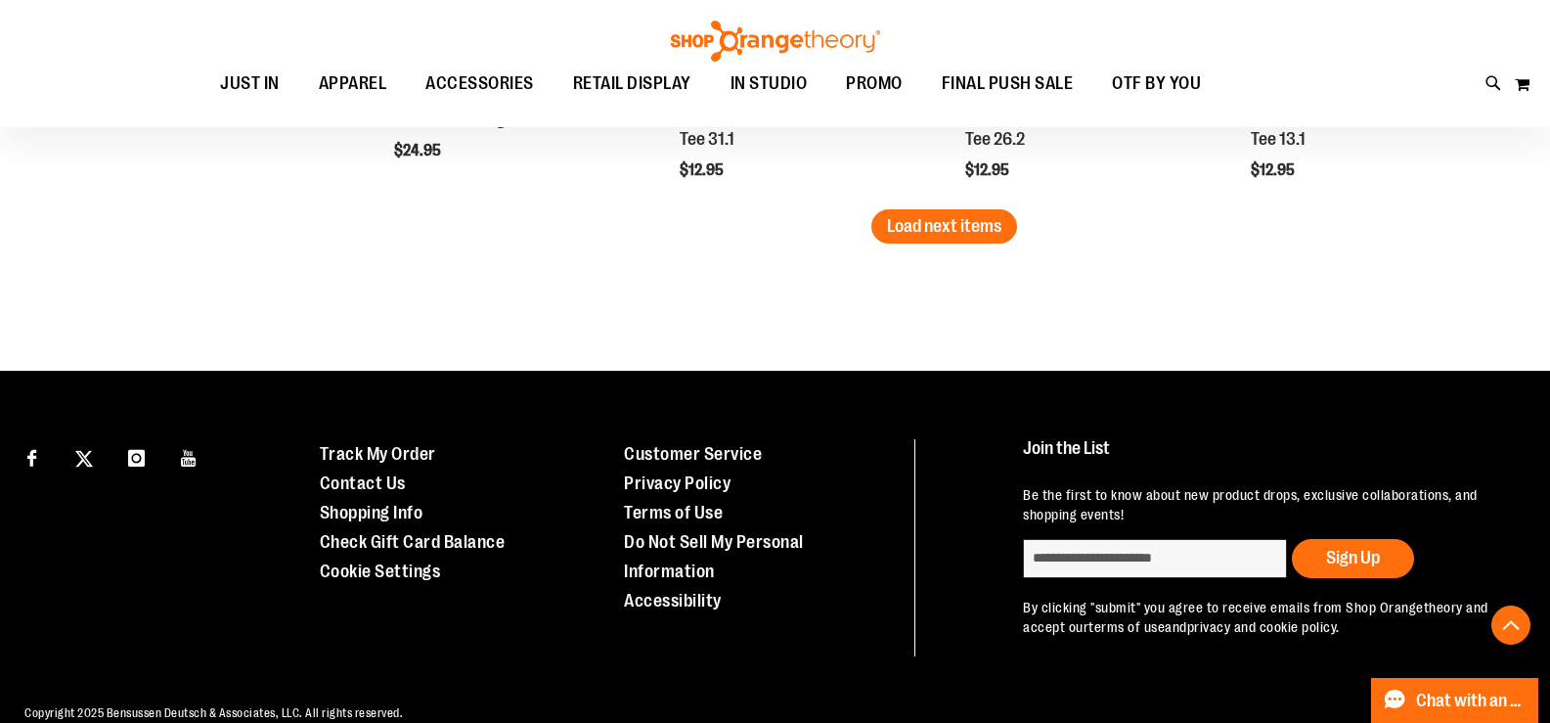
scroll to position [6553, 0]
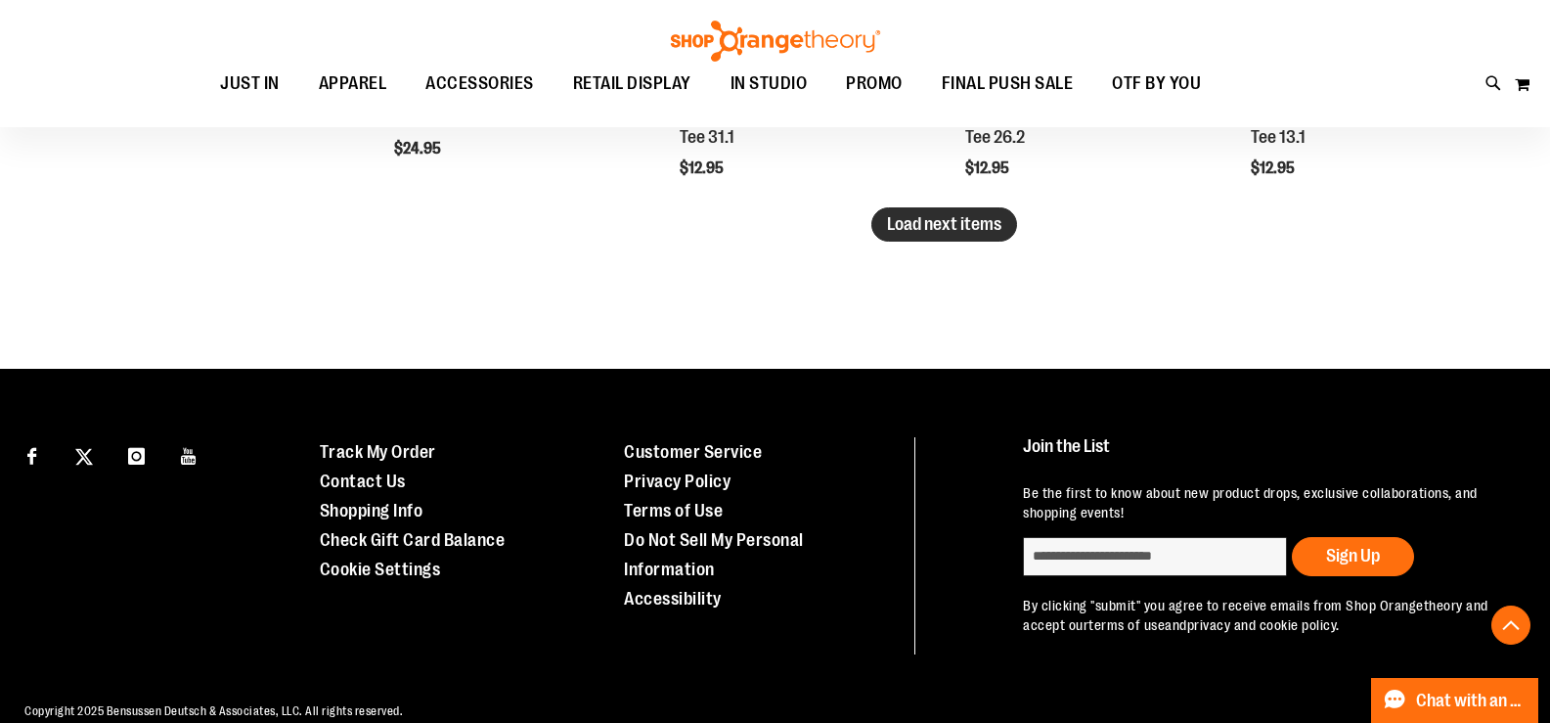
click at [964, 219] on span "Load next items" at bounding box center [944, 224] width 114 height 20
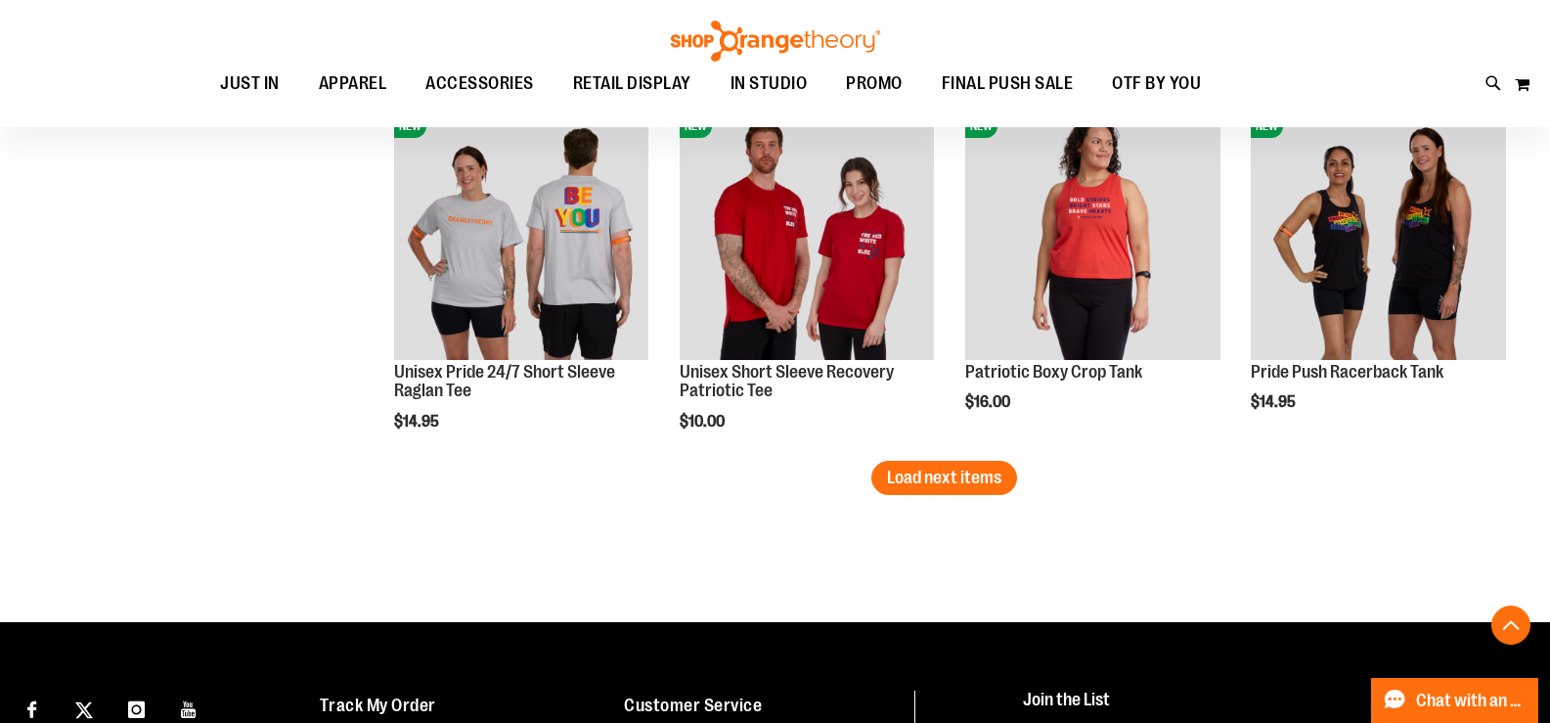
scroll to position [7388, 0]
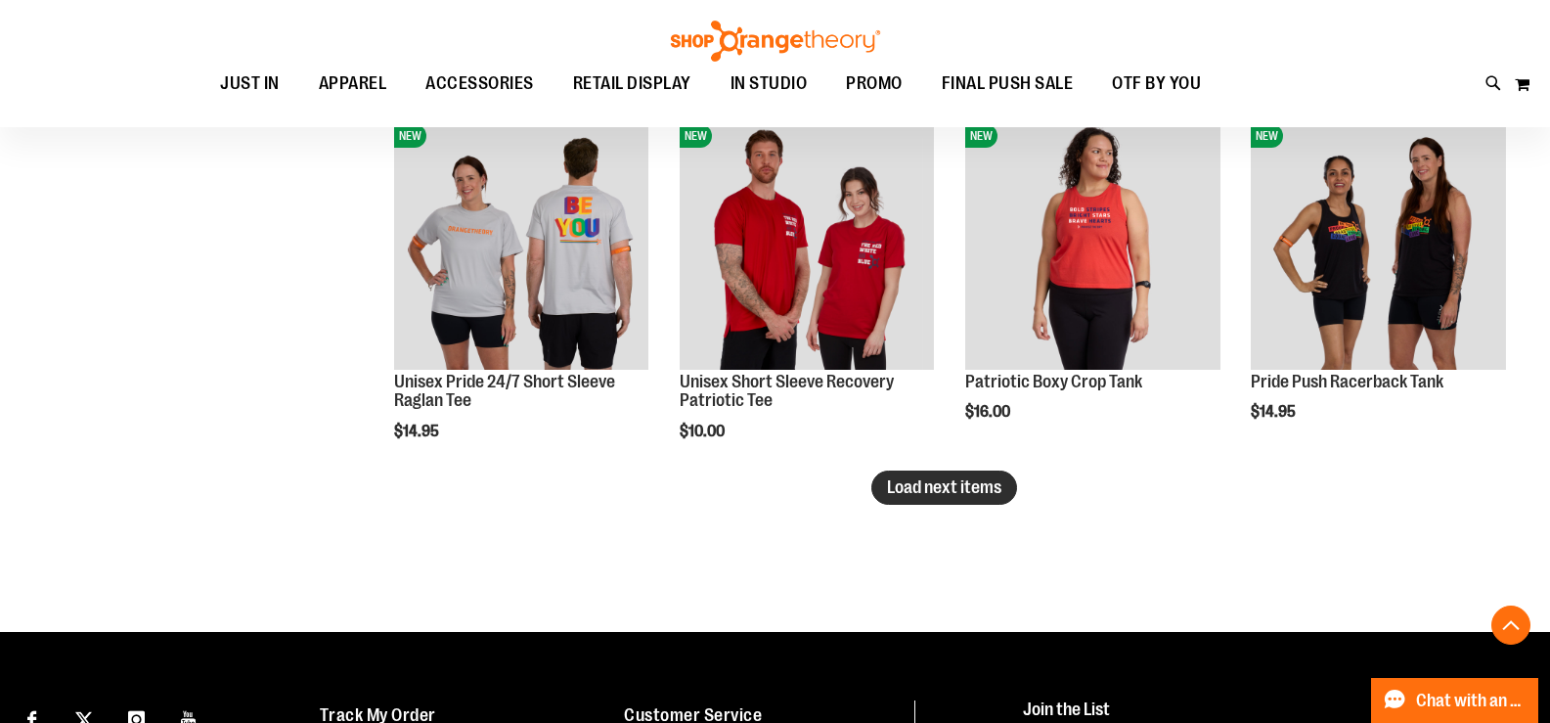
click at [940, 489] on span "Load next items" at bounding box center [944, 487] width 114 height 20
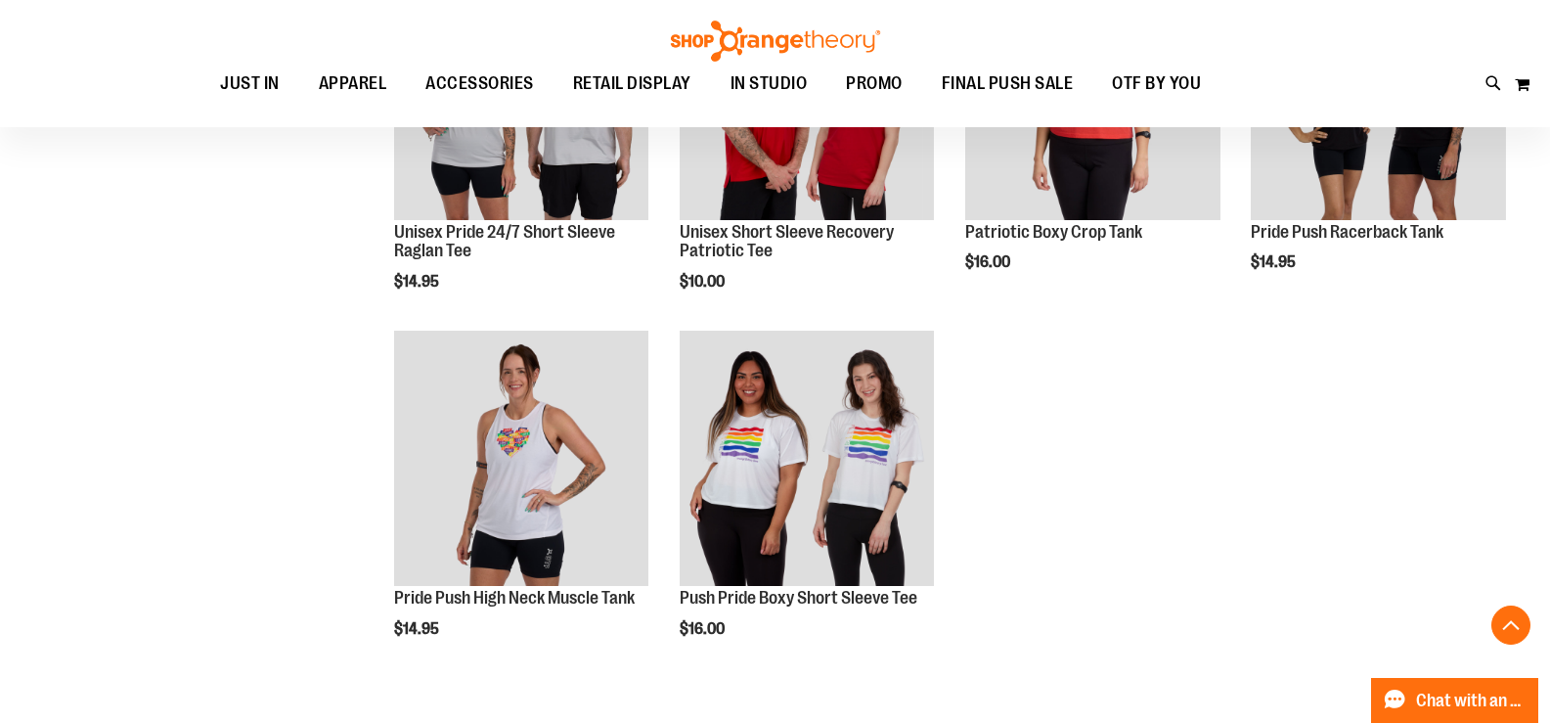
scroll to position [7584, 0]
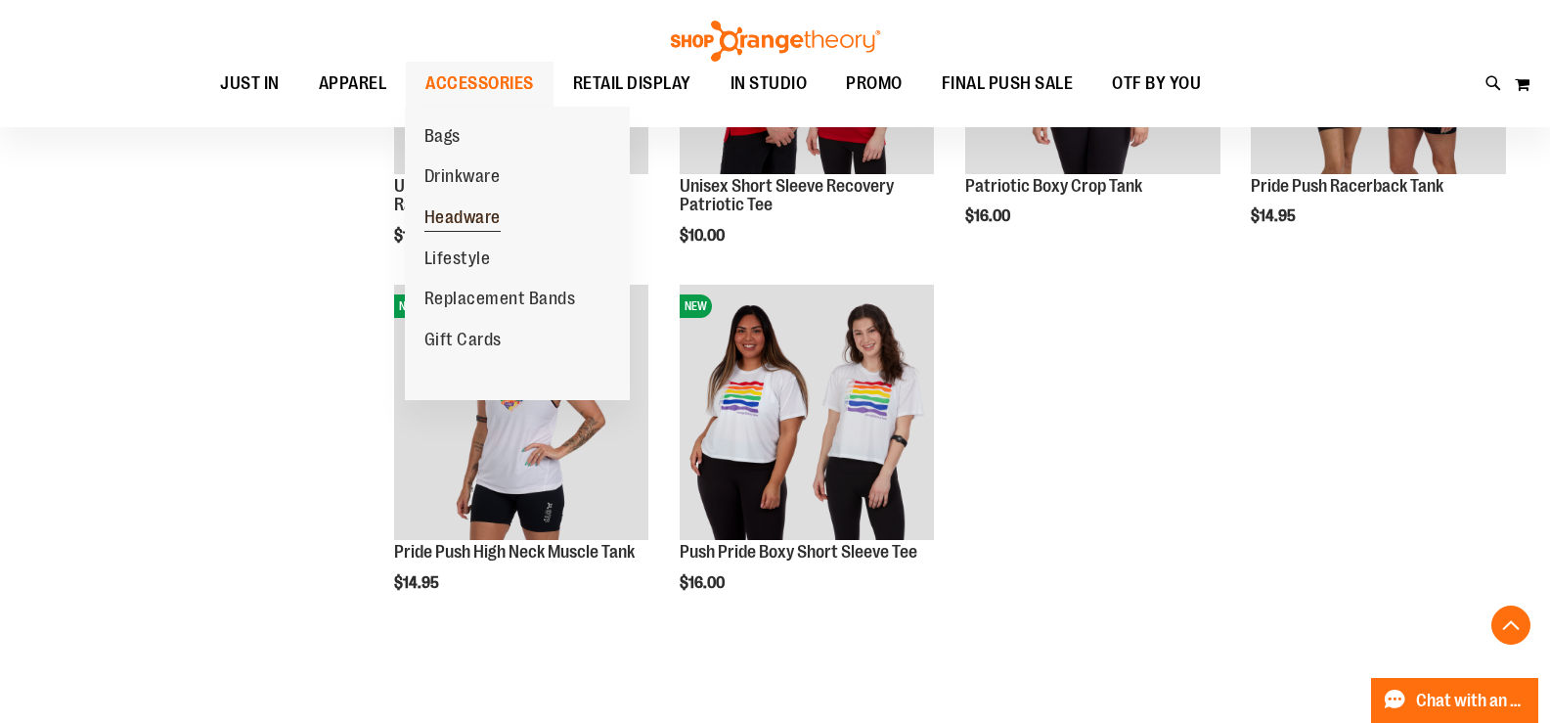
click at [462, 213] on span "Headware" at bounding box center [462, 219] width 76 height 24
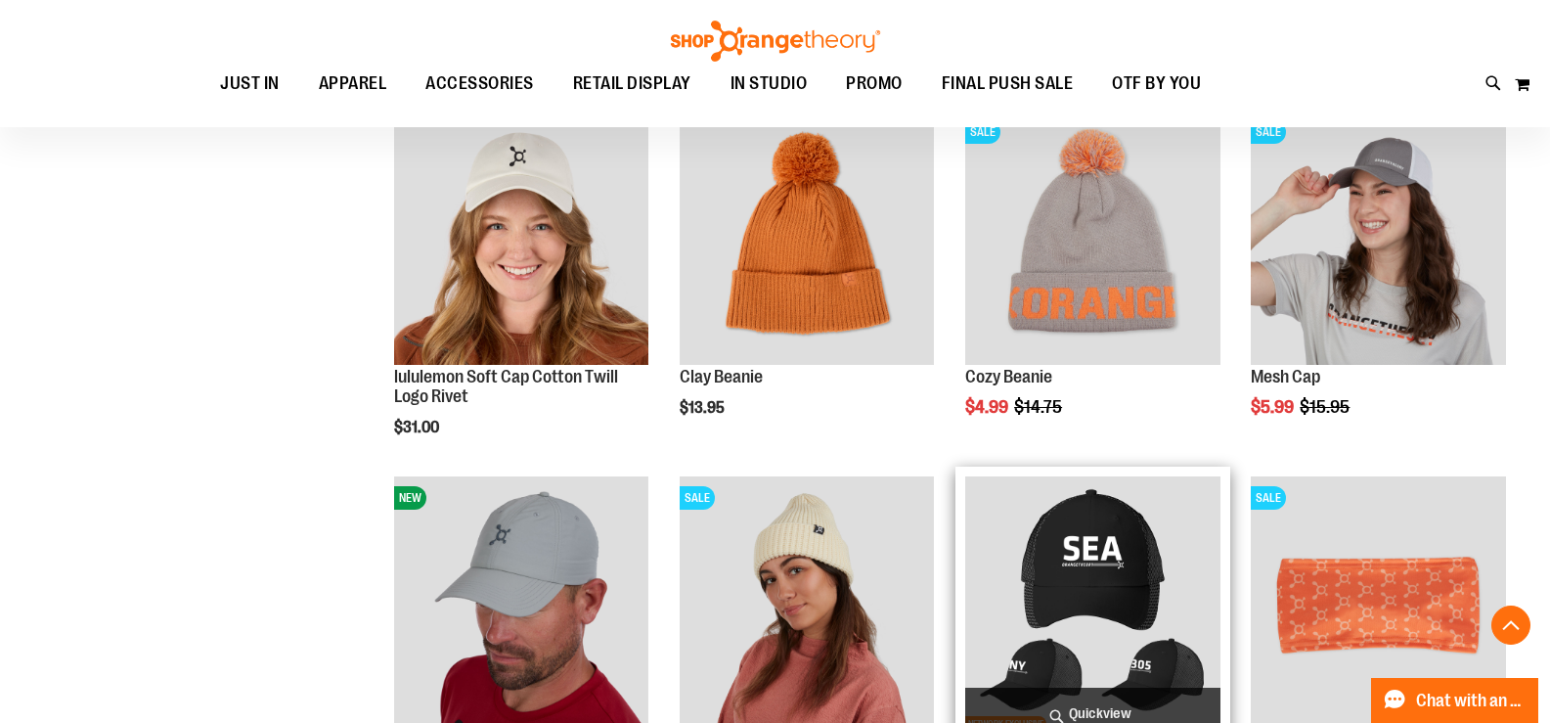
scroll to position [390, 0]
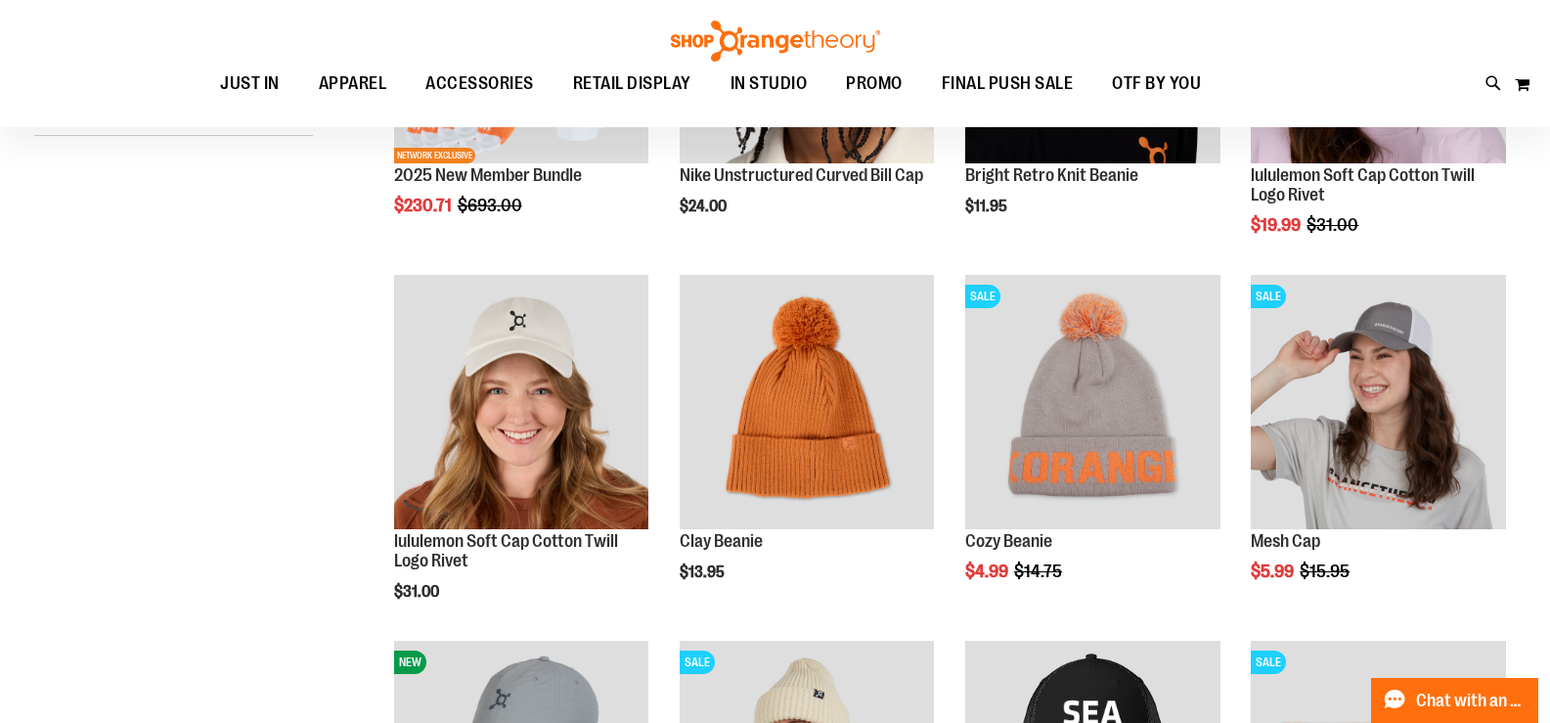
scroll to position [97, 0]
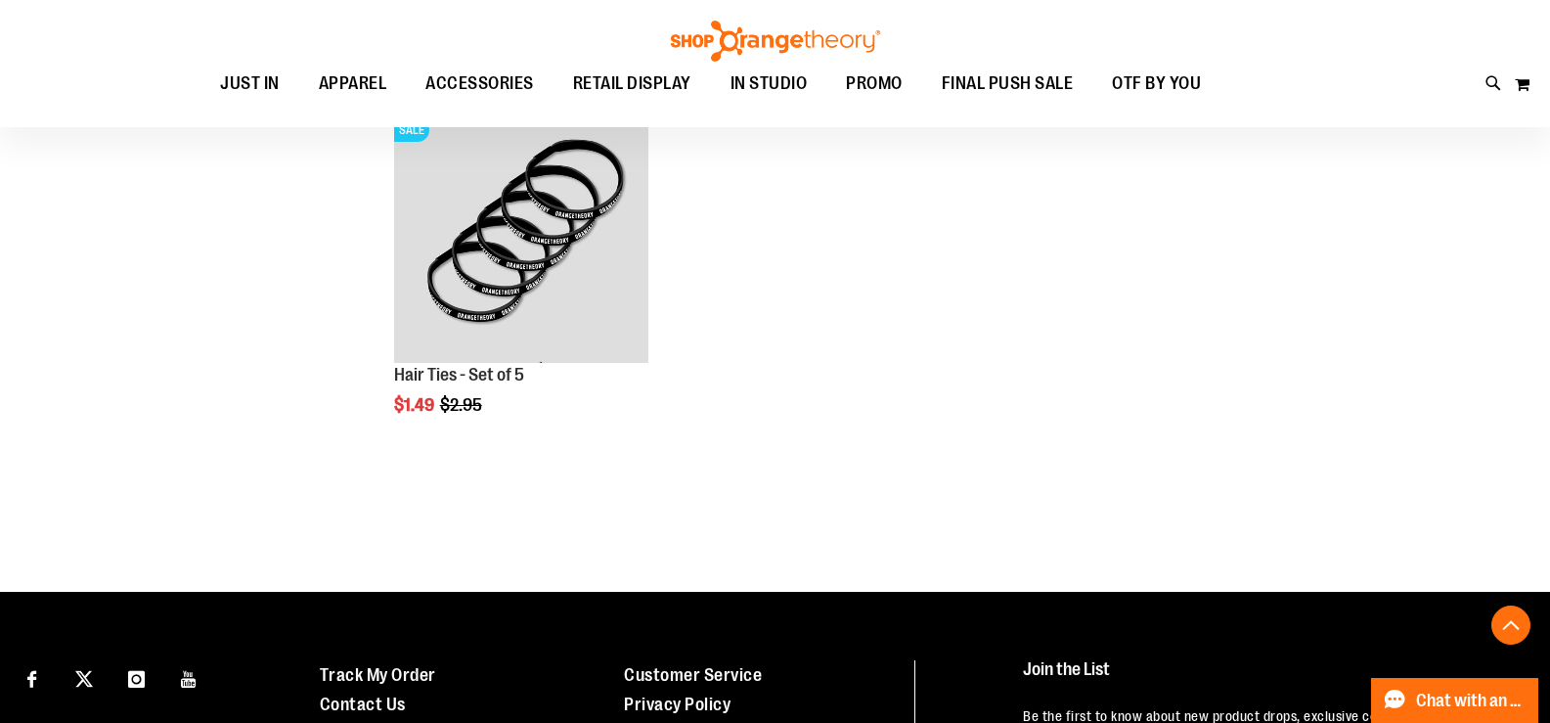
scroll to position [683, 0]
